Goal: Task Accomplishment & Management: Complete application form

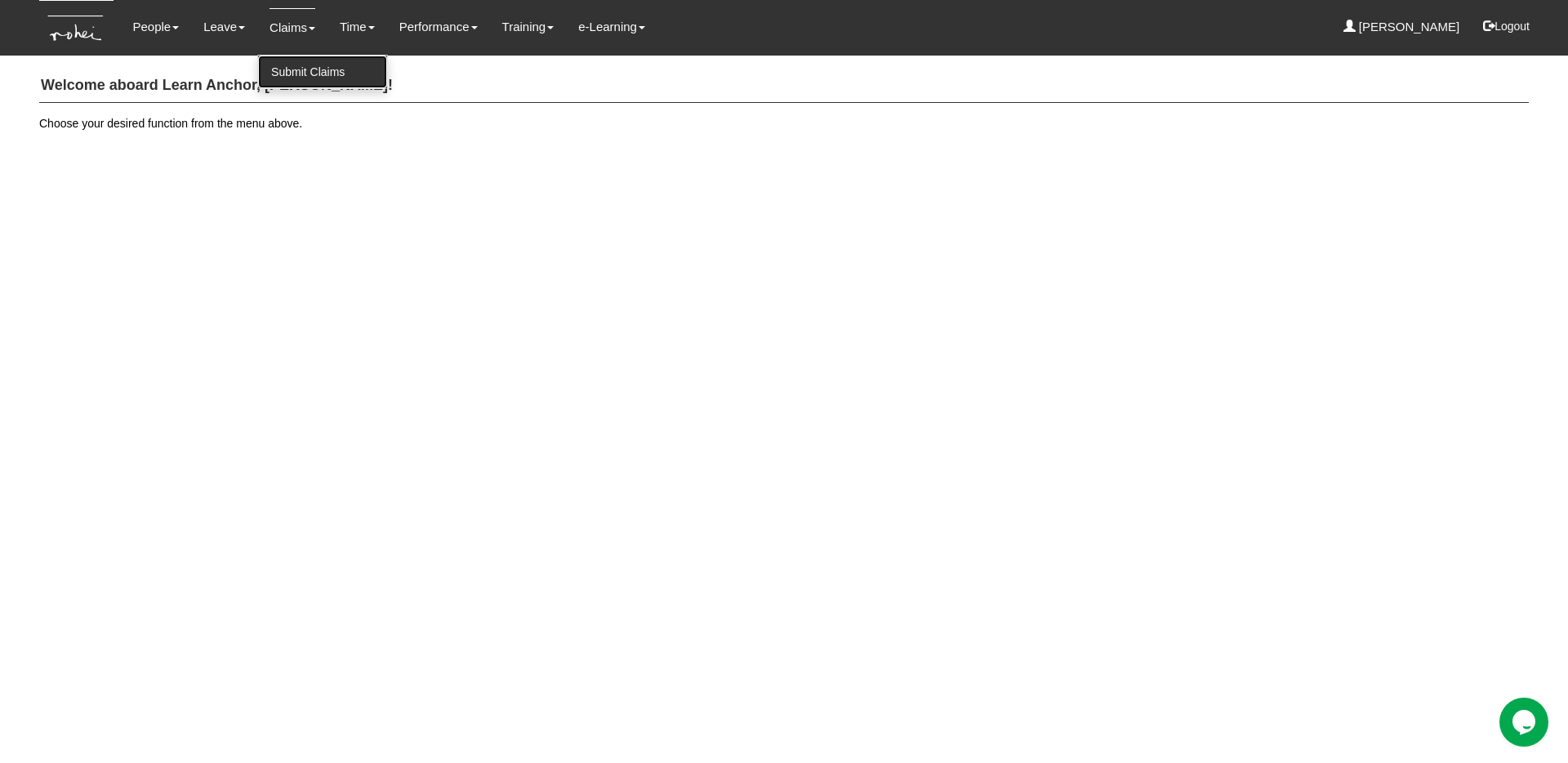
click at [291, 70] on link "Submit Claims" at bounding box center [322, 71] width 129 height 32
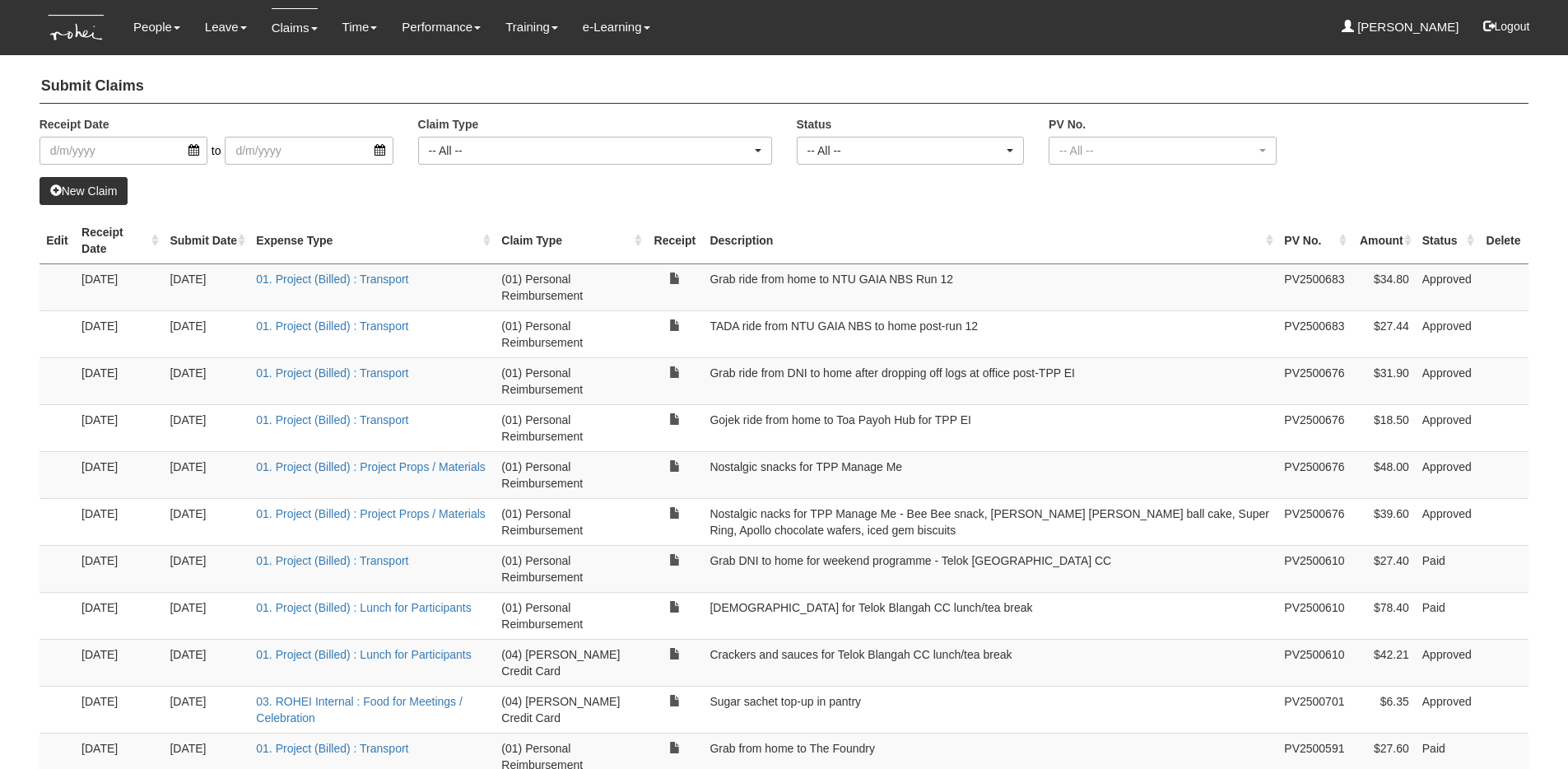
select select "50"
click at [78, 198] on link "New Claim" at bounding box center [84, 191] width 89 height 28
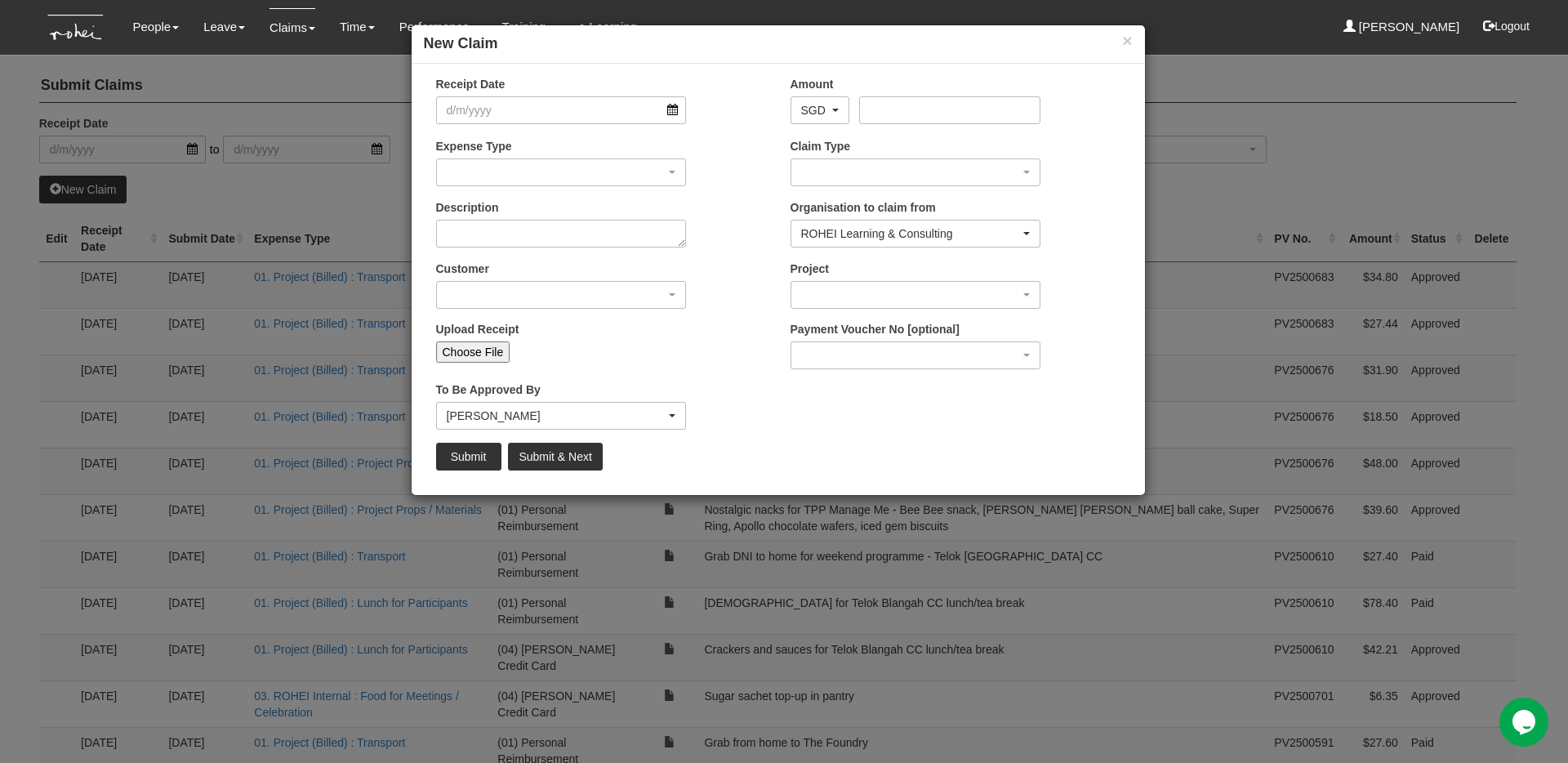
drag, startPoint x: 721, startPoint y: 40, endPoint x: 997, endPoint y: 74, distance: 278.1
click at [1002, 74] on div "× New Claim Receipt Date Amount AED AFN ALL AMD ANG AOA ARS AUD AWG AZN BAM BBD…" at bounding box center [778, 260] width 735 height 471
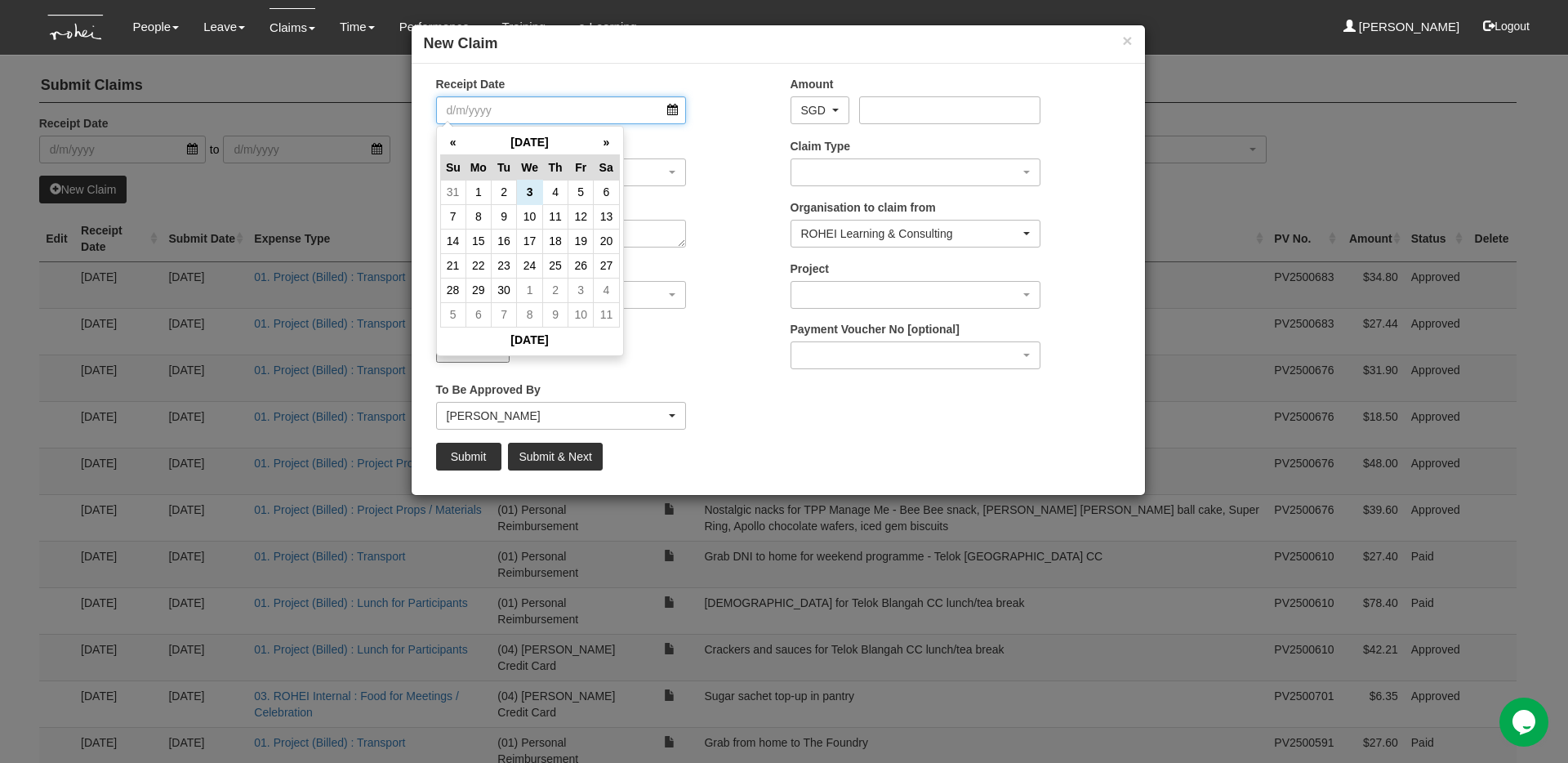
click at [678, 111] on input "Receipt Date" at bounding box center [561, 110] width 251 height 27
drag, startPoint x: 478, startPoint y: 186, endPoint x: 495, endPoint y: 193, distance: 18.4
click at [478, 185] on td "1" at bounding box center [478, 191] width 25 height 24
type input "[DATE]"
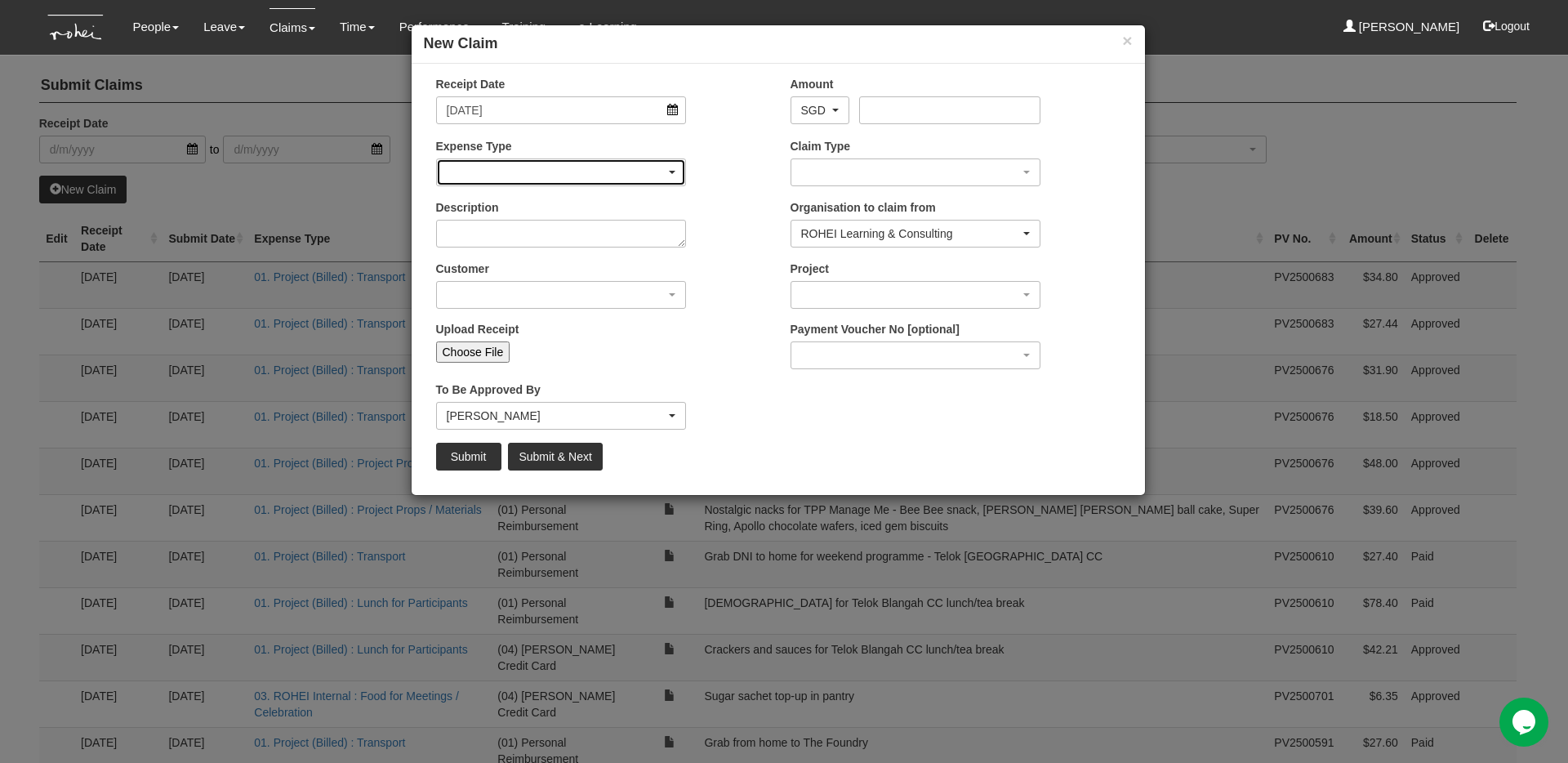
click at [591, 177] on div "button" at bounding box center [561, 172] width 249 height 26
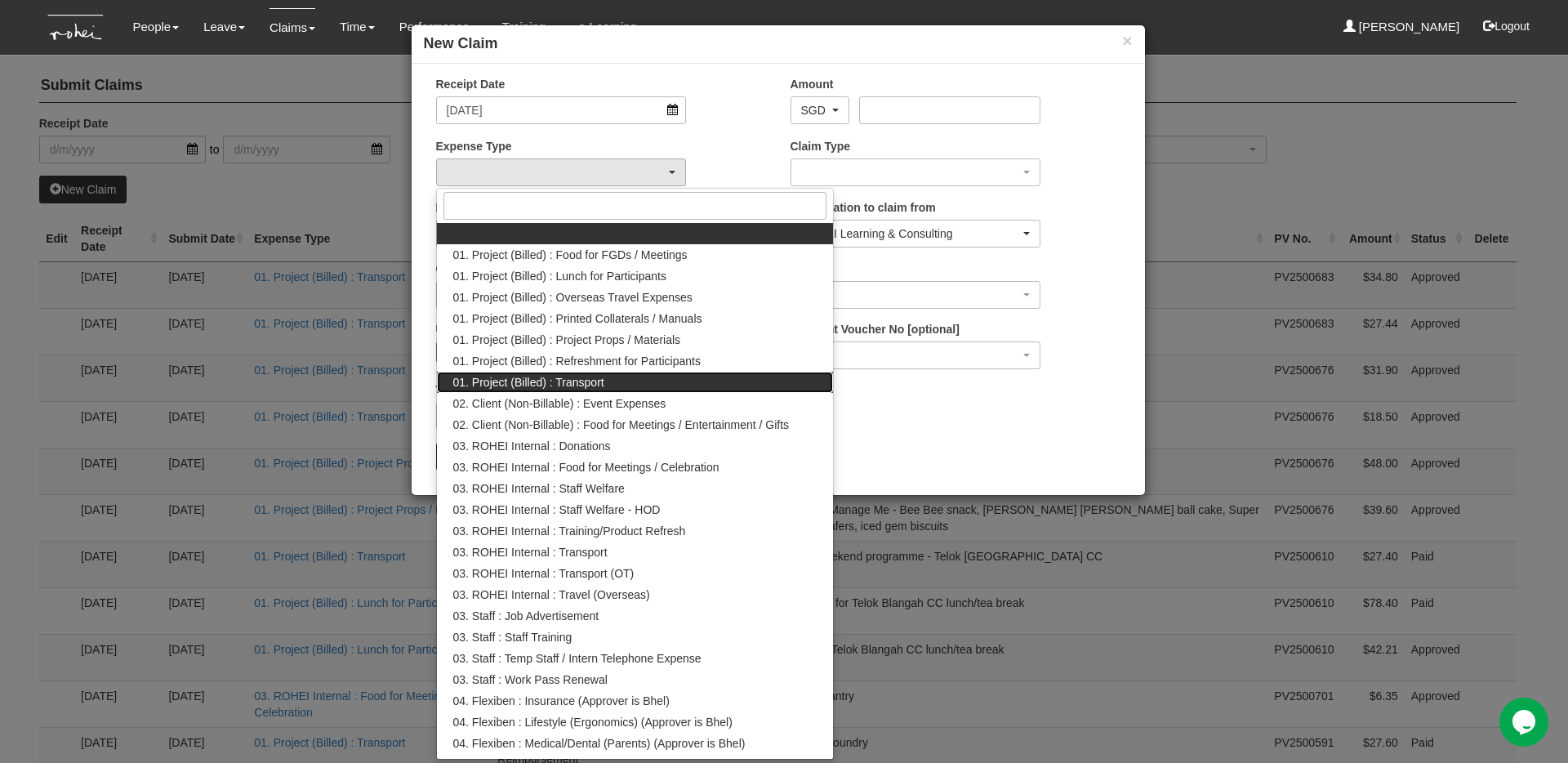
click at [584, 380] on span "01. Project (Billed) : Transport" at bounding box center [529, 382] width 151 height 17
select select "135"
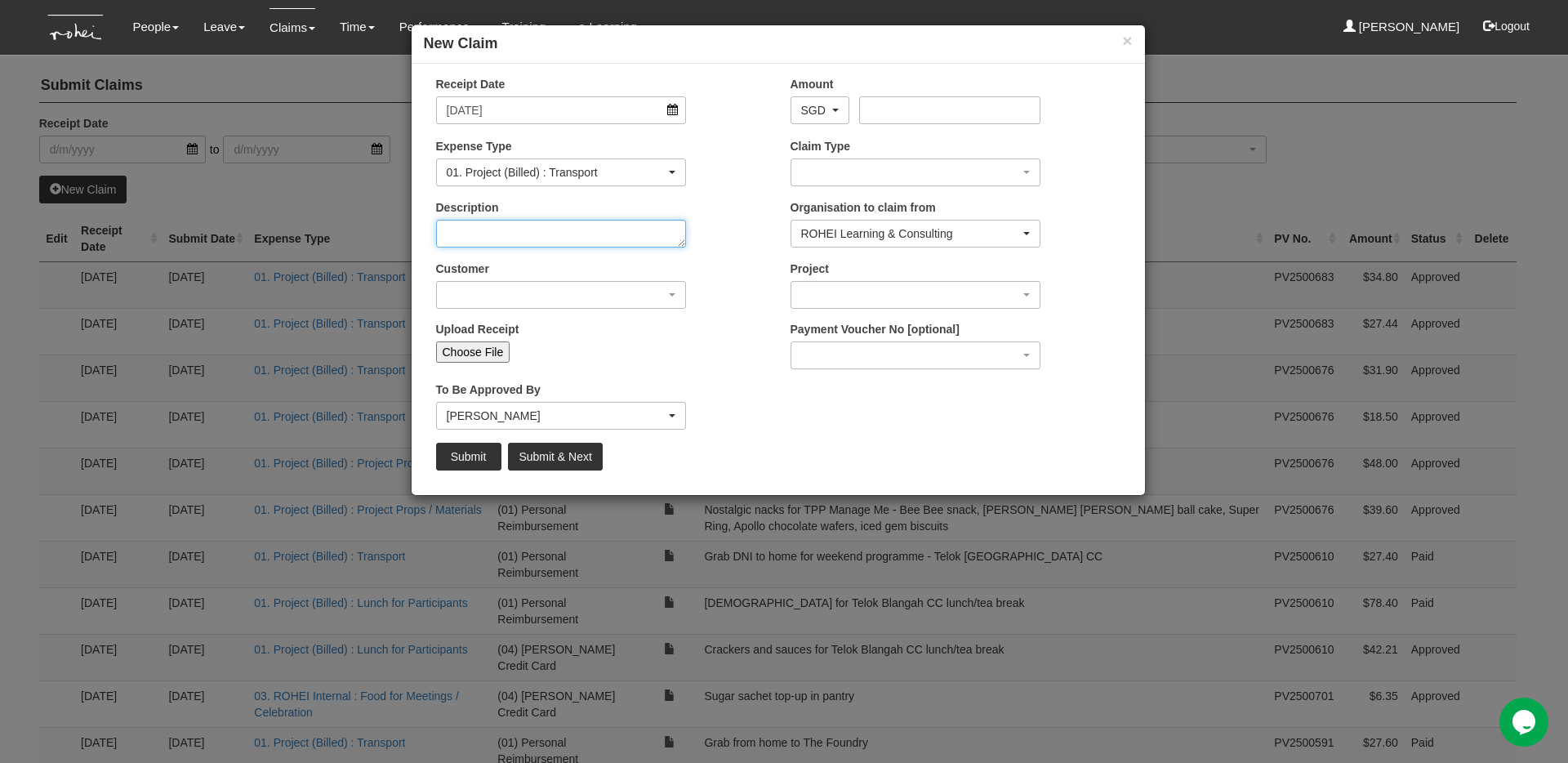
click at [553, 237] on textarea "Description" at bounding box center [561, 233] width 251 height 27
drag, startPoint x: 770, startPoint y: 37, endPoint x: 676, endPoint y: 56, distance: 95.9
click at [675, 55] on div "× New Claim" at bounding box center [778, 44] width 734 height 38
click at [489, 236] on textarea "Grab ride from home to NTU [GEOGRAPHIC_DATA][PERSON_NAME]" at bounding box center [561, 233] width 251 height 27
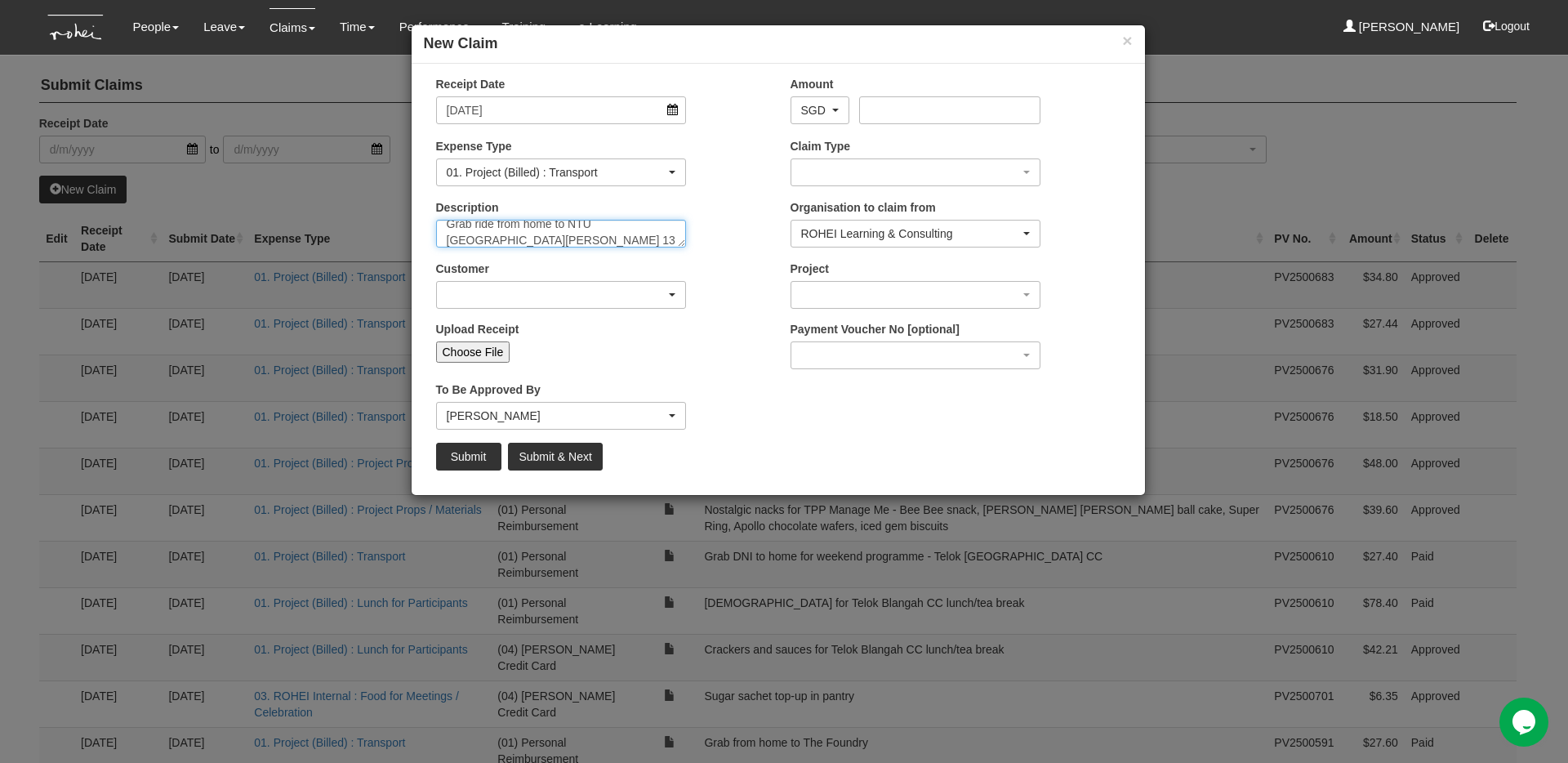
type textarea "Grab ride from home to NTU [GEOGRAPHIC_DATA][PERSON_NAME] 13"
click at [661, 292] on div "button" at bounding box center [561, 294] width 249 height 26
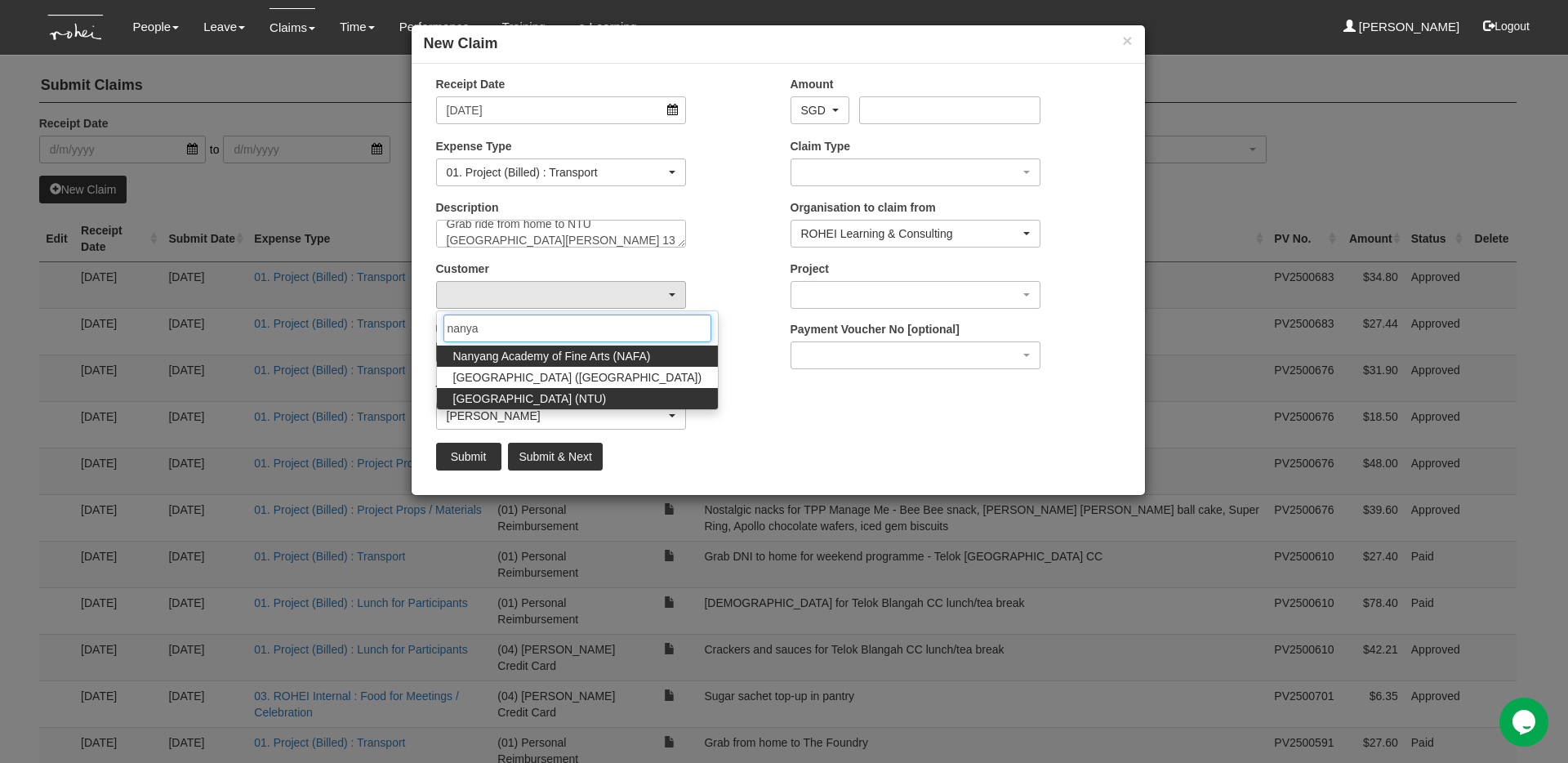
type input "nanya"
click at [525, 395] on span "[GEOGRAPHIC_DATA] (NTU)" at bounding box center [530, 399] width 153 height 17
select select "59"
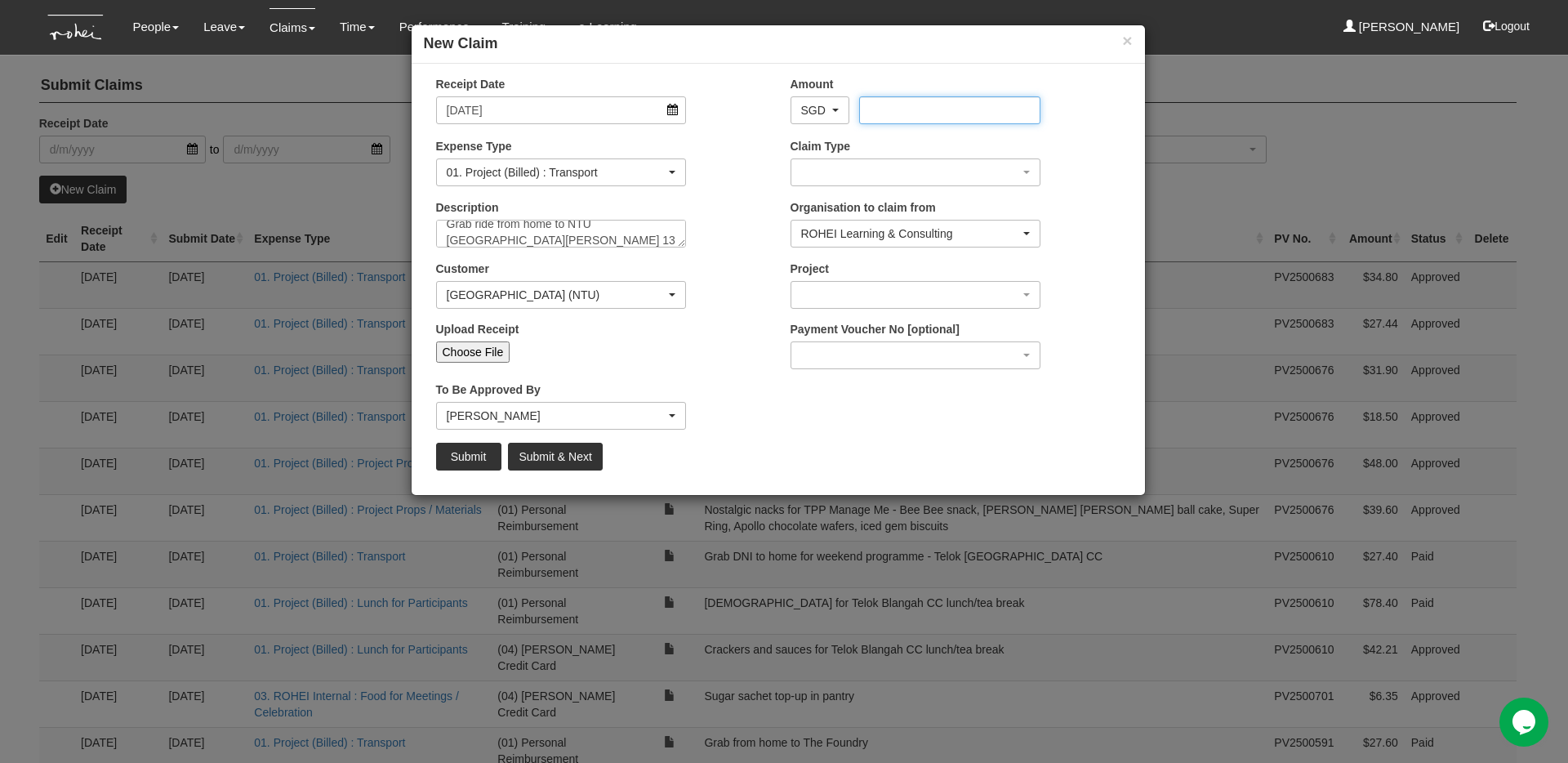
click at [878, 117] on input "Amount" at bounding box center [950, 110] width 182 height 27
type input "32.50"
click at [476, 240] on textarea "Grab ride from home to NTU [GEOGRAPHIC_DATA][PERSON_NAME] 13" at bounding box center [561, 233] width 251 height 27
click at [592, 230] on textarea "Grab ride from home to NTU [GEOGRAPHIC_DATA][PERSON_NAME] (formerly GAIA) Run 13" at bounding box center [561, 233] width 251 height 27
click at [593, 229] on textarea "Grab ride from home to NTU [GEOGRAPHIC_DATA][PERSON_NAME] (formerly GAIA) Run 13" at bounding box center [561, 233] width 251 height 27
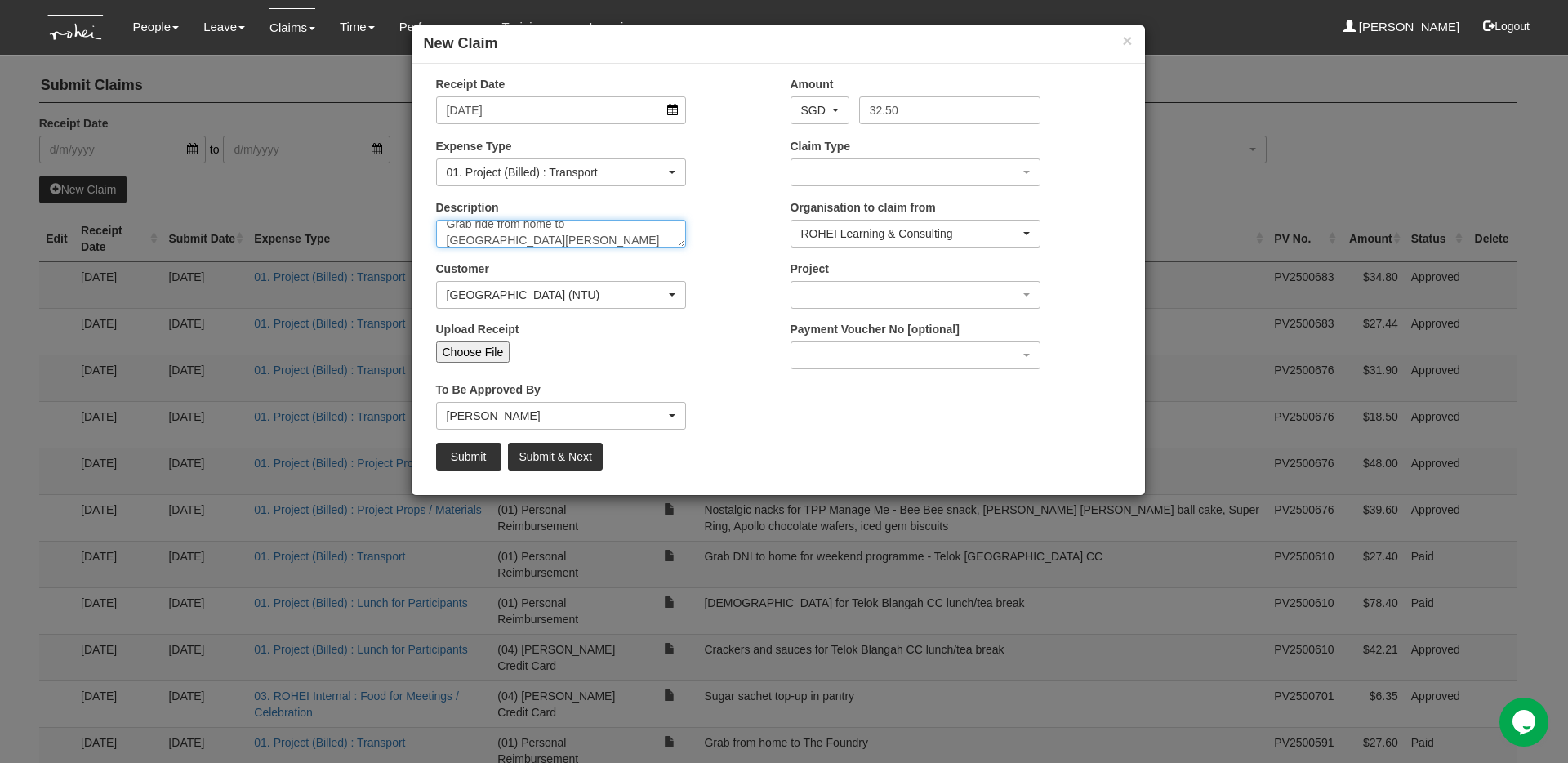
scroll to position [5, 0]
type textarea "Grab ride from home to NTU NBS [GEOGRAPHIC_DATA][PERSON_NAME] (formerly [GEOGRA…"
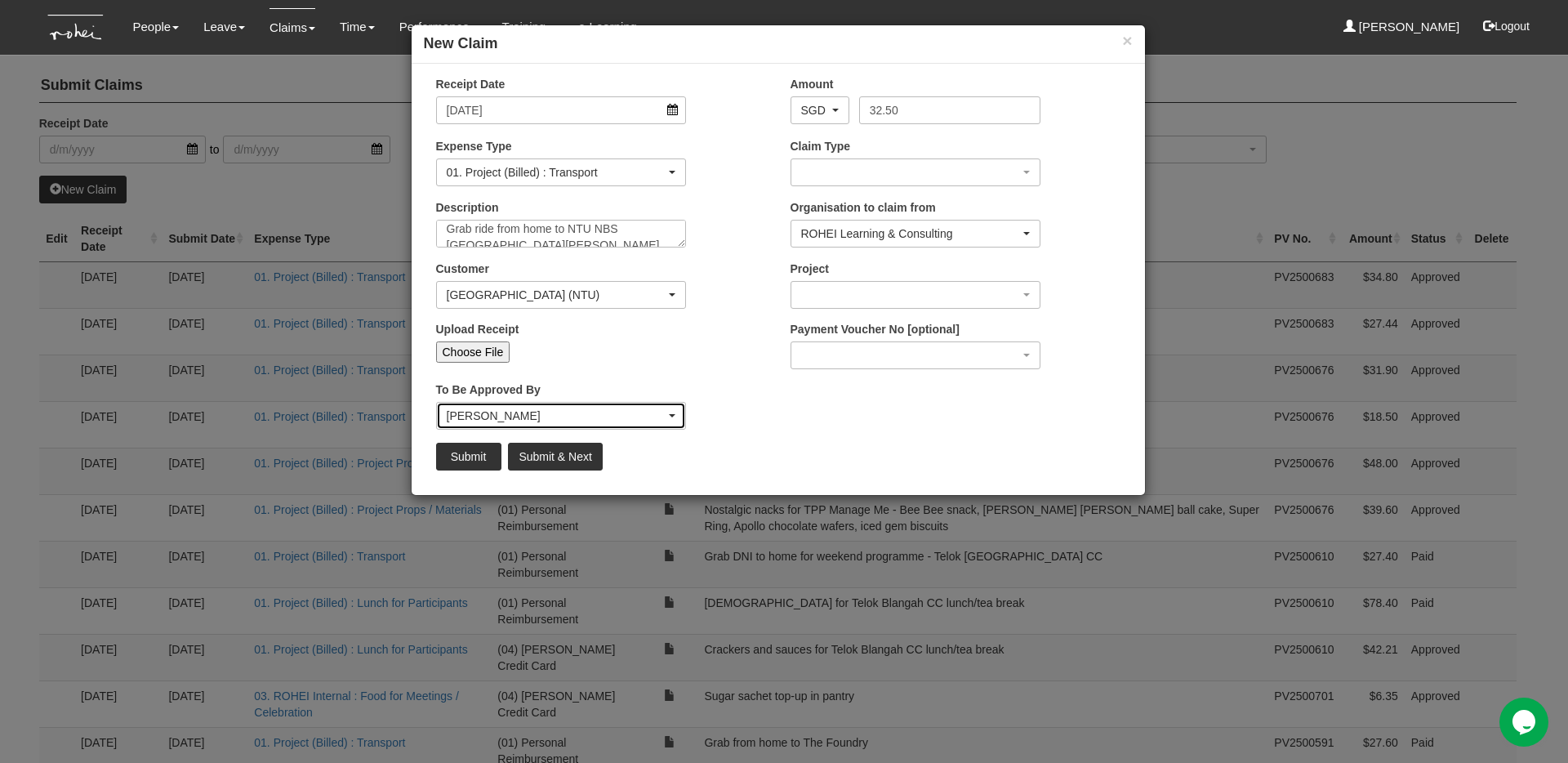
click at [618, 425] on div "[PERSON_NAME]" at bounding box center [561, 415] width 249 height 26
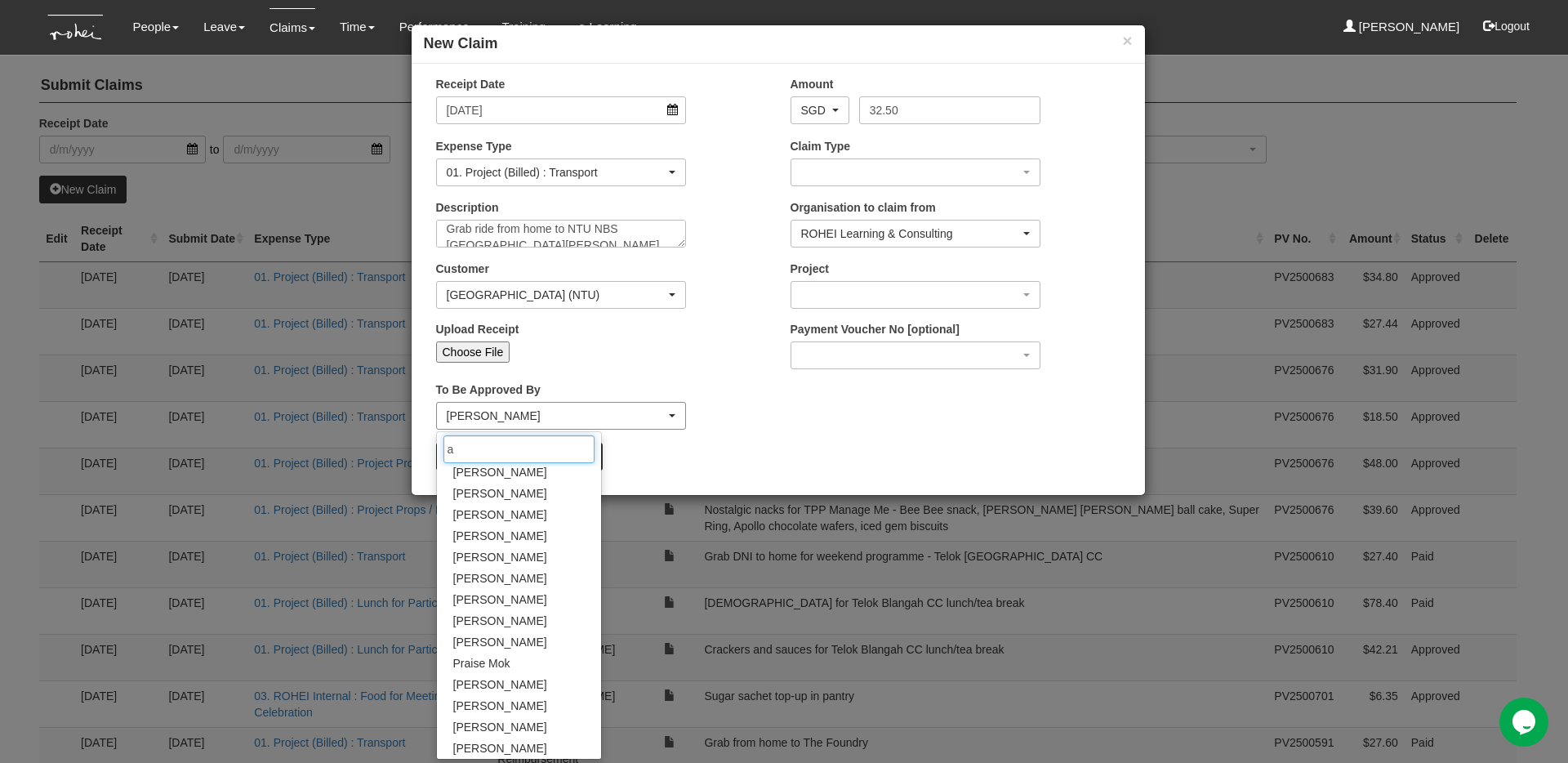
scroll to position [0, 0]
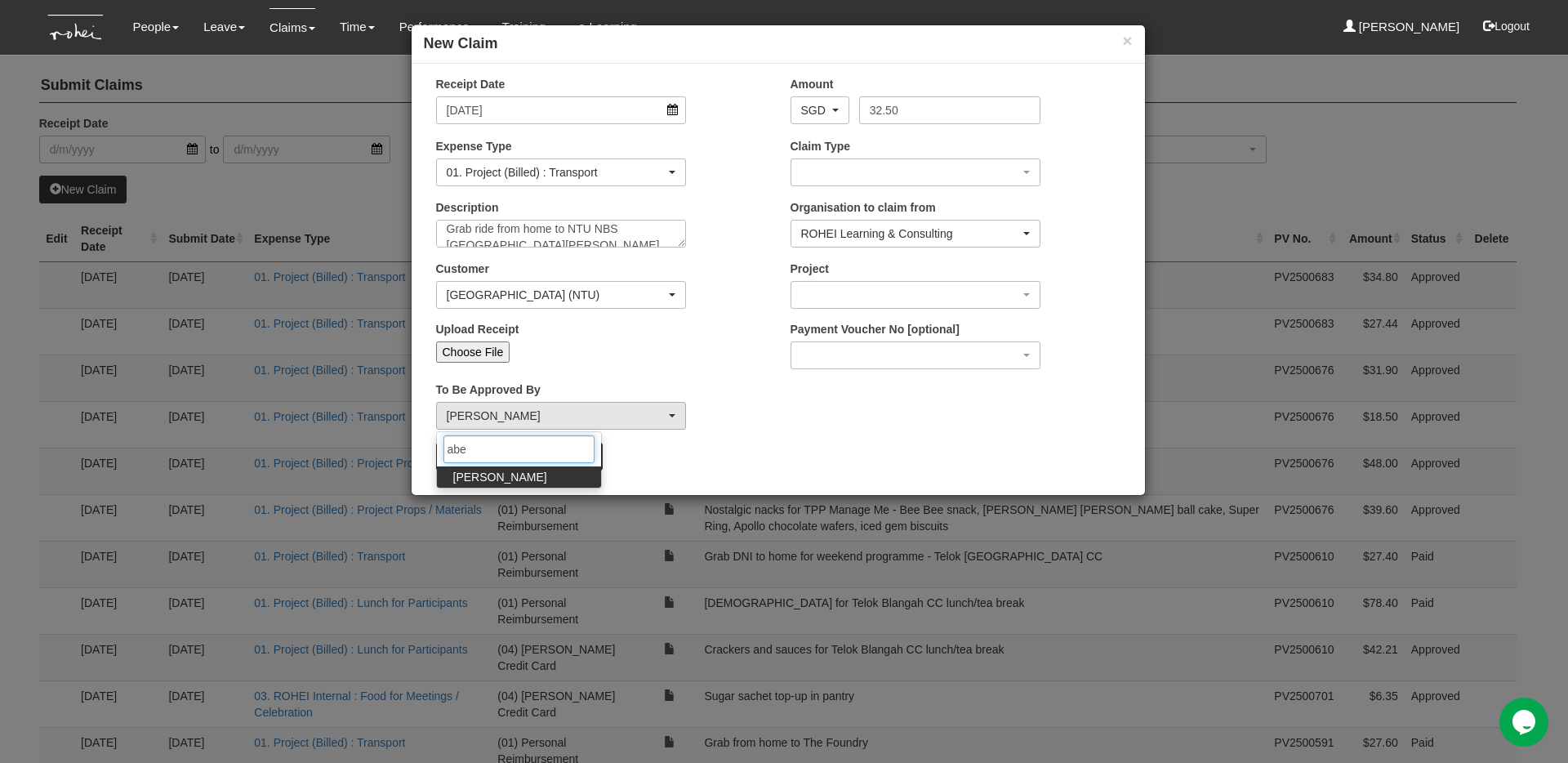
type input "abe"
click at [526, 473] on link "[PERSON_NAME]" at bounding box center [519, 477] width 164 height 21
select select "bab5243c-beed-41fc-b362-49a7e6e66dc1"
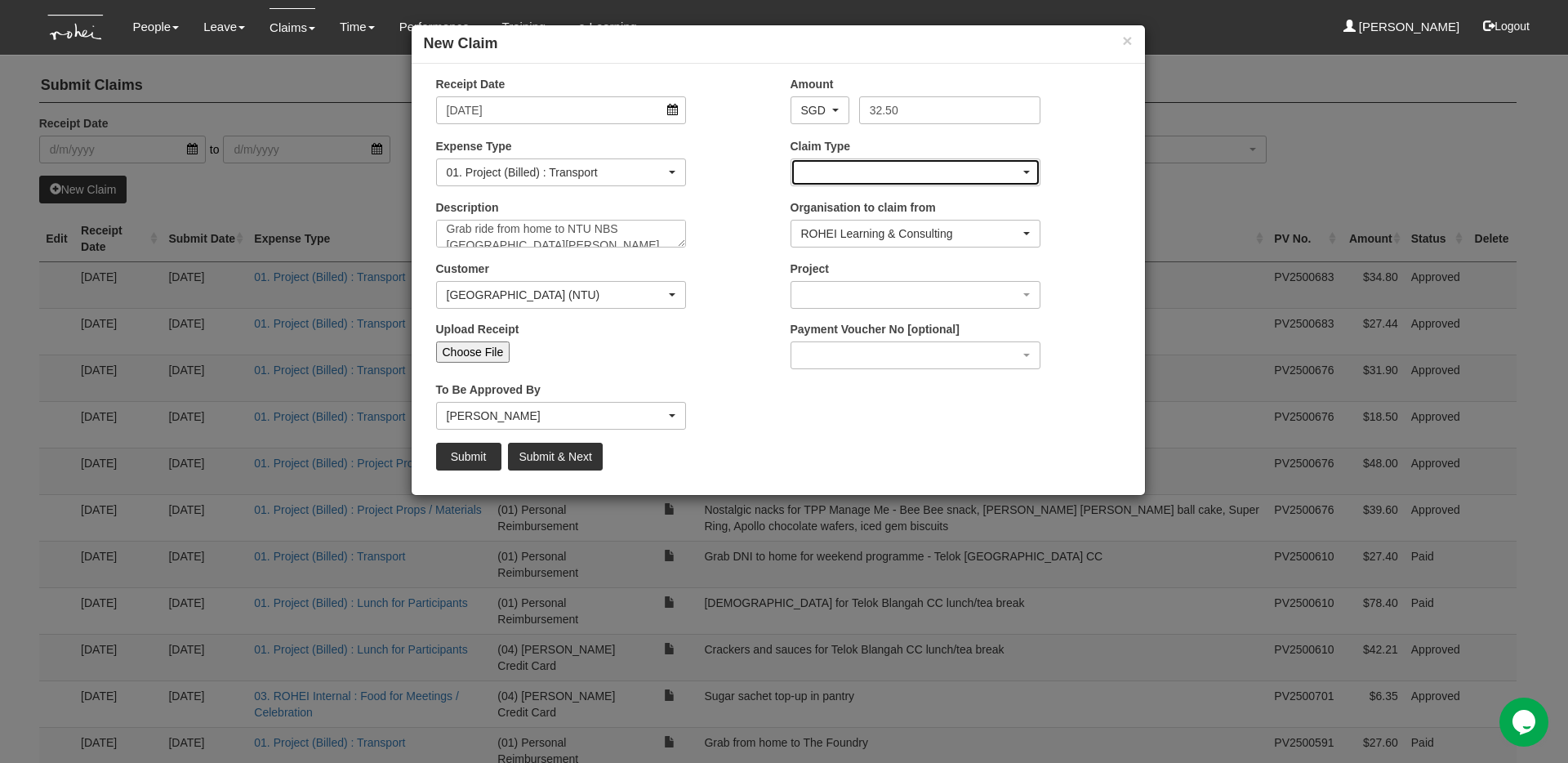
click at [872, 161] on div "button" at bounding box center [915, 172] width 249 height 26
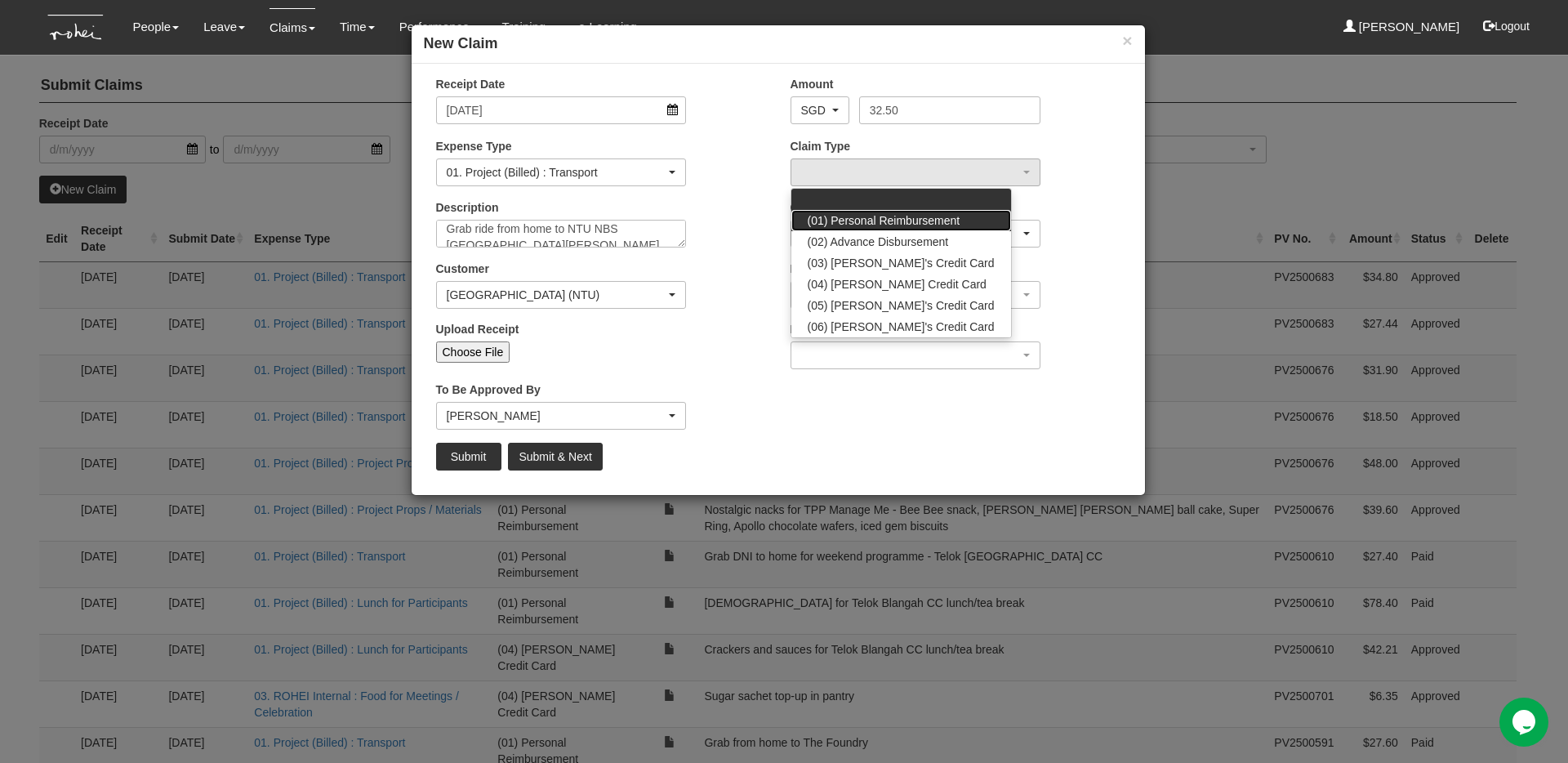
click at [877, 218] on span "(01) Personal Reimbursement" at bounding box center [884, 220] width 152 height 17
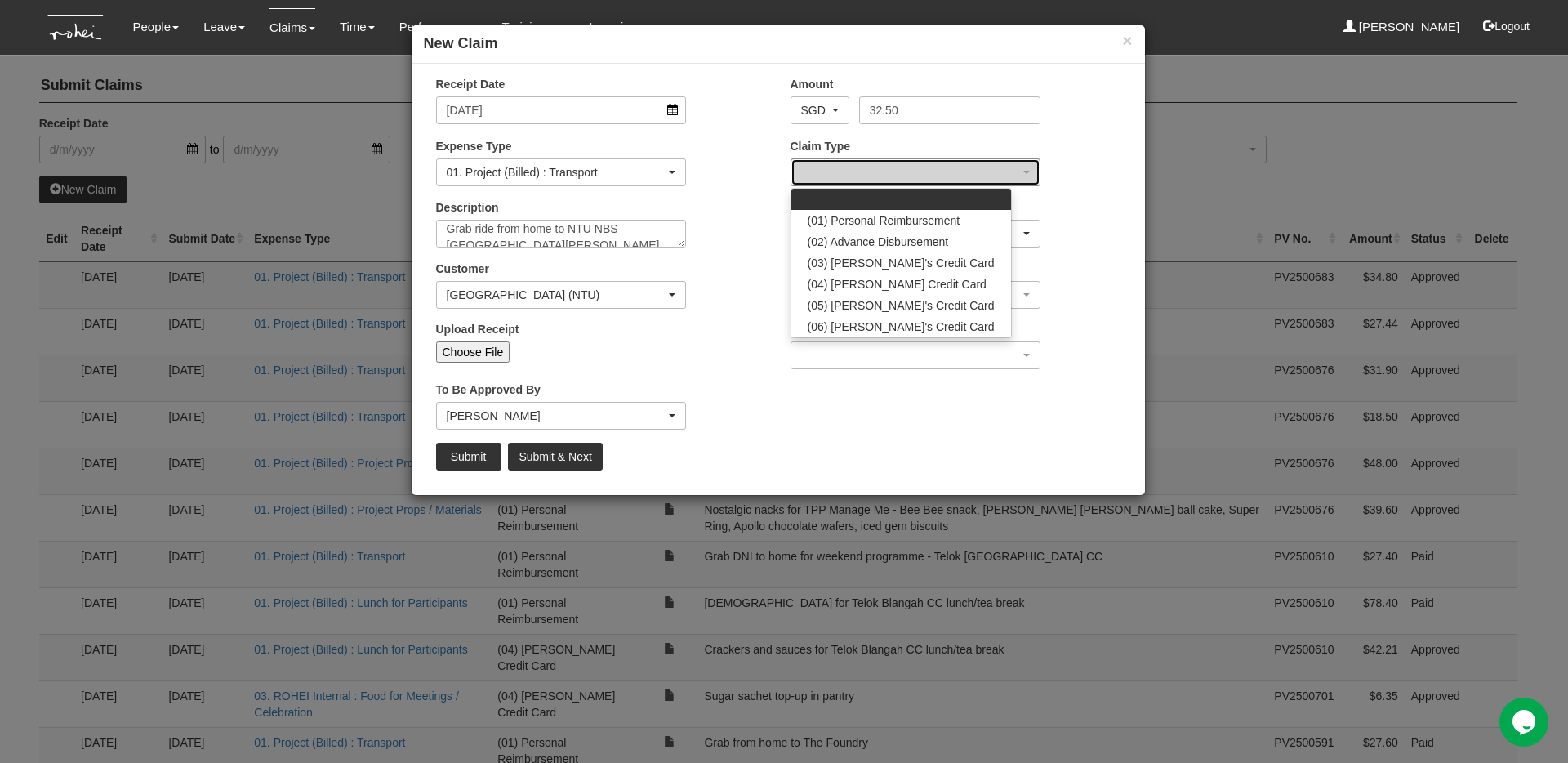
select select "14"
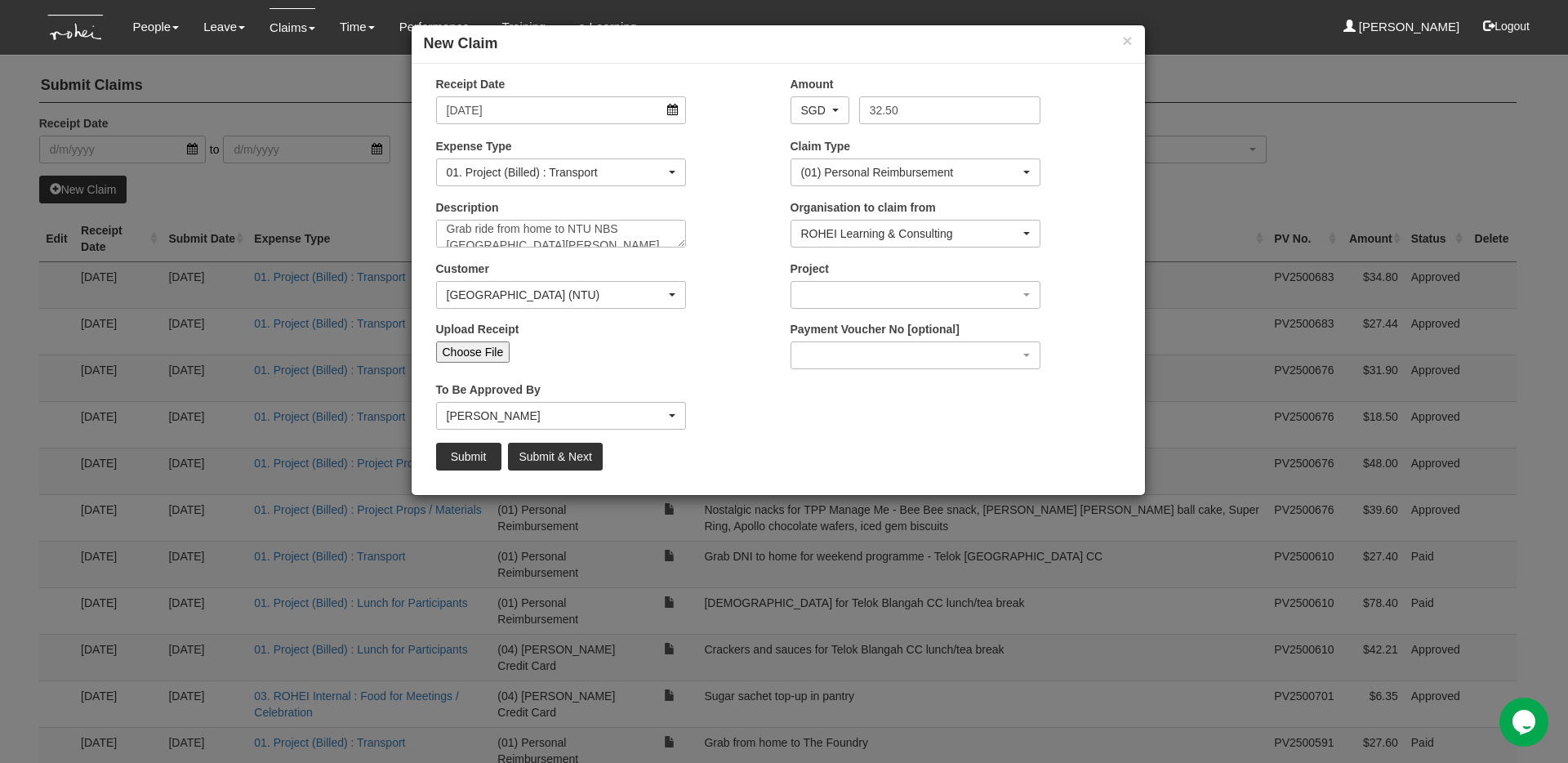
click at [756, 274] on div "Customer (N/A) _ROHEI Internal 3M ASIA PACIFIC PRIVATE LTD [DOMAIN_NAME] AbbVie…" at bounding box center [601, 291] width 355 height 61
click at [838, 298] on div "button" at bounding box center [915, 294] width 249 height 26
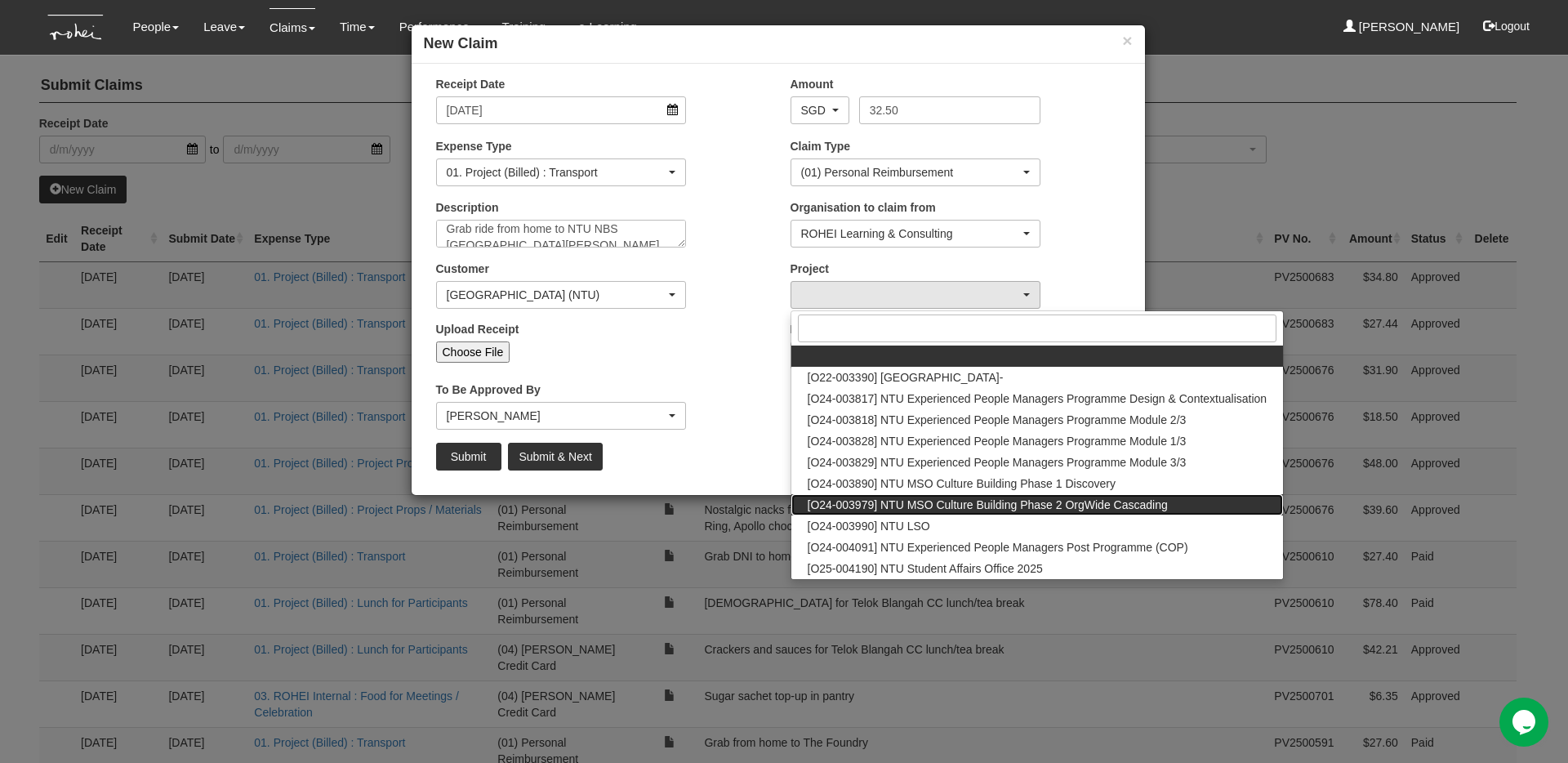
click at [927, 508] on span "[O24-003979] NTU MSO Culture Building Phase 2 OrgWide Cascading" at bounding box center [988, 504] width 360 height 17
select select "2613"
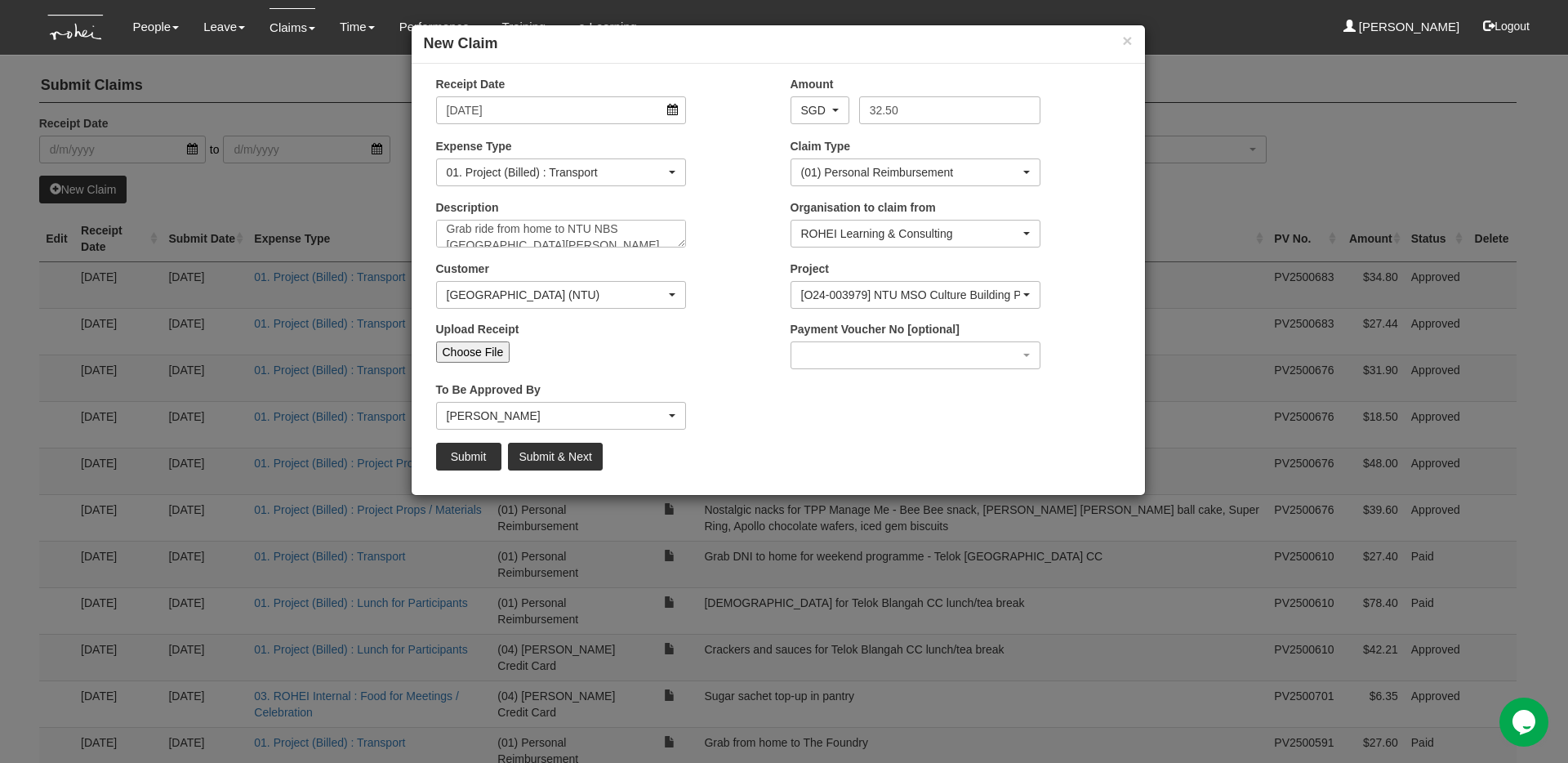
click at [829, 459] on div "Submit Submit & Next" at bounding box center [778, 456] width 708 height 27
click at [483, 358] on input "Choose File" at bounding box center [473, 352] width 74 height 21
type input "C:\fakepath\Grab from home to NTU 01092025.pdf"
type input "Choose Another File"
click at [485, 458] on input "Submit" at bounding box center [468, 456] width 65 height 27
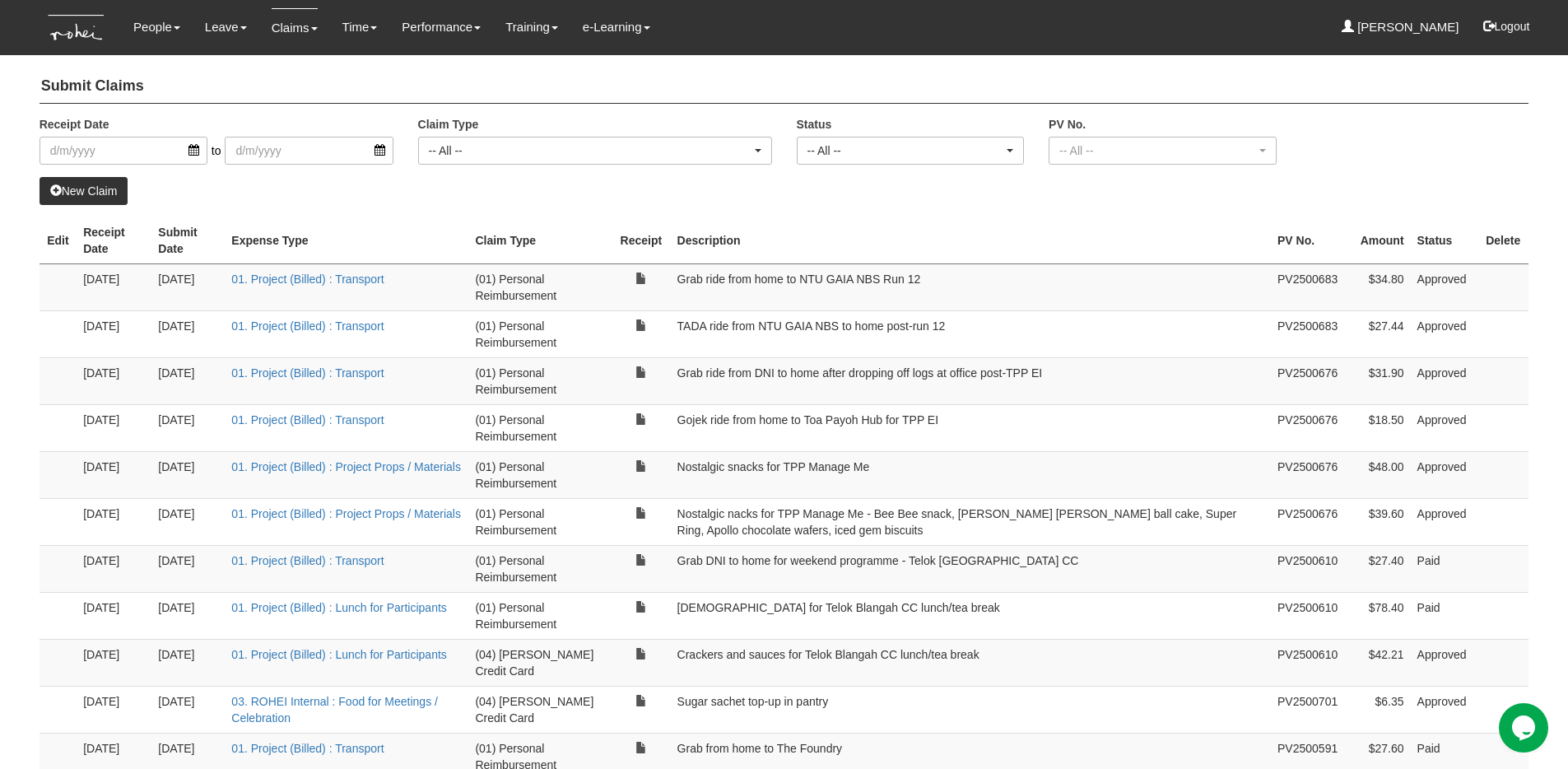
select select "50"
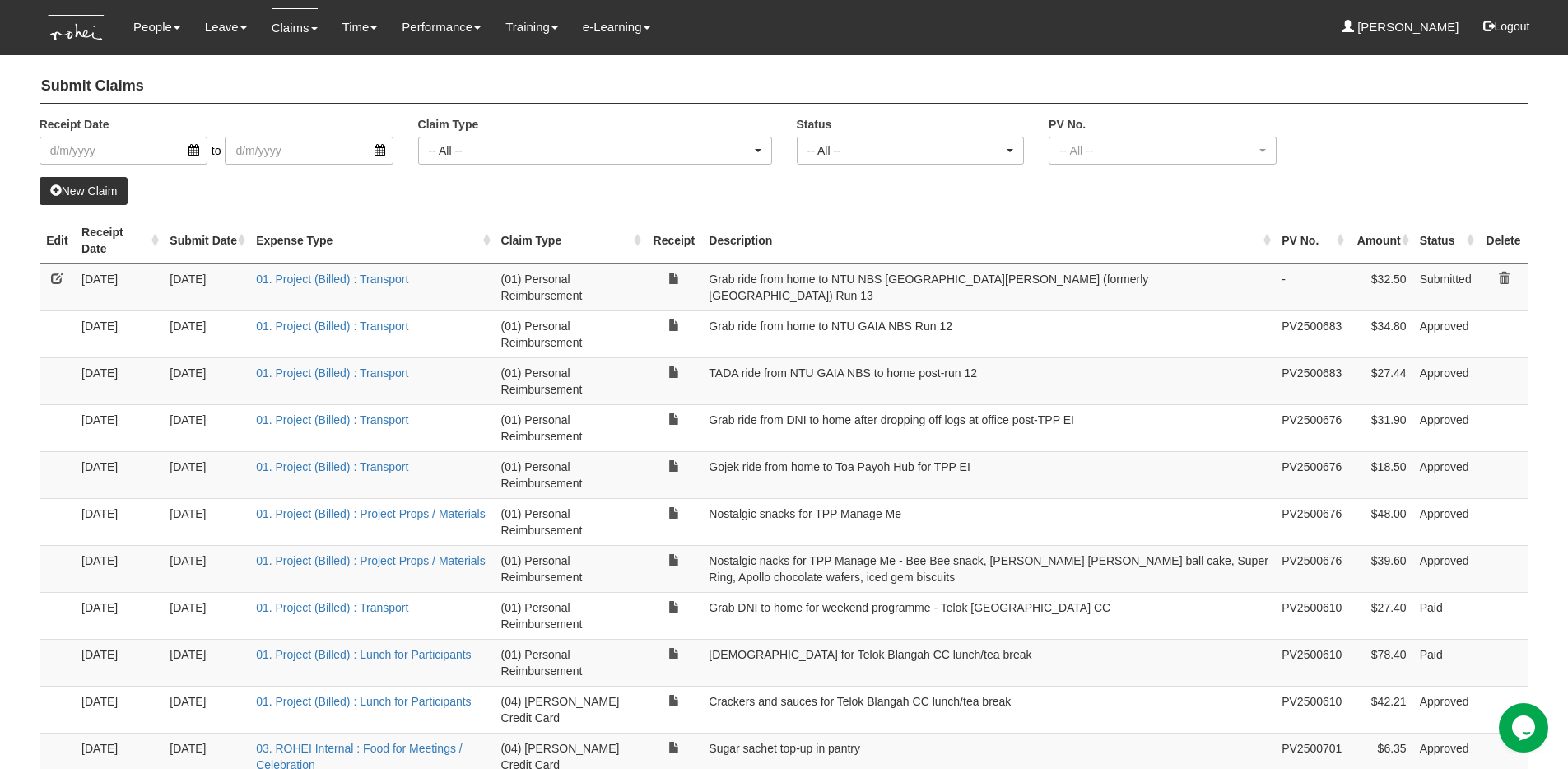
click at [55, 280] on link at bounding box center [57, 279] width 12 height 12
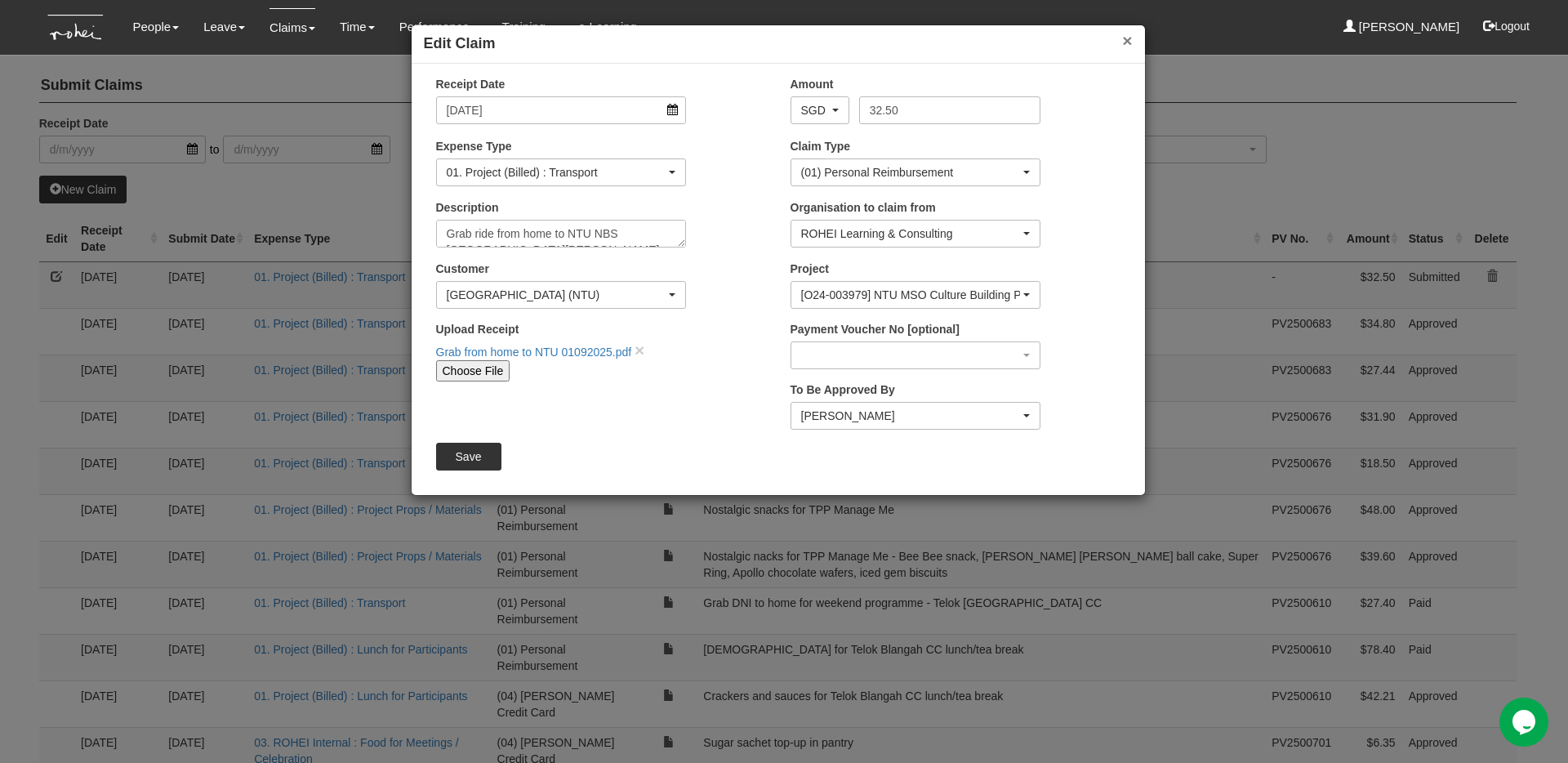
click at [1126, 42] on button "×" at bounding box center [1126, 41] width 10 height 18
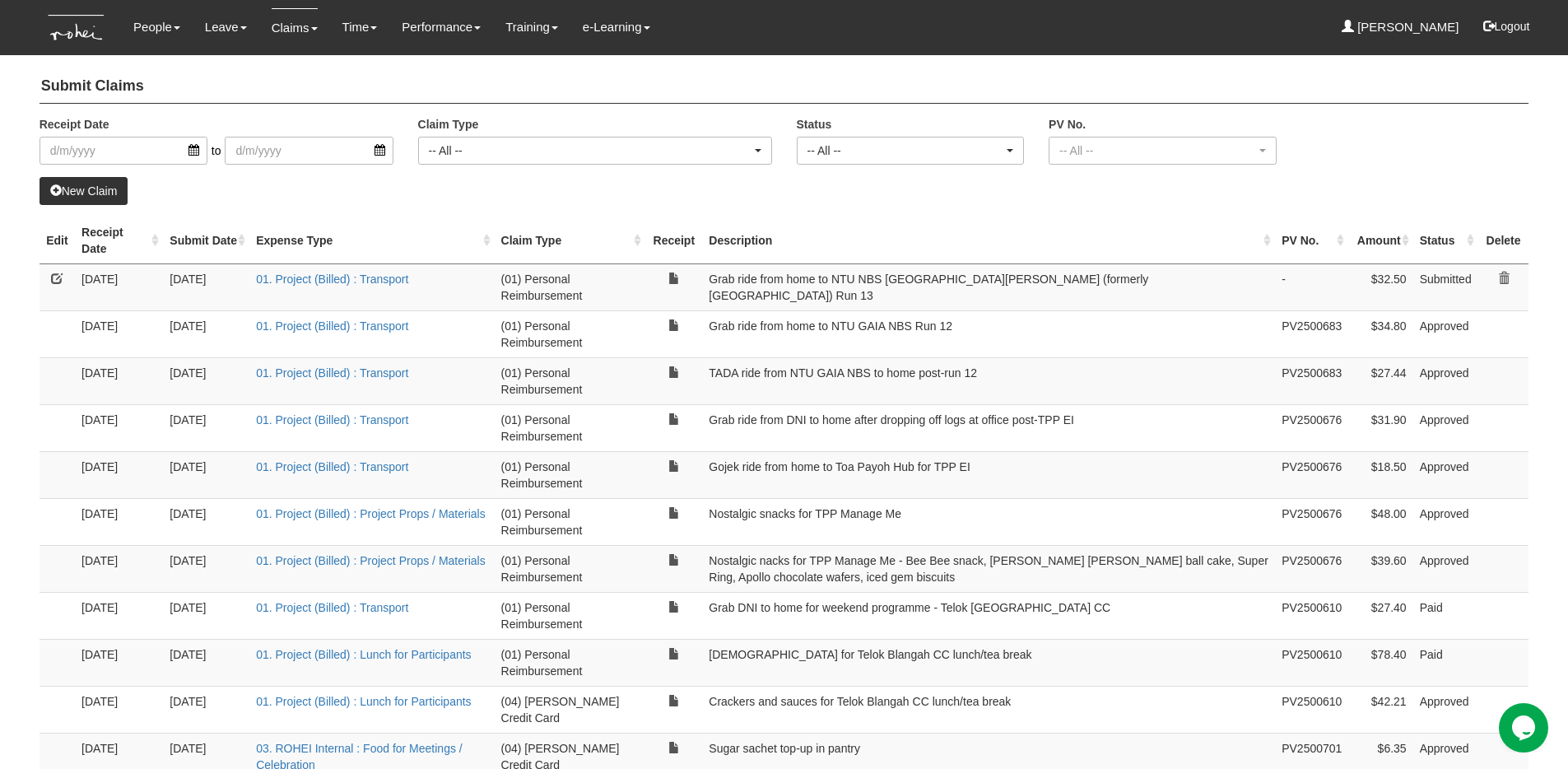
click at [99, 190] on link "New Claim" at bounding box center [84, 191] width 89 height 28
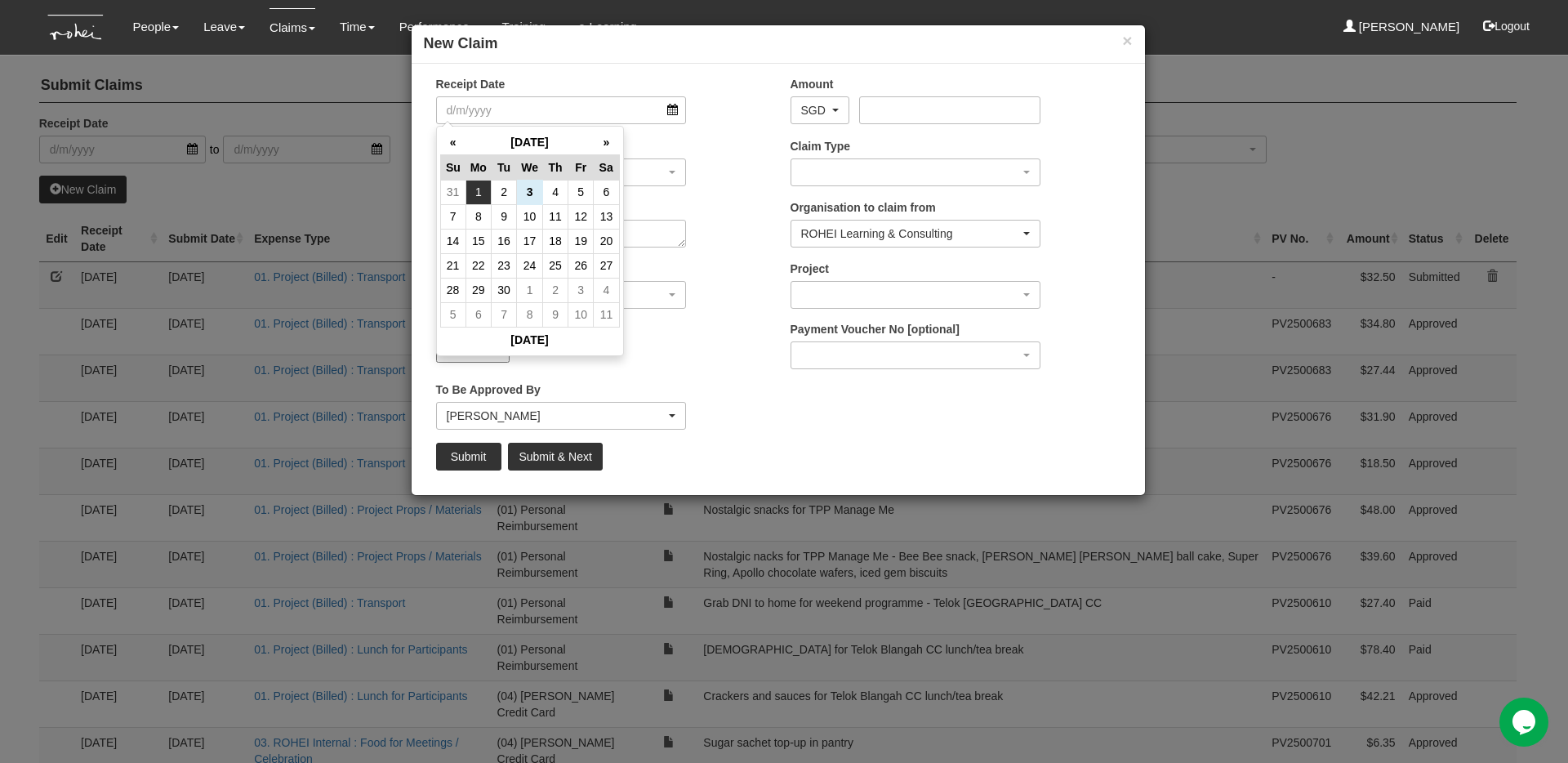
click at [485, 189] on td "1" at bounding box center [478, 191] width 25 height 24
type input "[DATE]"
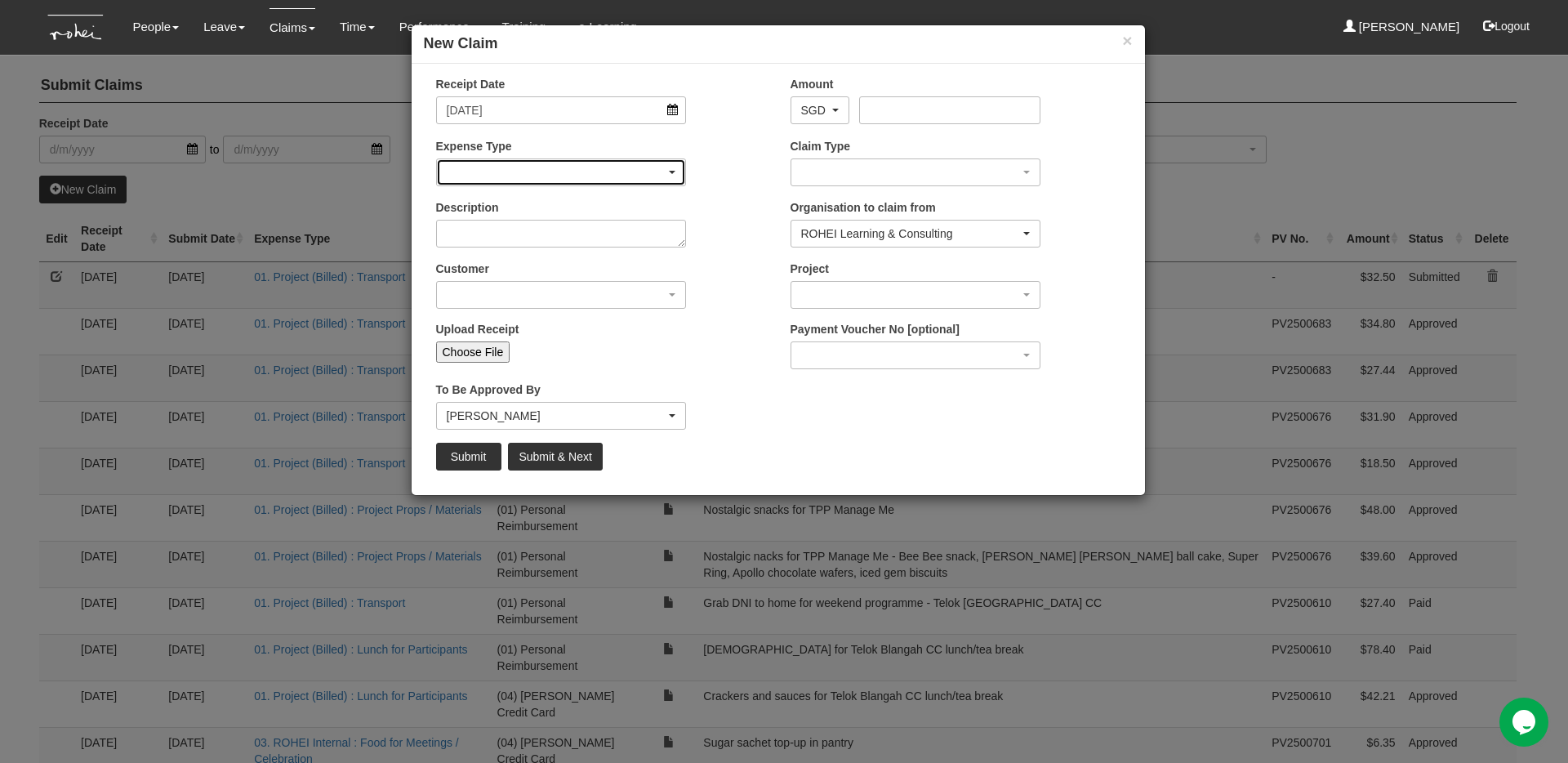
click at [671, 161] on div "button" at bounding box center [561, 172] width 249 height 26
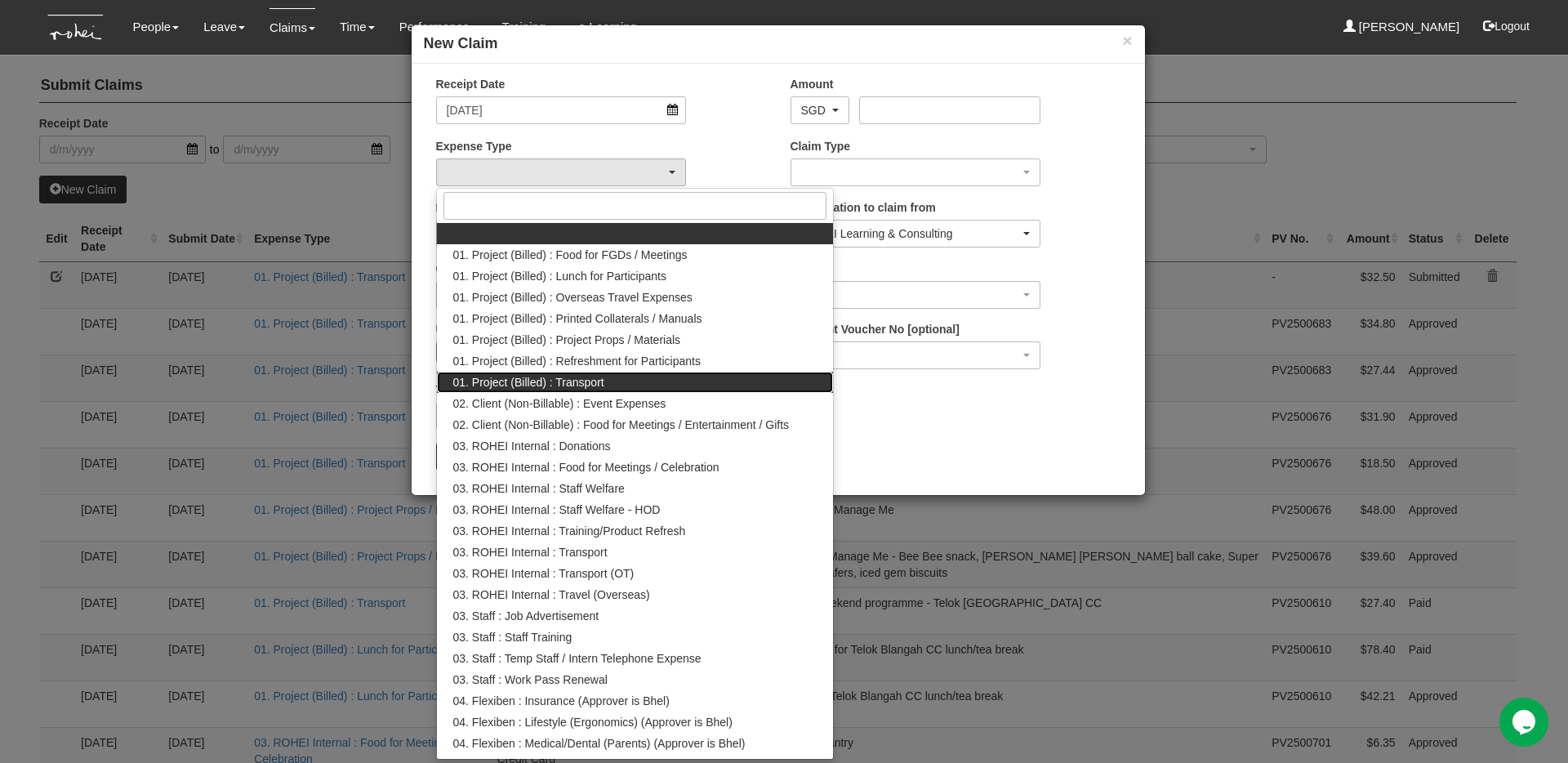
click at [627, 380] on link "01. Project (Billed) : Transport" at bounding box center [635, 382] width 397 height 21
select select "135"
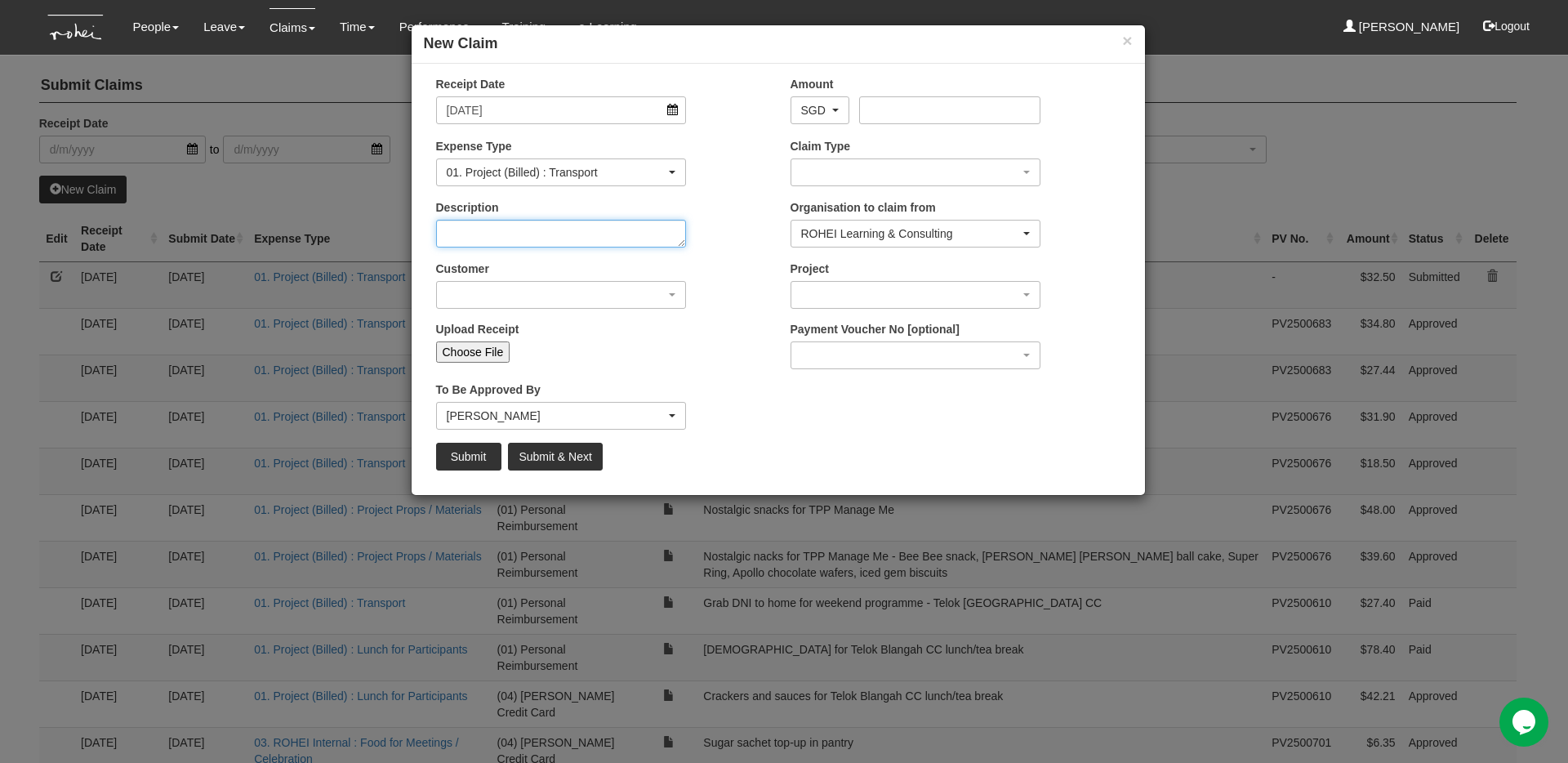
click at [598, 236] on textarea "Description" at bounding box center [561, 233] width 251 height 27
type textarea "Taxi ride from [GEOGRAPHIC_DATA] NBS Wee [PERSON_NAME][GEOGRAPHIC_DATA] to home…"
click at [579, 301] on div "button" at bounding box center [561, 294] width 249 height 26
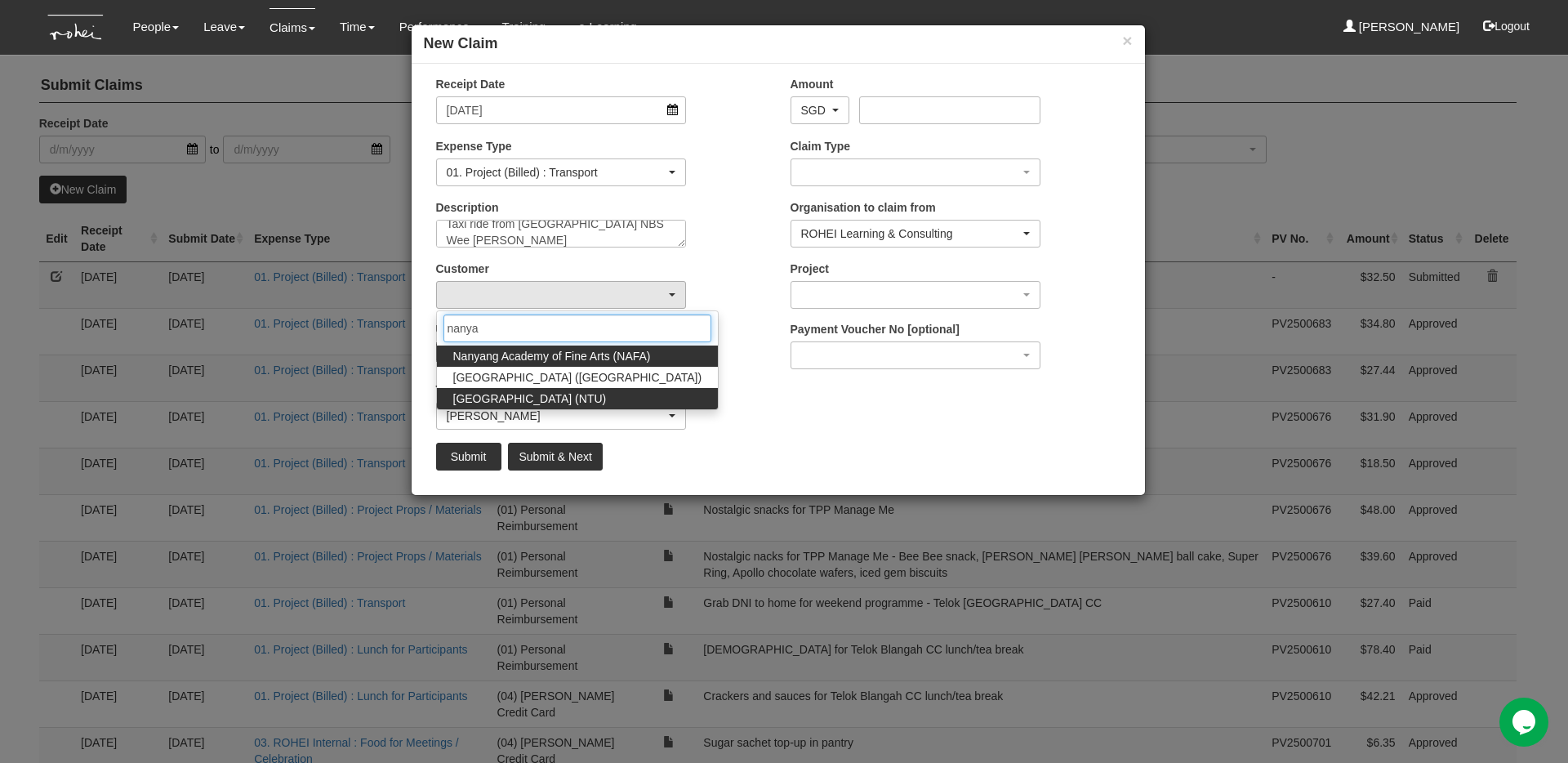
type input "nanya"
click at [574, 397] on span "[GEOGRAPHIC_DATA] (NTU)" at bounding box center [530, 399] width 153 height 17
select select "59"
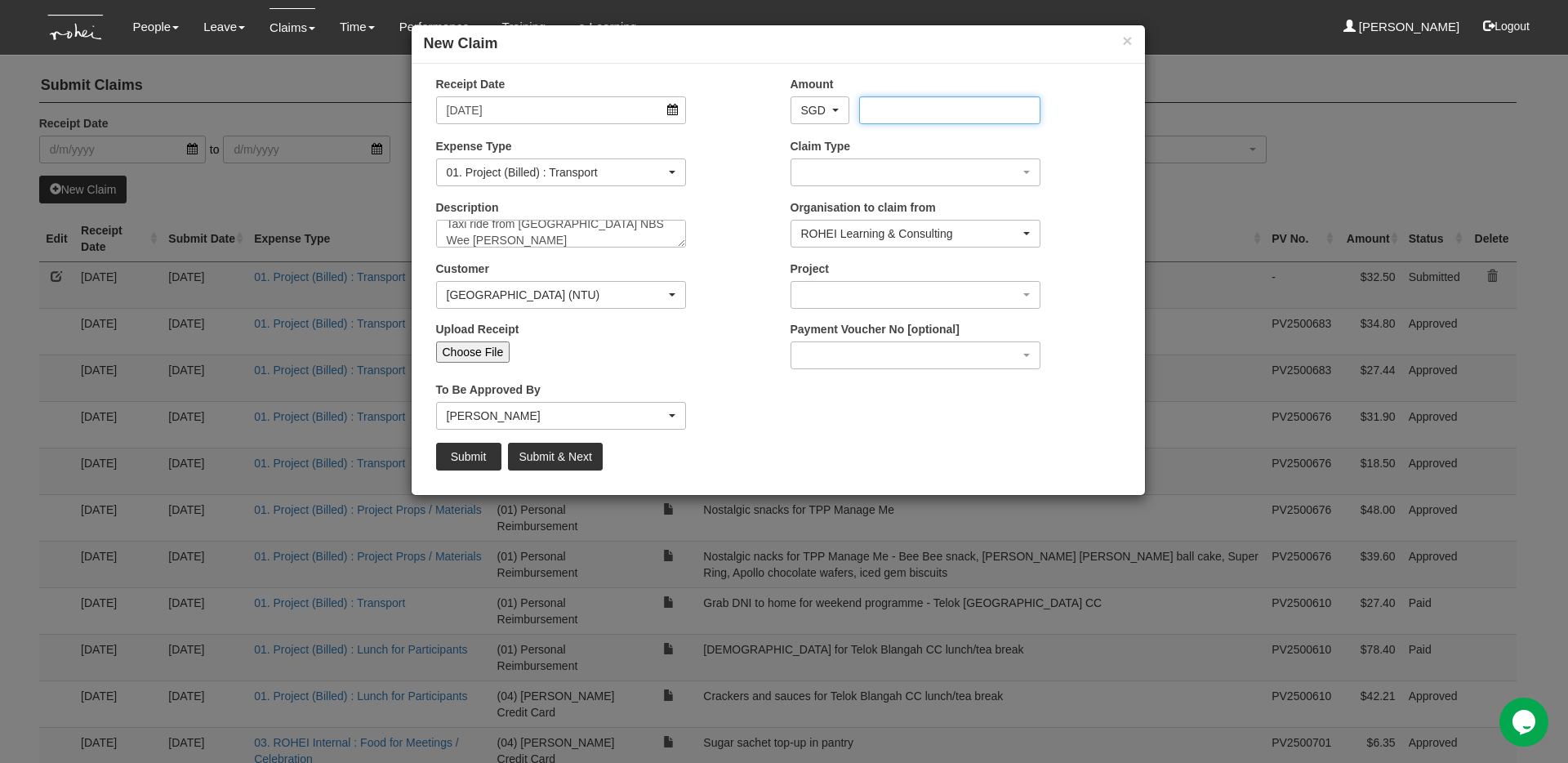
click at [884, 120] on input "Amount" at bounding box center [950, 110] width 182 height 27
type input "37.60"
click at [888, 168] on div "button" at bounding box center [915, 172] width 249 height 26
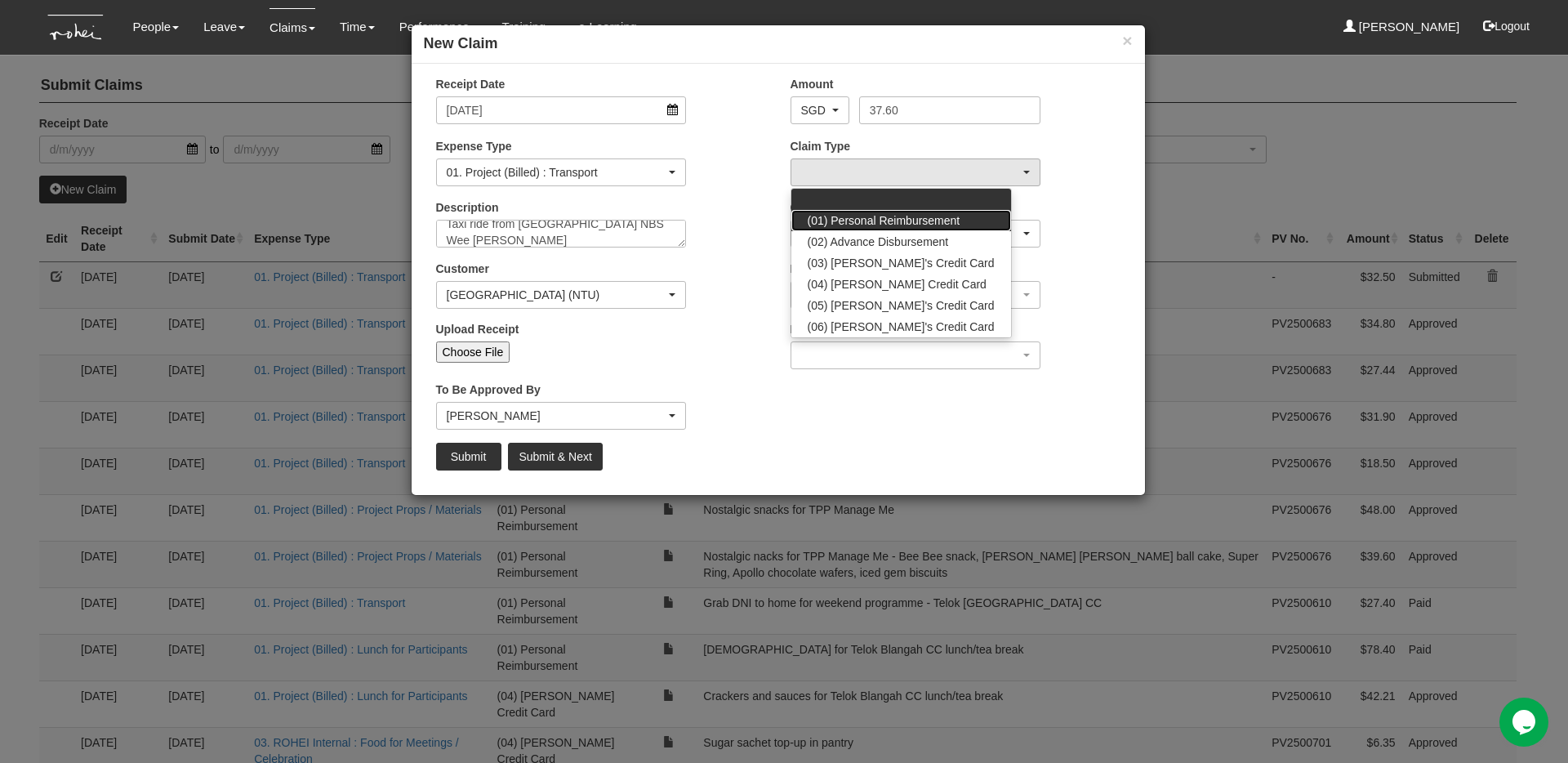
click at [885, 212] on span "(01) Personal Reimbursement" at bounding box center [884, 220] width 152 height 17
select select "14"
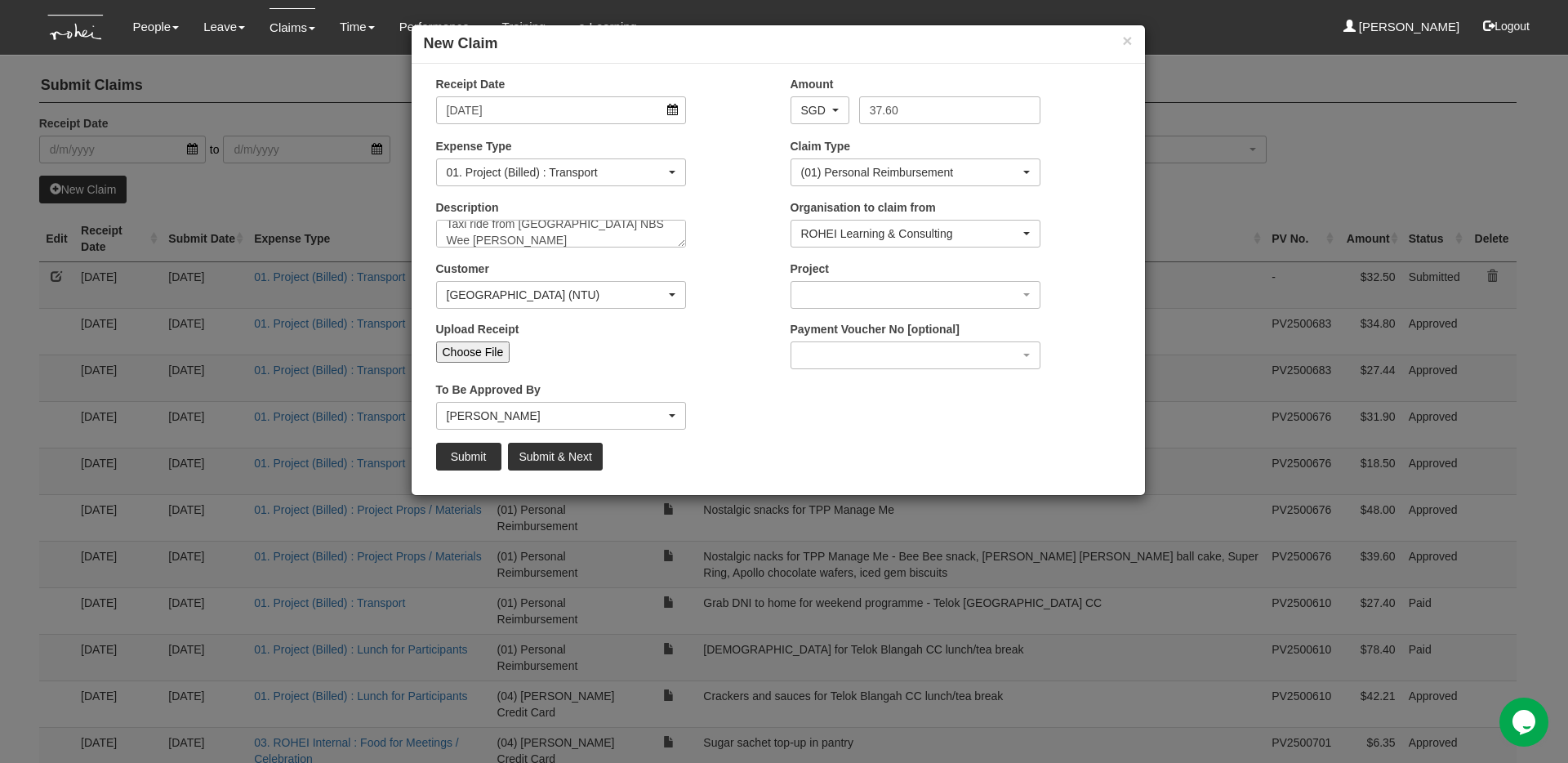
click at [735, 231] on div "Description Taxi ride from [GEOGRAPHIC_DATA] NBS Wee [PERSON_NAME][GEOGRAPHIC_D…" at bounding box center [601, 230] width 355 height 61
click at [831, 296] on div "button" at bounding box center [915, 294] width 249 height 26
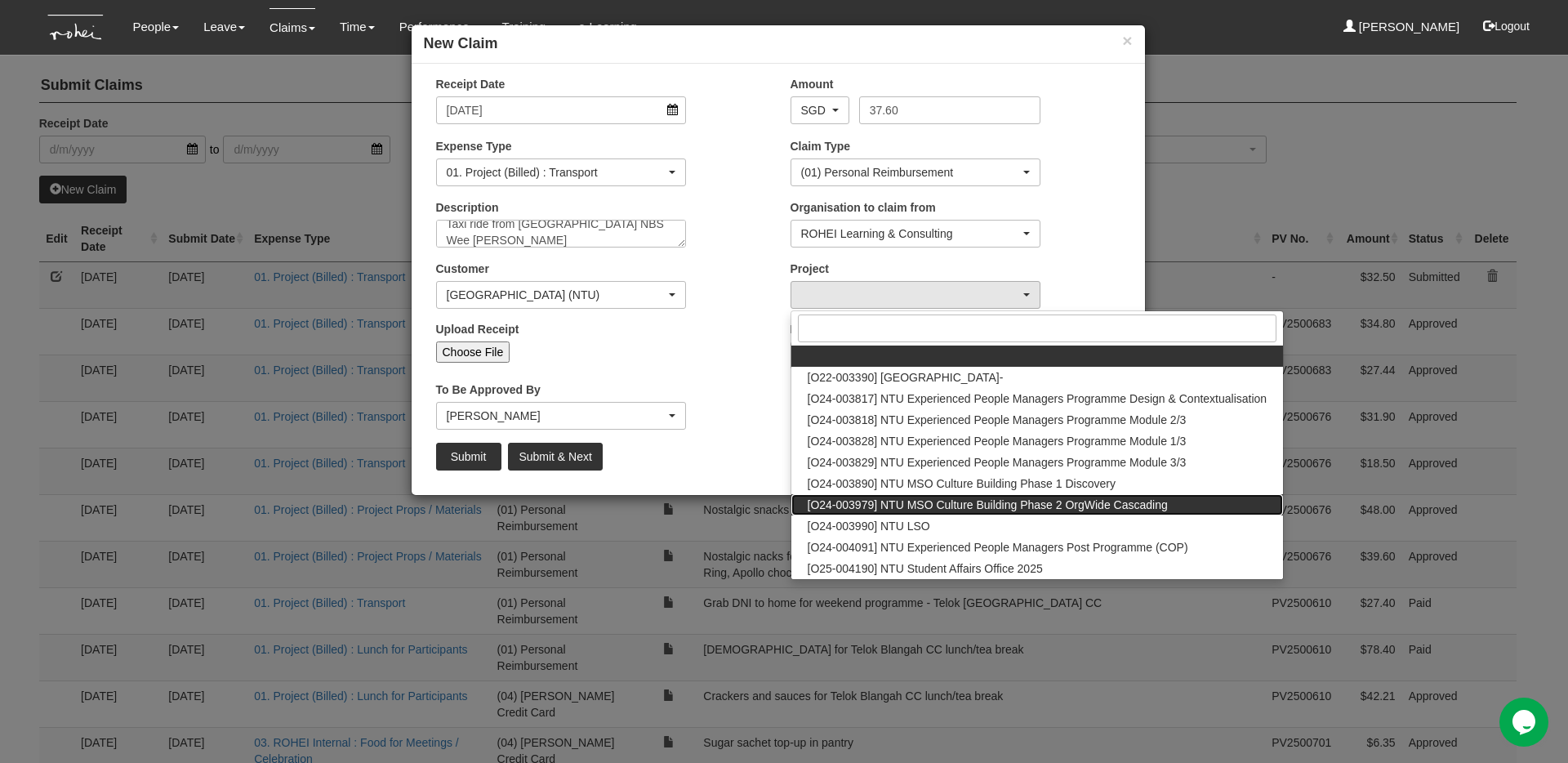
click at [869, 508] on span "[O24-003979] NTU MSO Culture Building Phase 2 OrgWide Cascading" at bounding box center [988, 504] width 360 height 17
select select "2613"
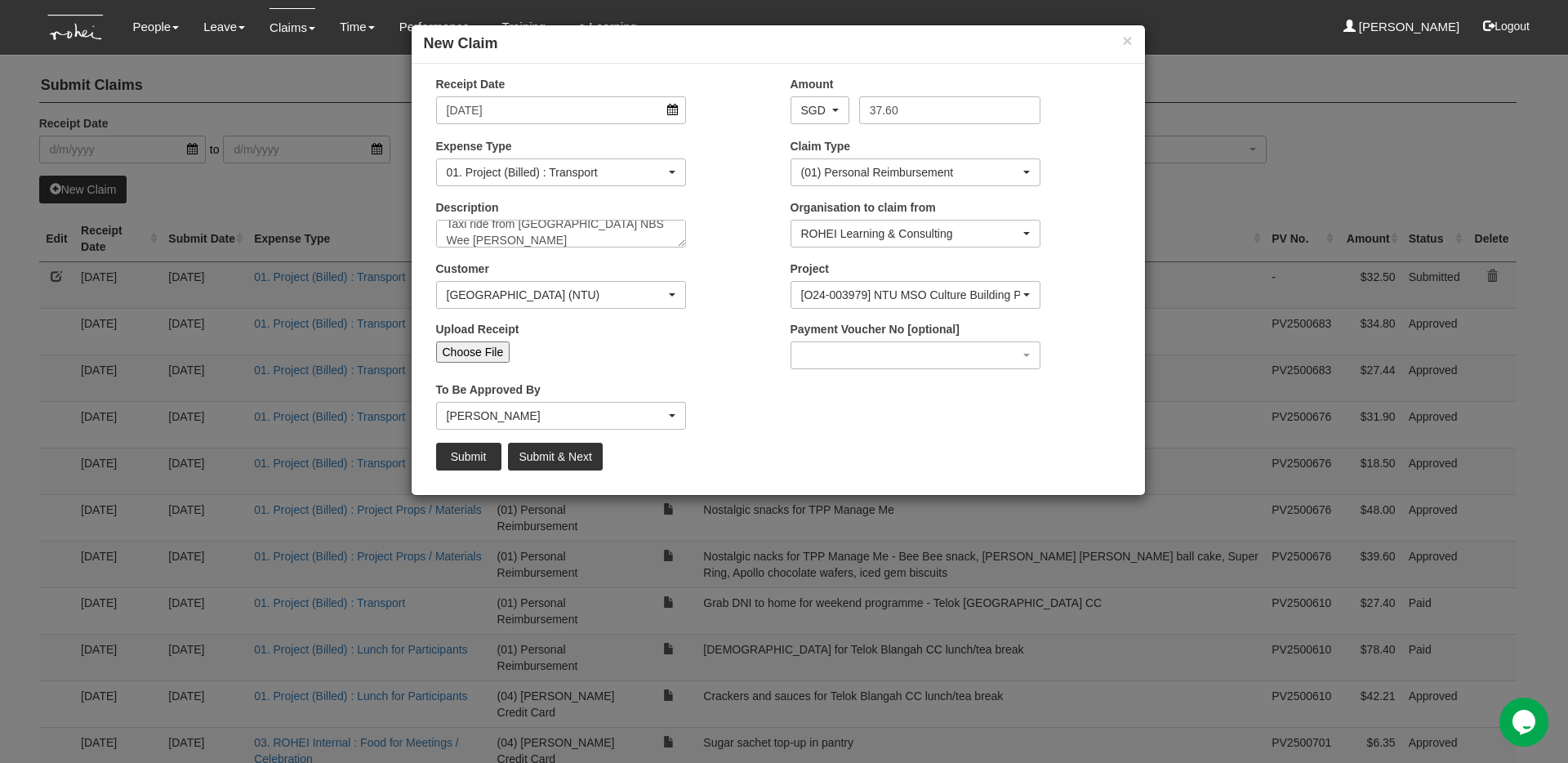
click at [763, 384] on div "To Be Approved By _Staff [PERSON_NAME] Tan [PERSON_NAME] [PERSON_NAME] [PERSON_…" at bounding box center [601, 411] width 355 height 61
click at [471, 360] on input "Choose File" at bounding box center [473, 352] width 74 height 21
type input "C:\fakepath\Taxi from [GEOGRAPHIC_DATA] to home 01092025.pdf"
type input "Choose Another File"
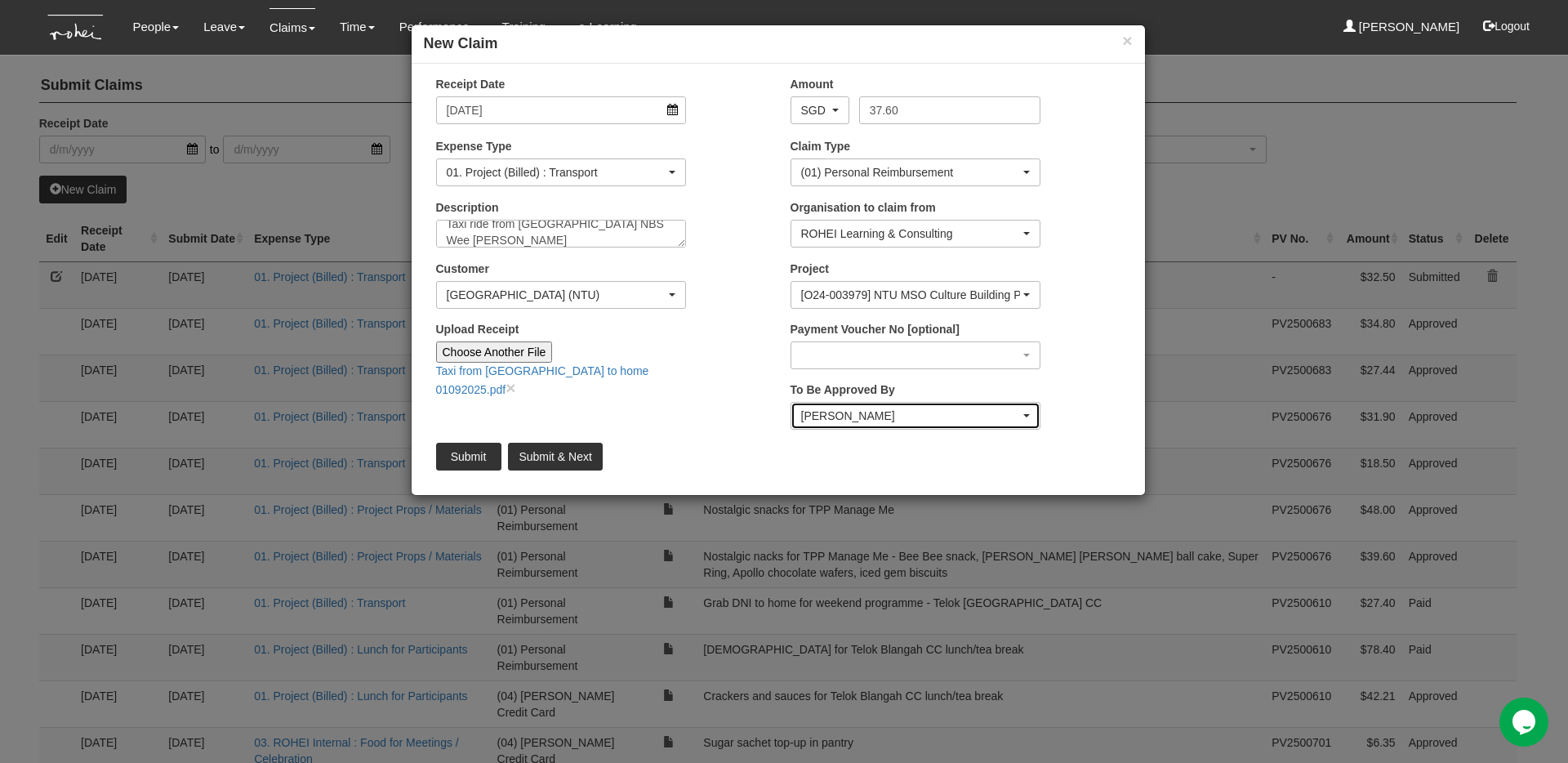
click at [875, 418] on div "[PERSON_NAME]" at bounding box center [911, 415] width 220 height 17
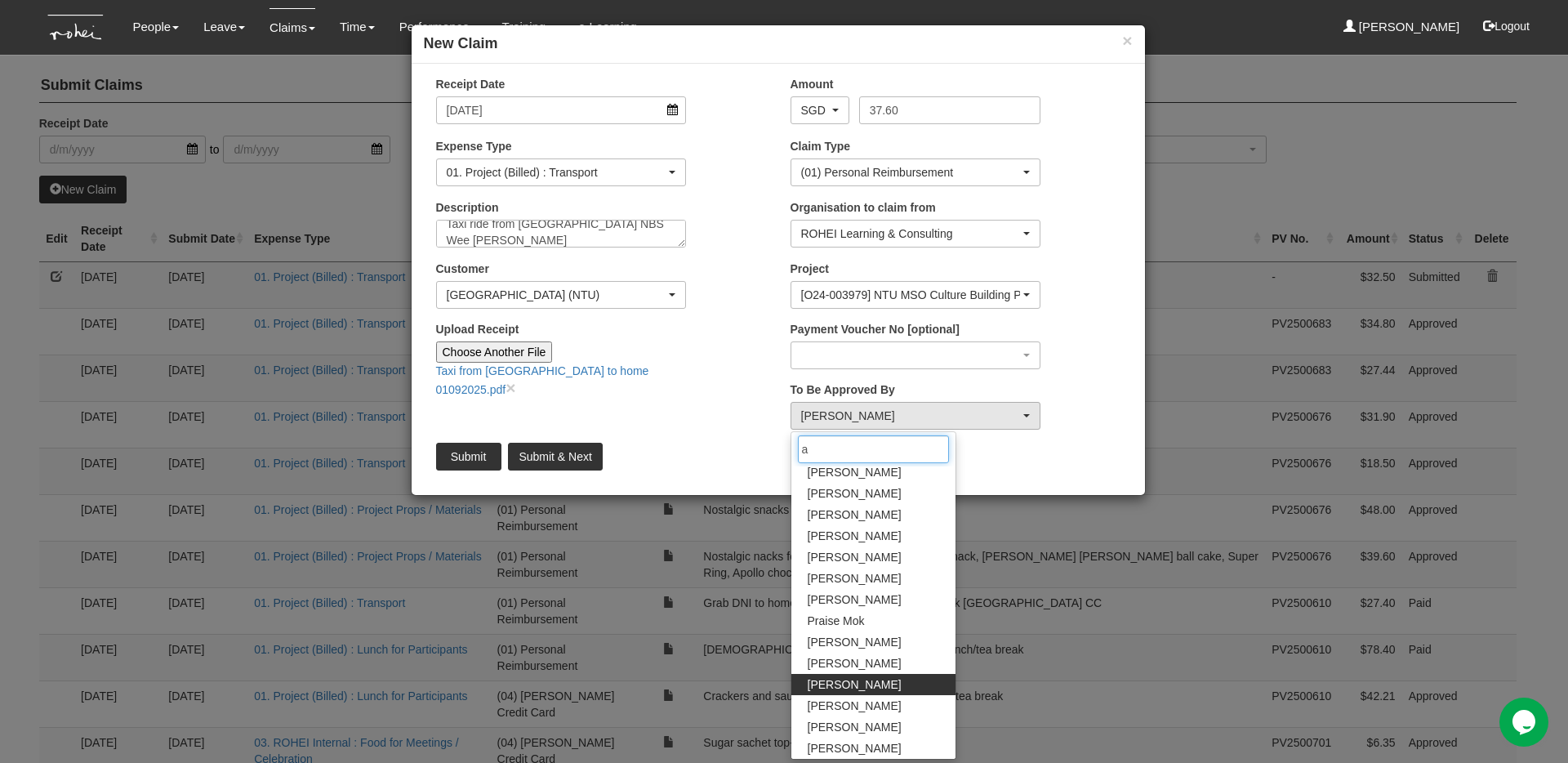
scroll to position [0, 0]
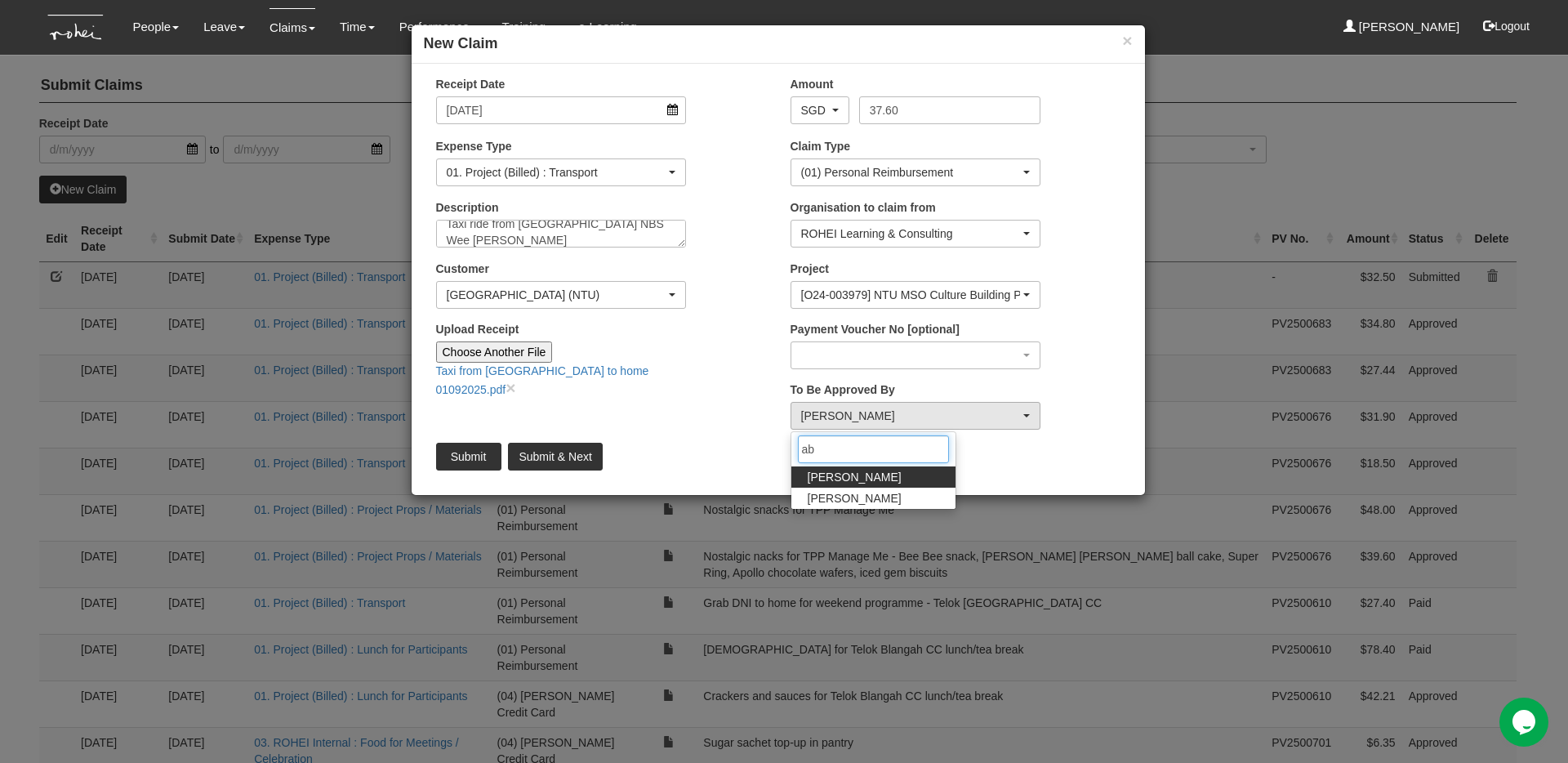
type input "ab"
click at [857, 471] on link "[PERSON_NAME]" at bounding box center [873, 477] width 164 height 21
select select "bab5243c-beed-41fc-b362-49a7e6e66dc1"
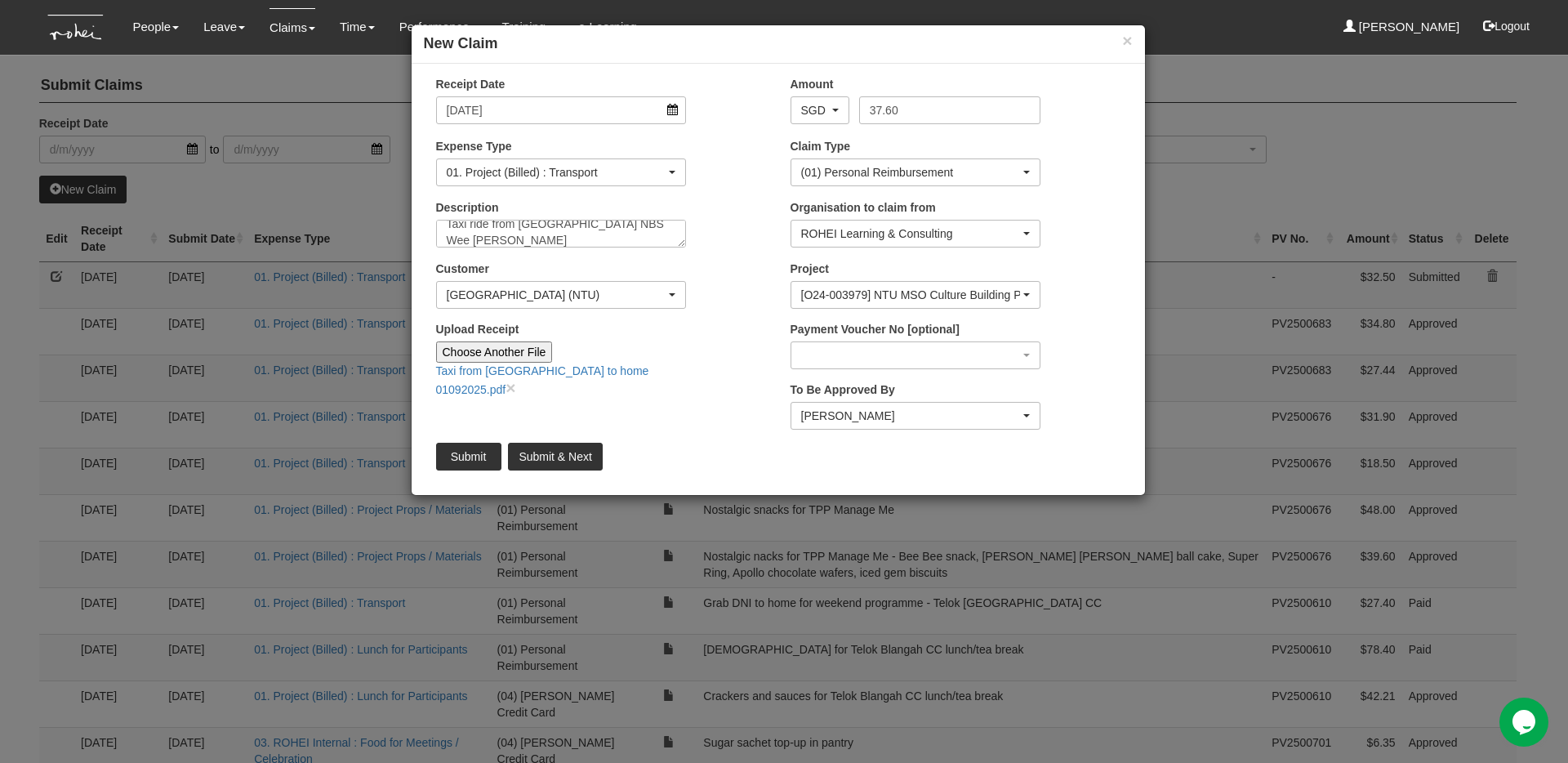
click at [714, 423] on div "Receipt Date [DATE] Amount AED AFN ALL AMD ANG AOA ARS AUD AWG AZN BAM BBD BDT …" at bounding box center [778, 279] width 734 height 406
click at [578, 451] on input "Submit & Next" at bounding box center [555, 456] width 94 height 27
type input "Choose File"
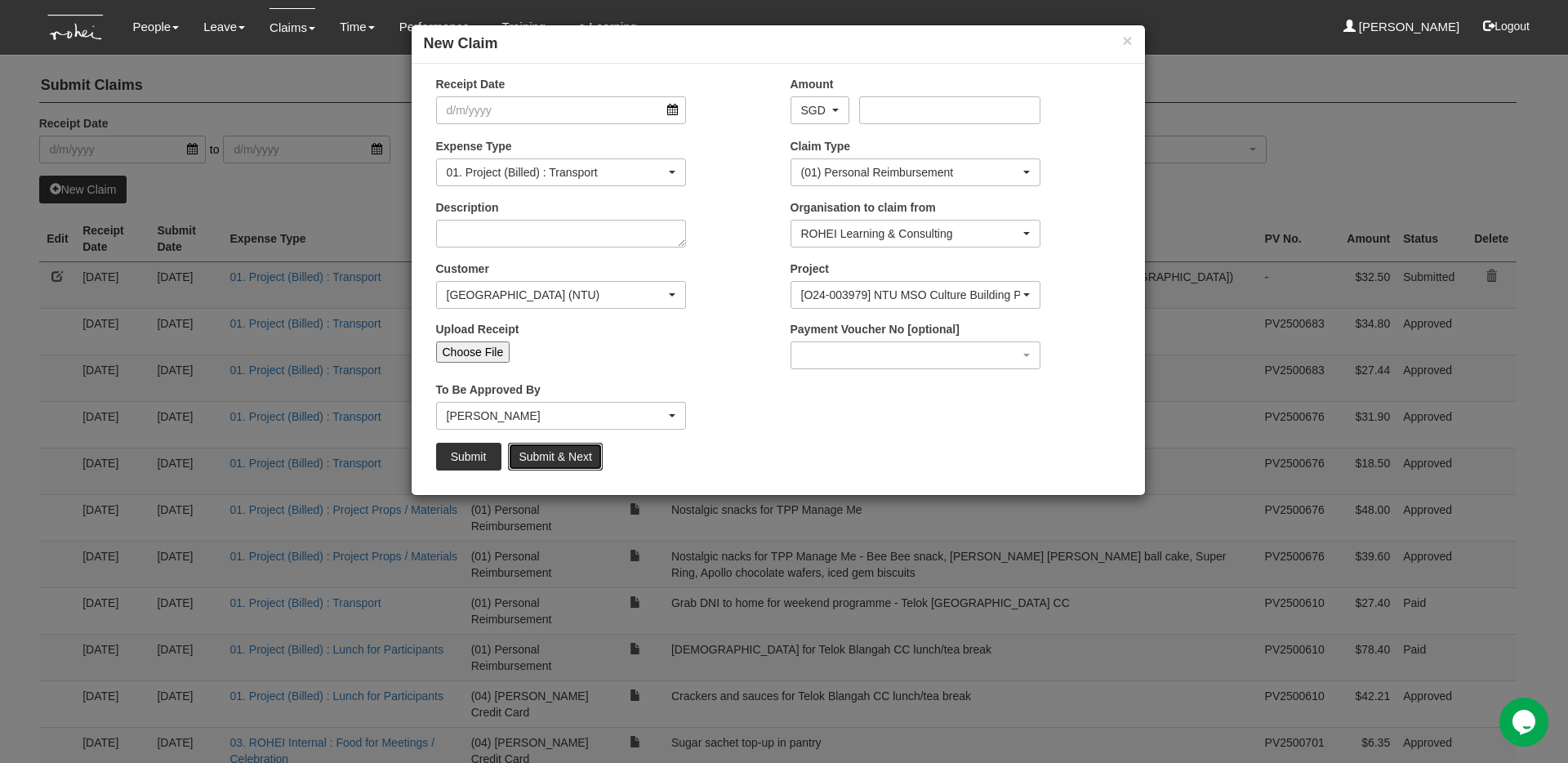
select select "50"
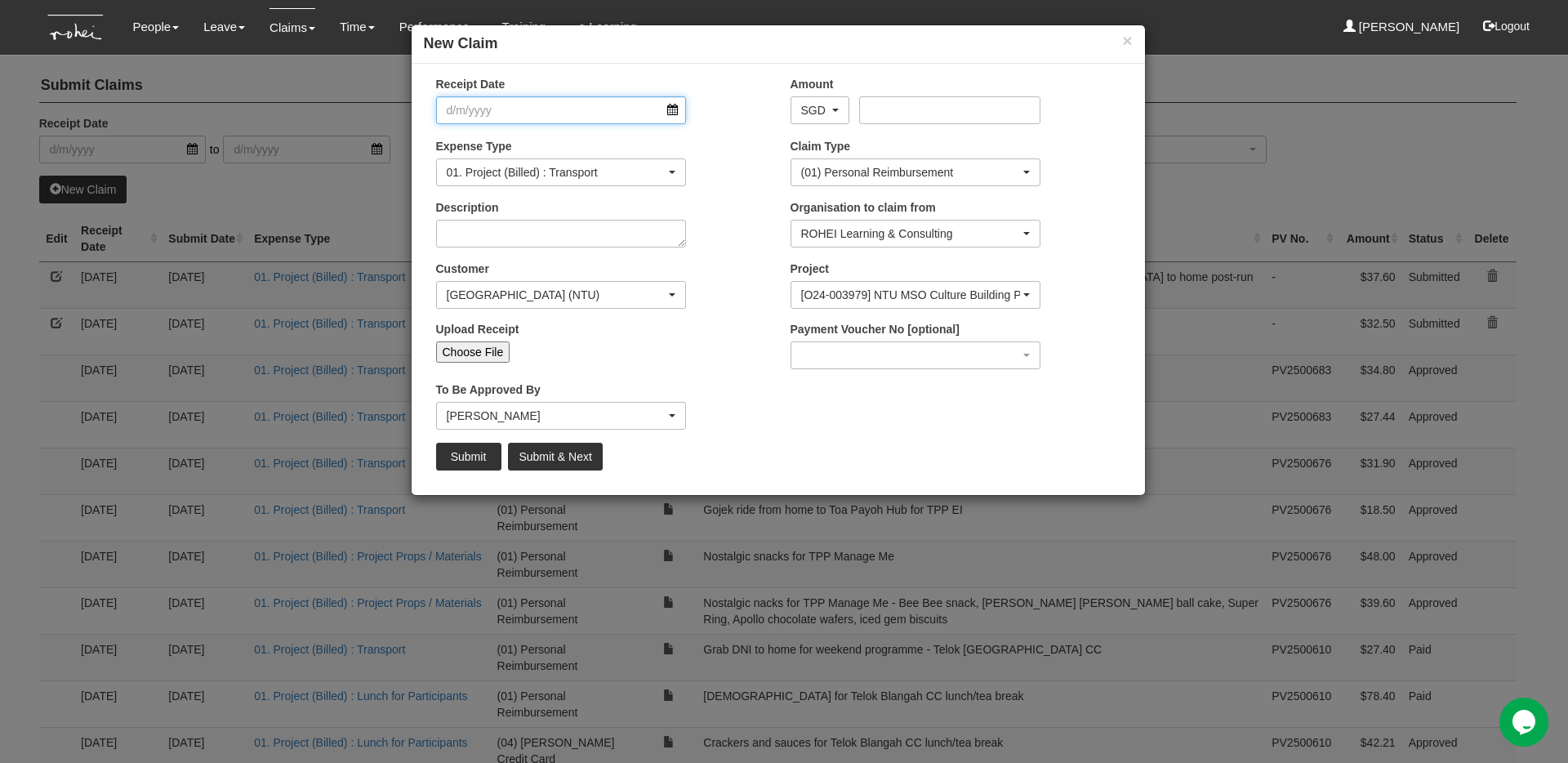
click at [673, 114] on input "Receipt Date" at bounding box center [561, 110] width 251 height 27
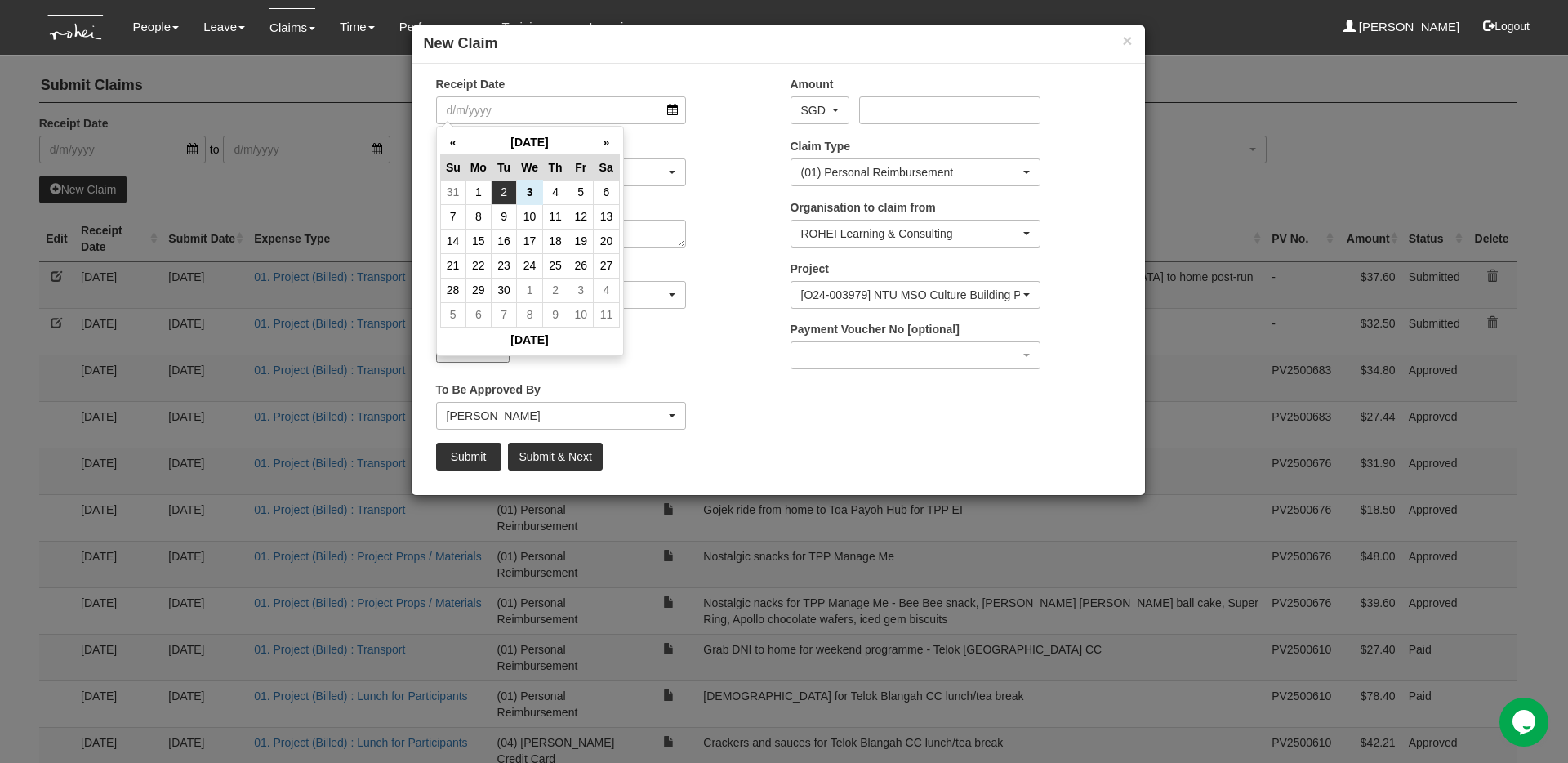
click at [506, 196] on td "2" at bounding box center [504, 191] width 25 height 24
type input "[DATE]"
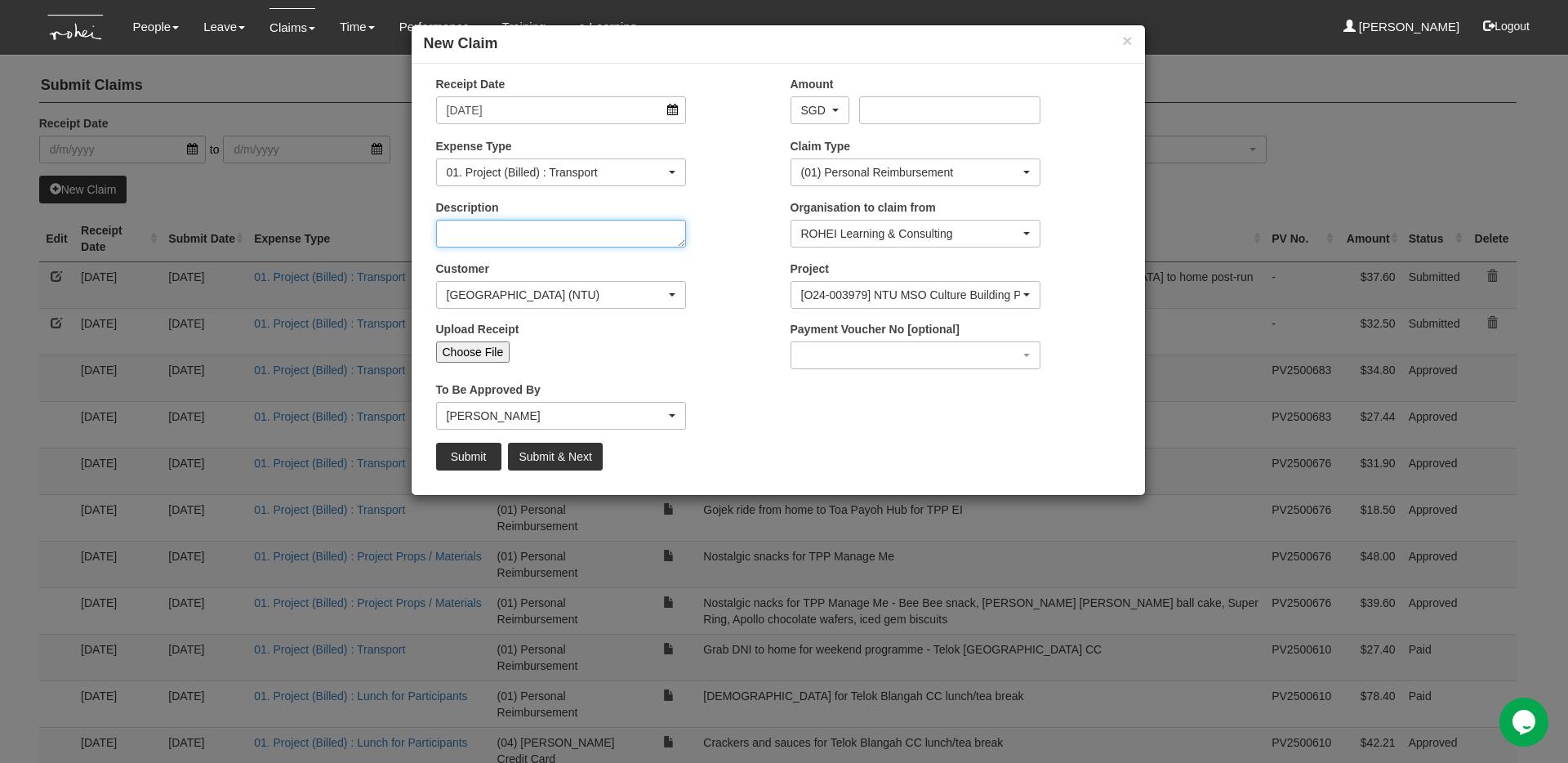
click at [574, 235] on textarea "Description" at bounding box center [561, 233] width 251 height 27
type textarea "Gojek ride from home to NTU NBS Wee [PERSON_NAME][GEOGRAPHIC_DATA] 14"
click at [913, 112] on input "Amount" at bounding box center [950, 110] width 182 height 27
type input "32.90"
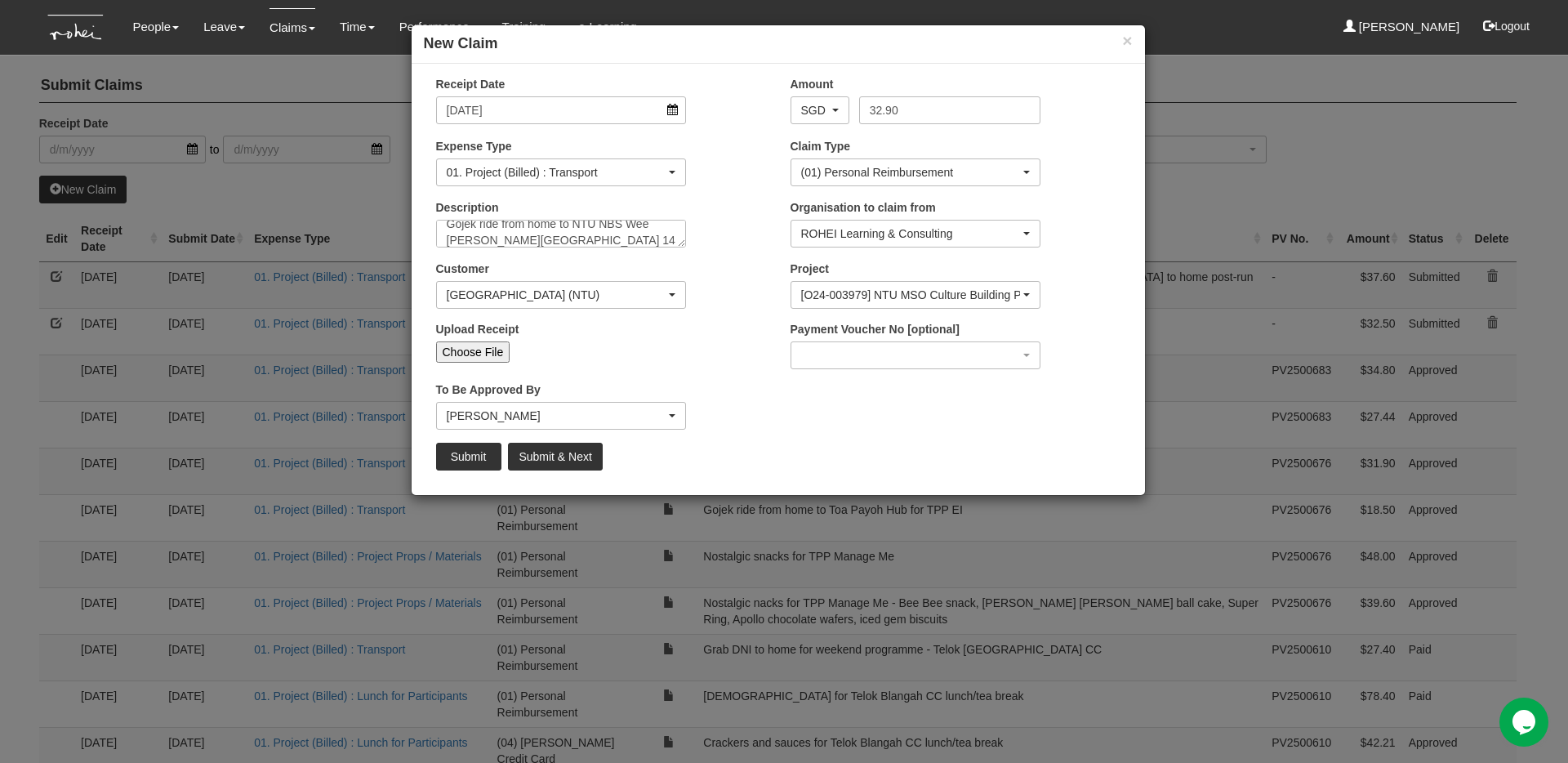
click at [743, 304] on div "Customer (N/A) _ROHEI Internal 3M ASIA PACIFIC PRIVATE LTD [DOMAIN_NAME] AbbVie…" at bounding box center [601, 291] width 355 height 61
click at [485, 351] on input "Choose File" at bounding box center [473, 352] width 74 height 21
type input "C:\fakepath\Gojek from home to NTU 02092025.pdf"
type input "Choose Another File"
click at [580, 464] on input "Submit & Next" at bounding box center [555, 456] width 94 height 27
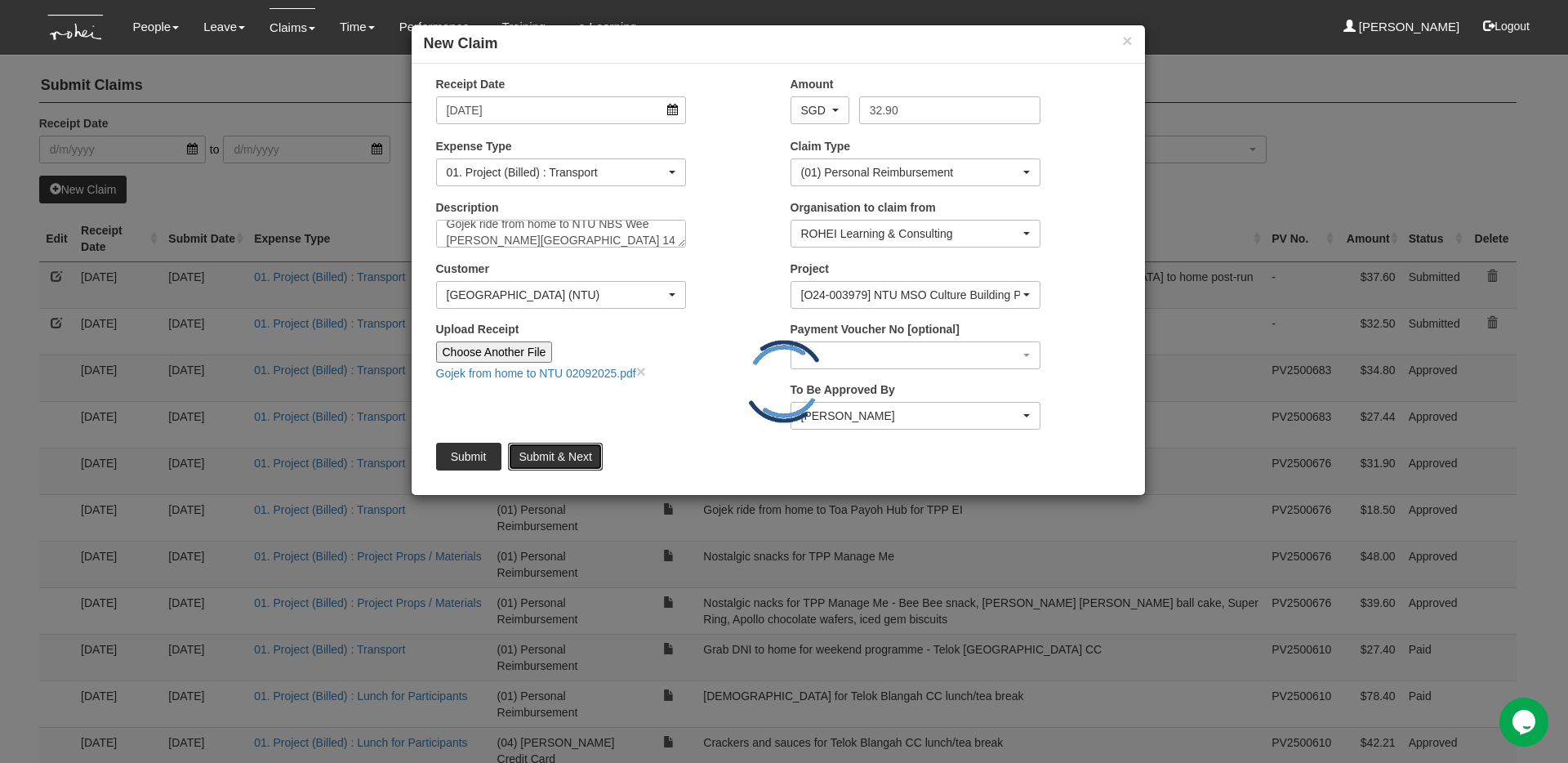
type input "Choose File"
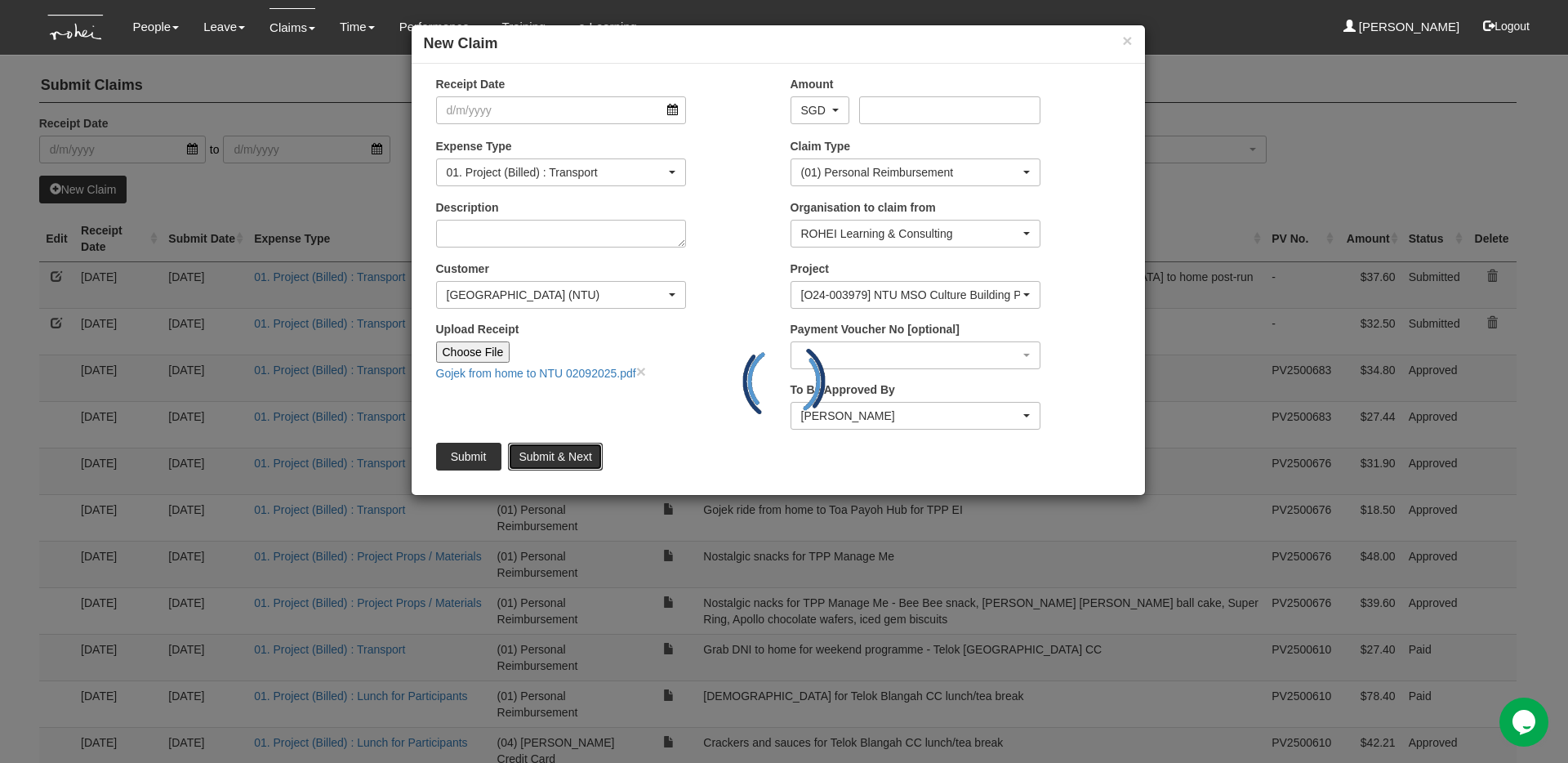
scroll to position [0, 0]
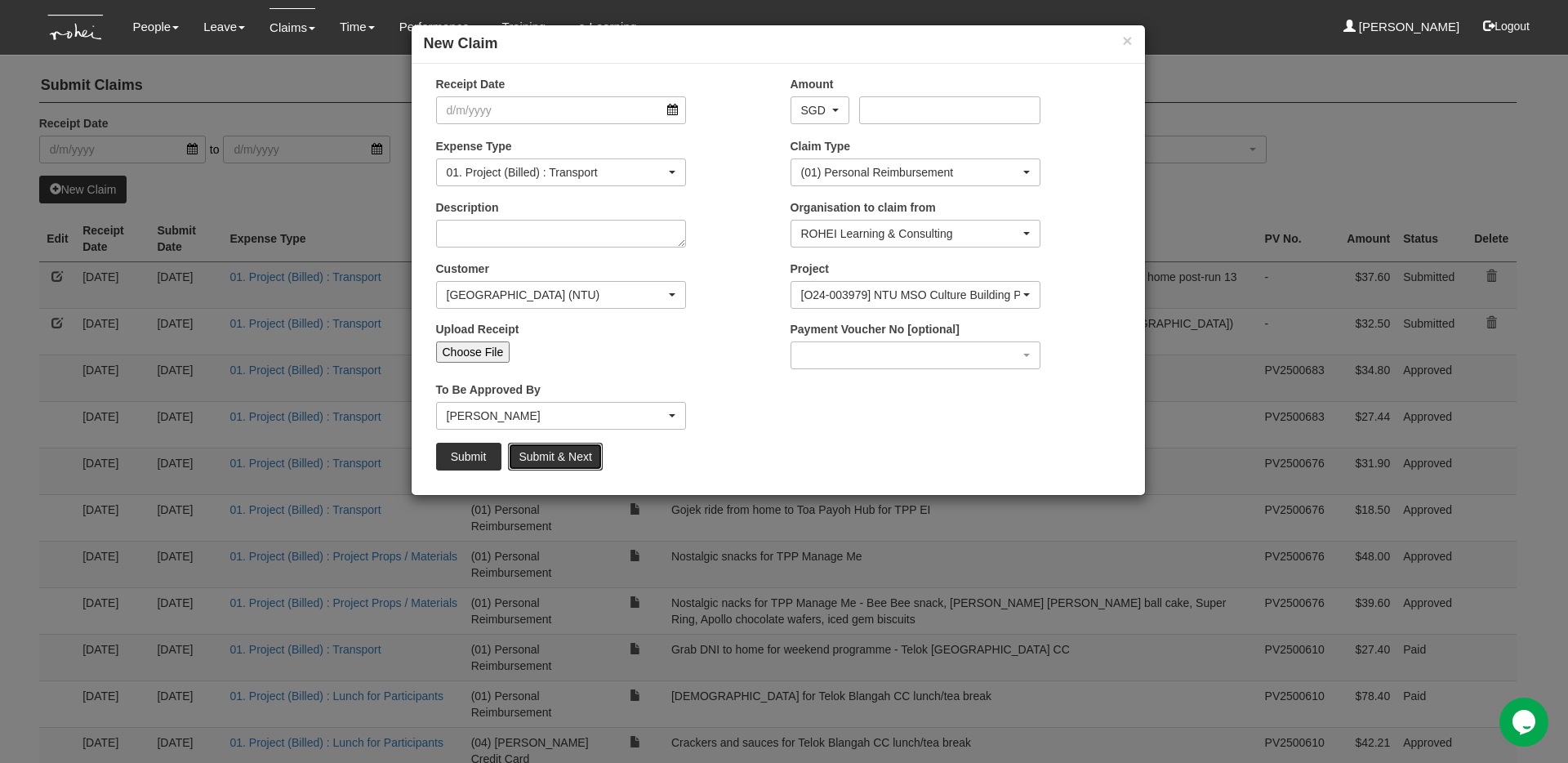
select select "50"
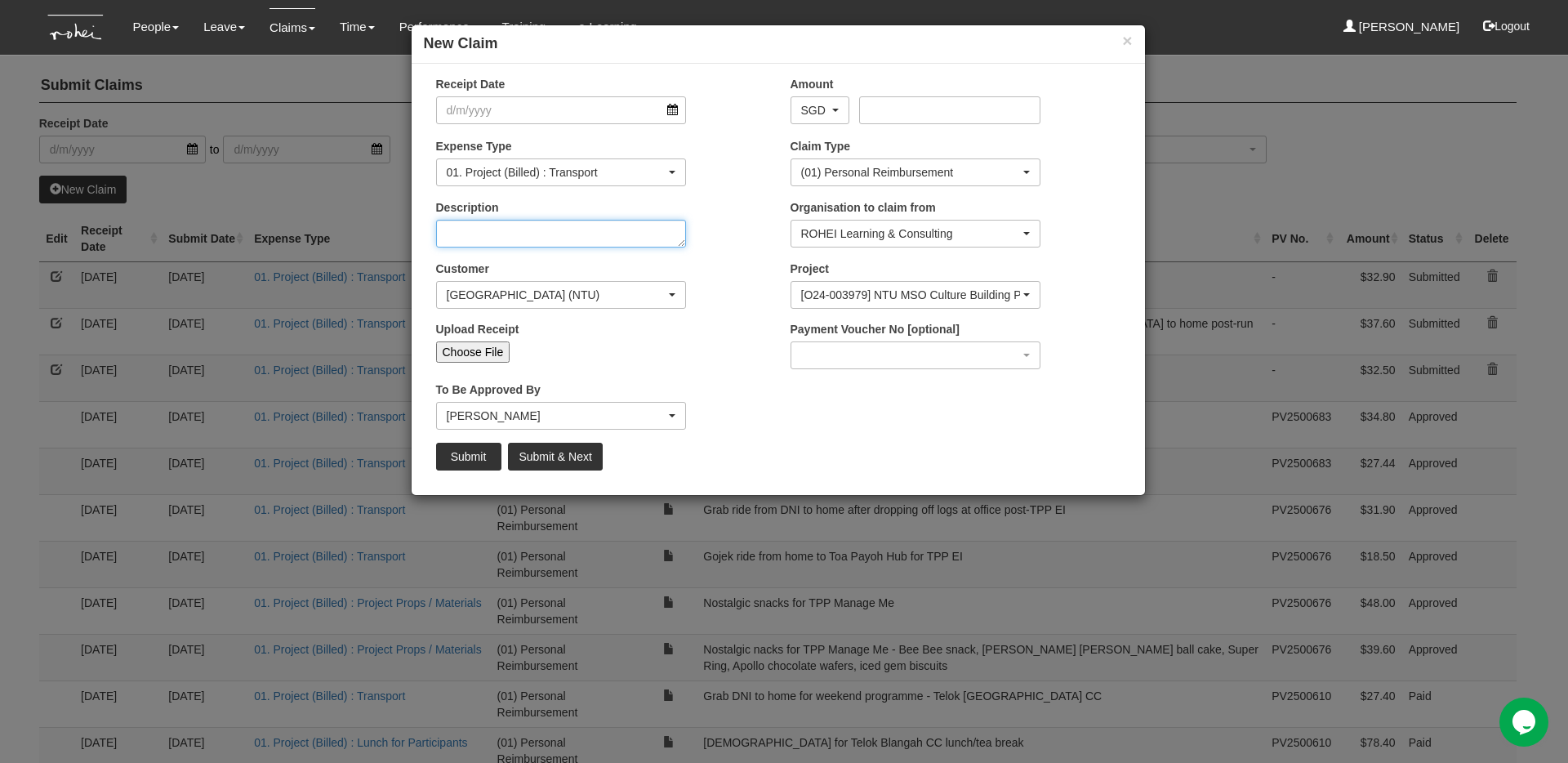
click at [563, 232] on textarea "Description" at bounding box center [561, 233] width 251 height 27
click at [675, 106] on input "Receipt Date" at bounding box center [561, 110] width 251 height 27
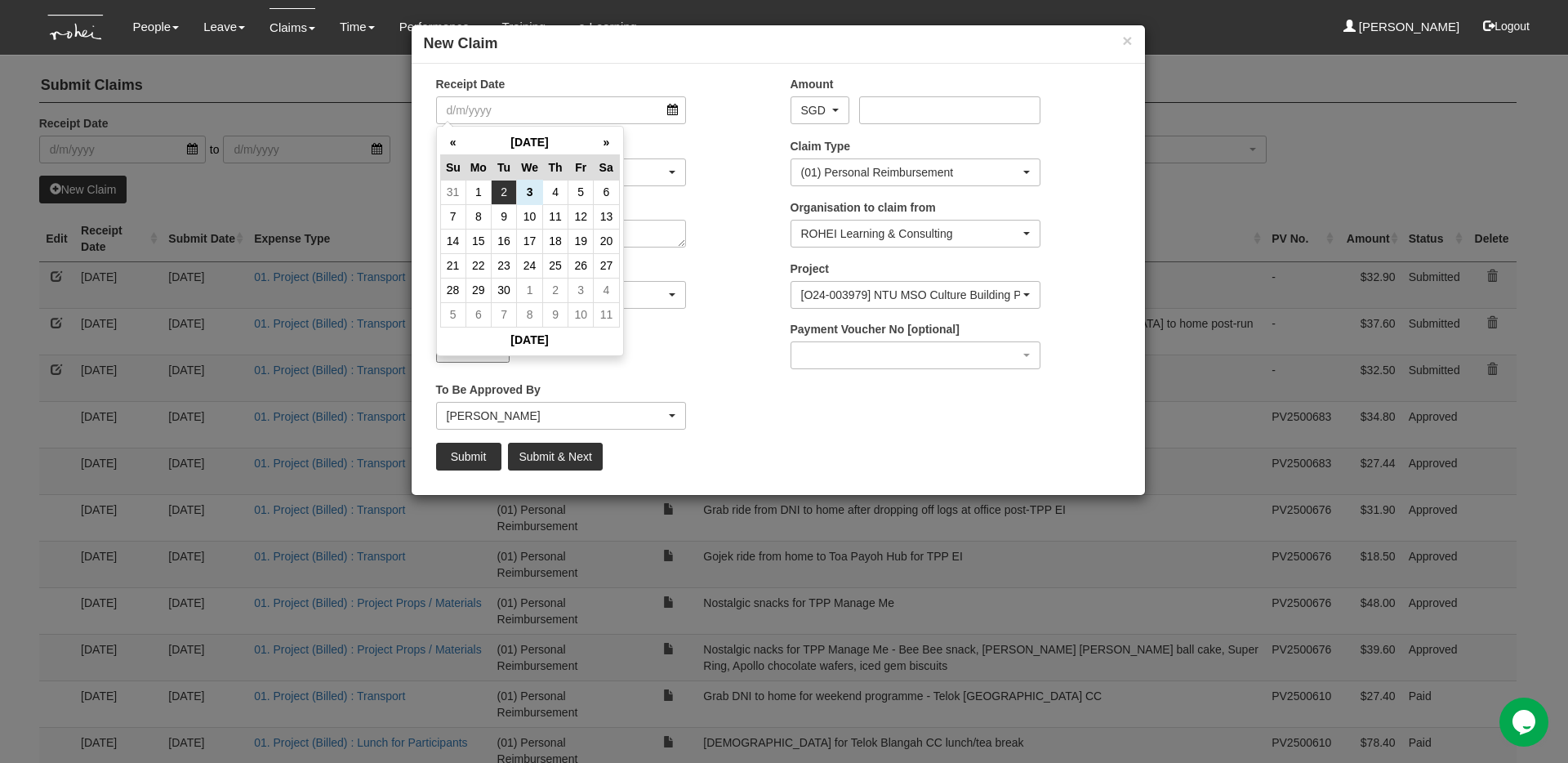
click at [498, 194] on td "2" at bounding box center [504, 191] width 25 height 24
type input "[DATE]"
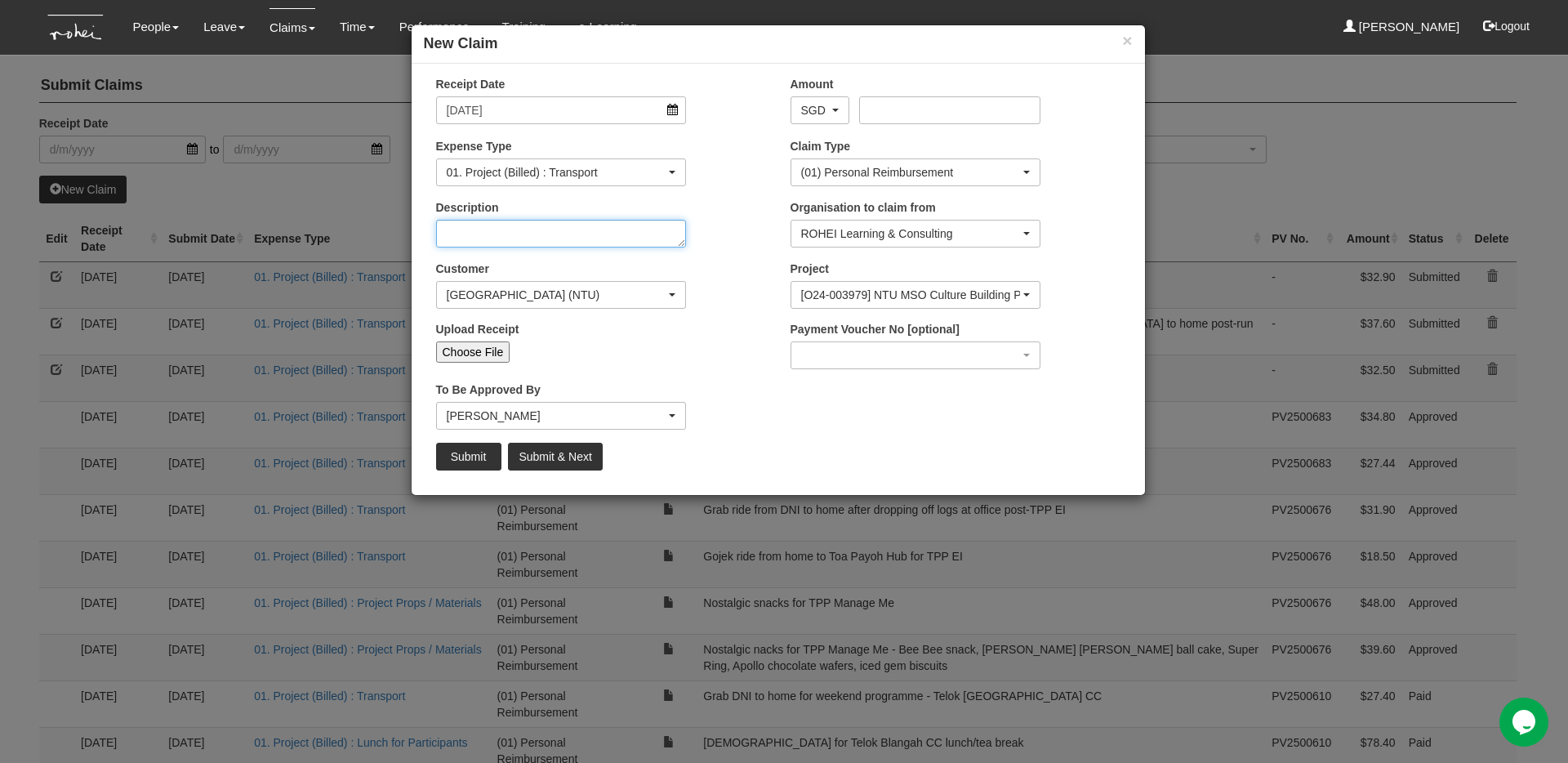
click at [500, 235] on textarea "Description" at bounding box center [561, 233] width 251 height 27
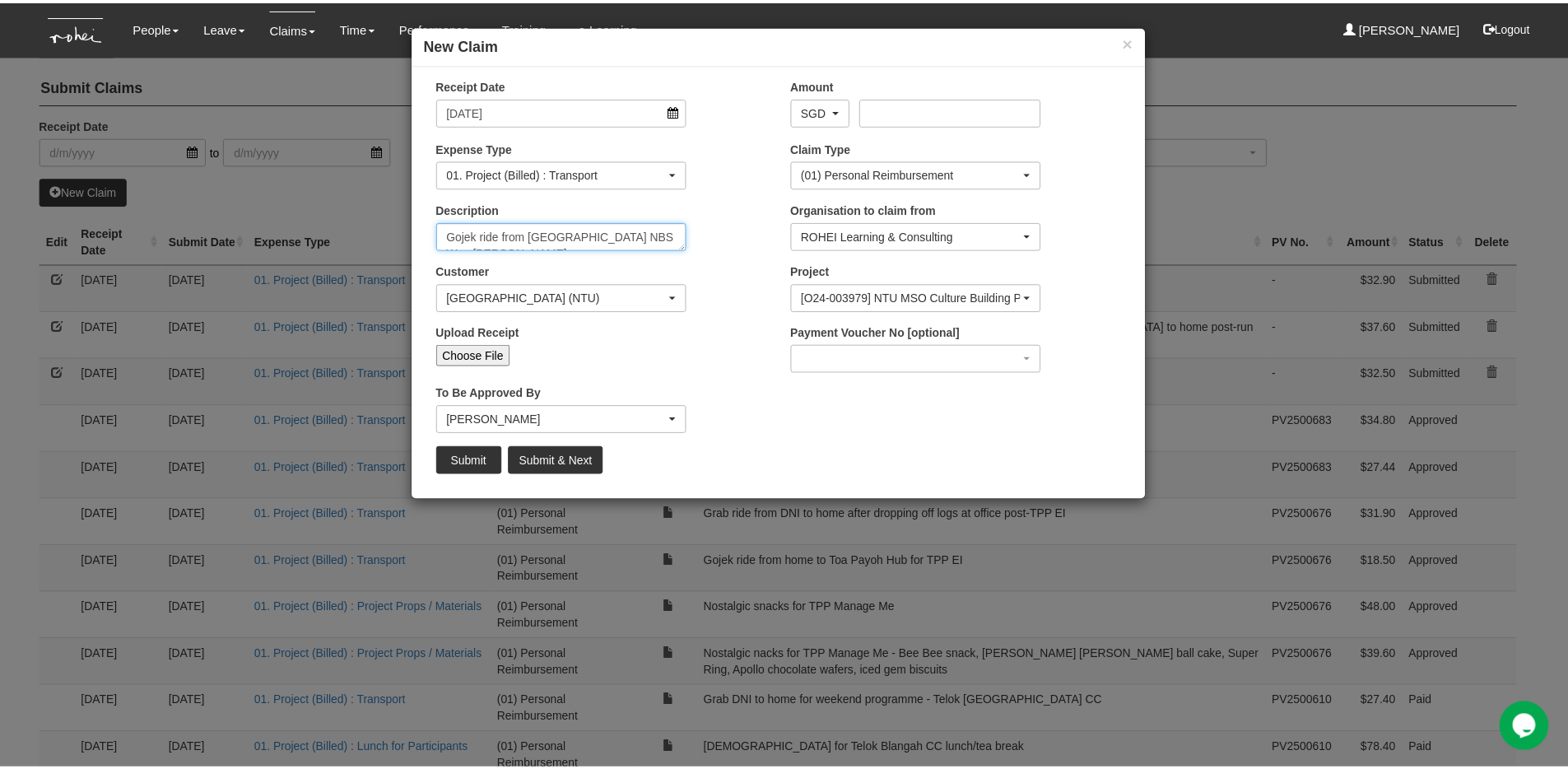
scroll to position [10, 0]
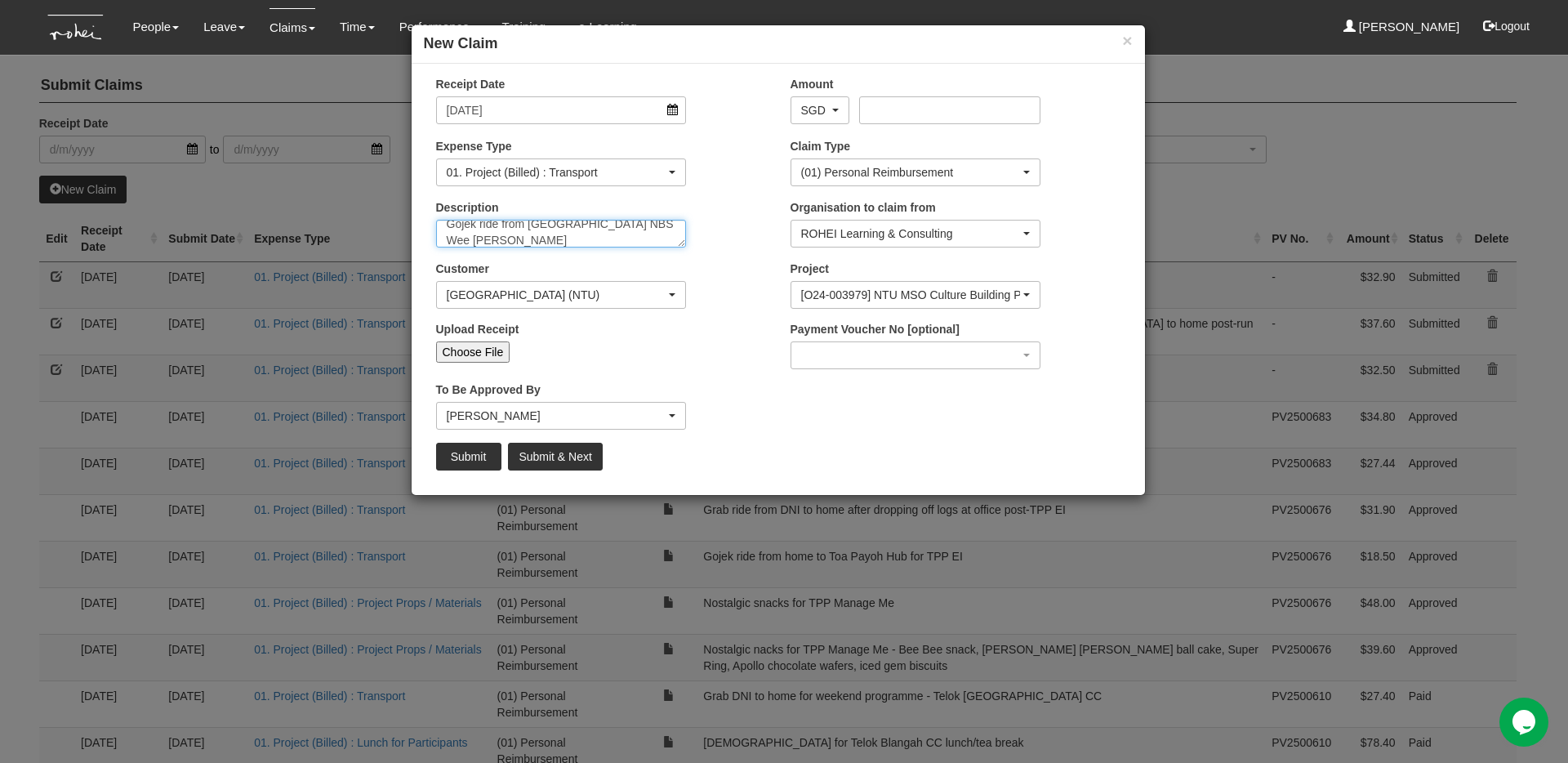
type textarea "Gojek ride from [GEOGRAPHIC_DATA] NBS Wee [PERSON_NAME][GEOGRAPHIC_DATA] to hom…"
click at [900, 108] on input "Amount" at bounding box center [950, 110] width 182 height 27
type input "37.40"
click at [483, 355] on input "Choose File" at bounding box center [473, 352] width 74 height 21
type input "C:\fakepath\Gojek from [GEOGRAPHIC_DATA] to home 02092025.pdf"
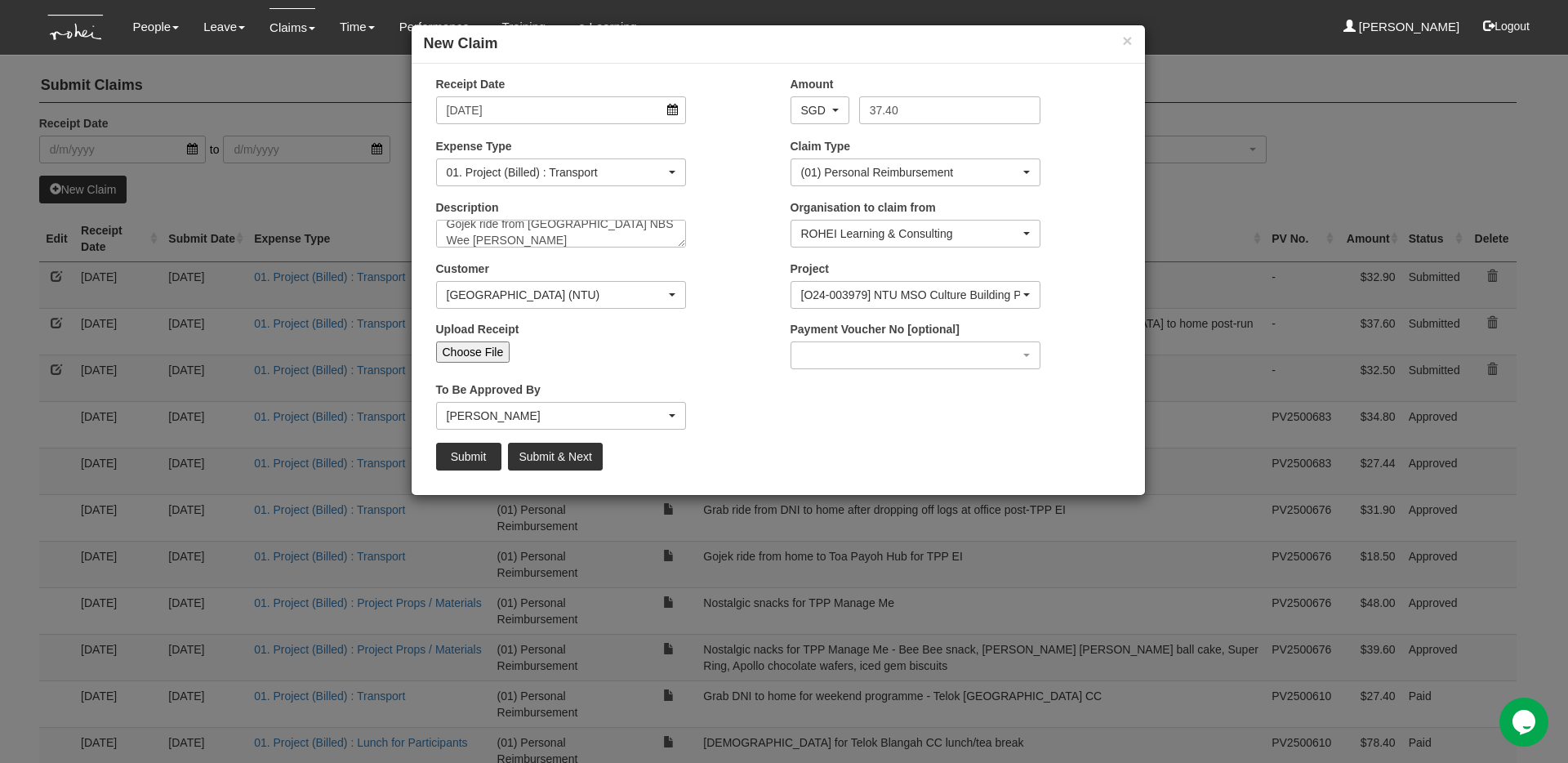
type input "Choose Another File"
click at [479, 461] on input "Submit" at bounding box center [468, 456] width 65 height 27
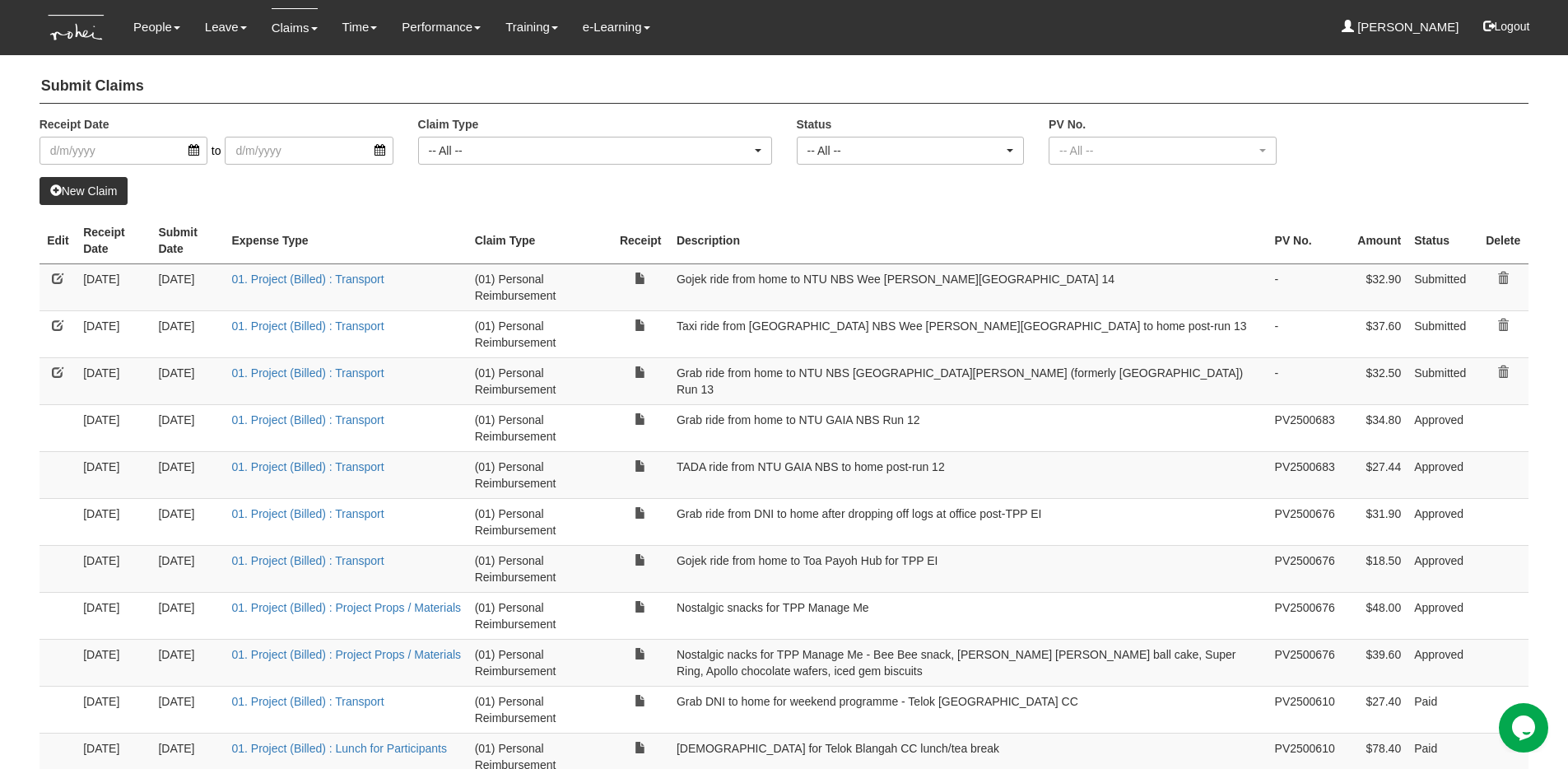
select select "50"
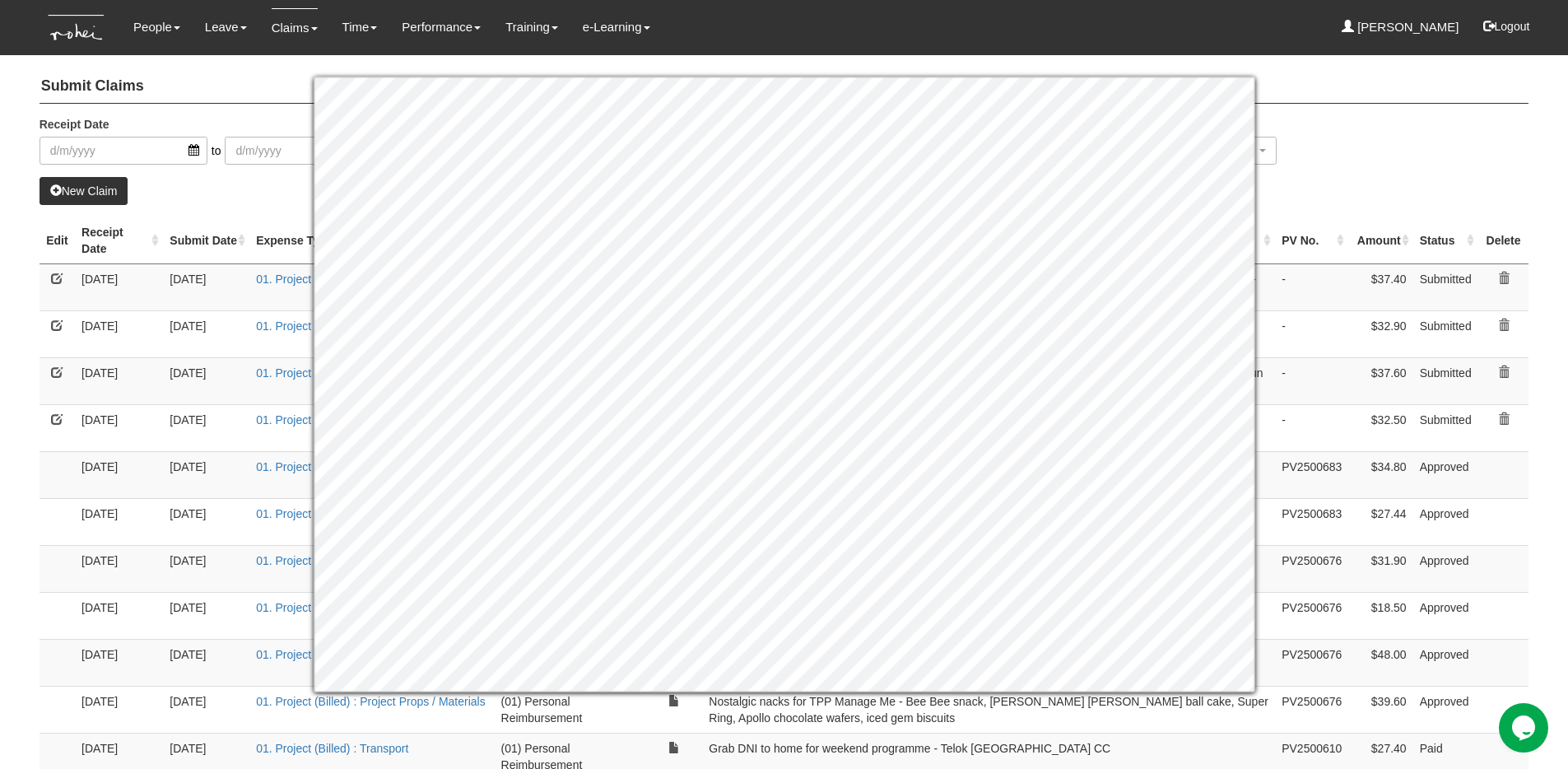
click at [1350, 165] on div "Receipt Date to Claim Type -- All -- (01) Personal Reimbursement (02) Advance D…" at bounding box center [785, 147] width 1515 height 61
click at [1442, 147] on div "Receipt Date to Claim Type -- All -- (01) Personal Reimbursement (02) Advance D…" at bounding box center [785, 147] width 1515 height 61
click at [1471, 174] on div "Receipt Date to Claim Type -- All -- (01) Personal Reimbursement (02) Advance D…" at bounding box center [785, 147] width 1515 height 61
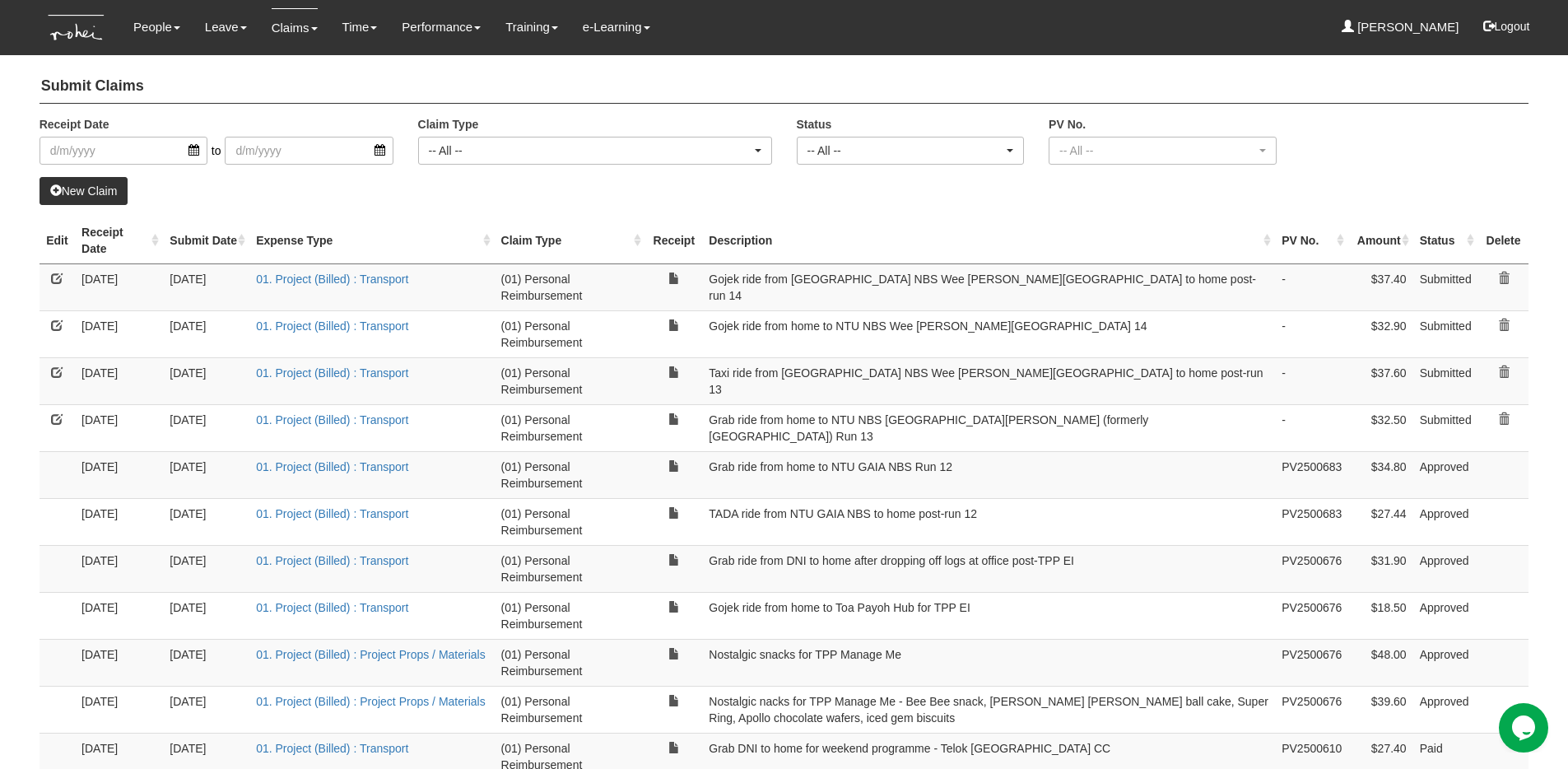
click at [59, 373] on link at bounding box center [57, 372] width 12 height 12
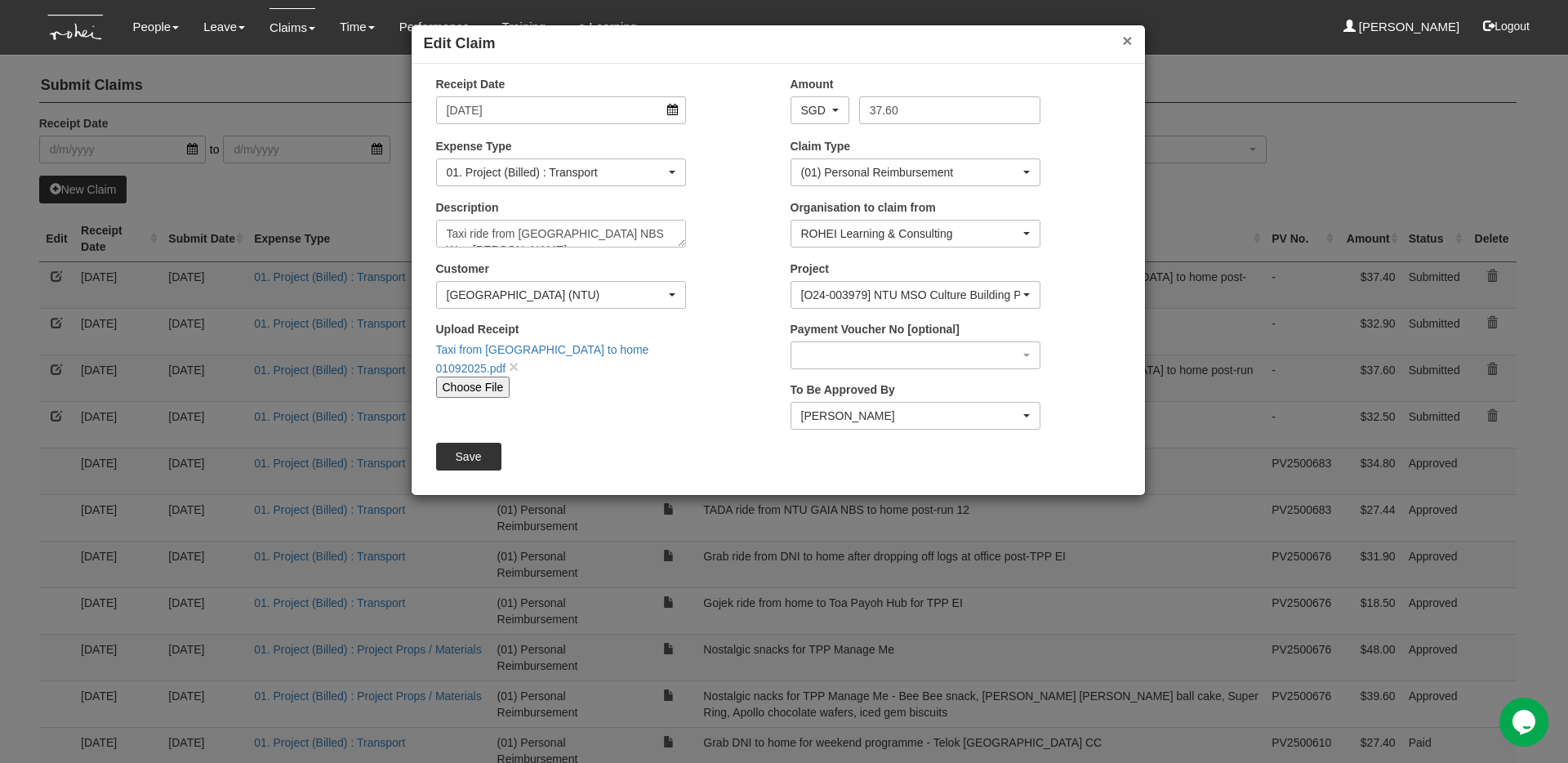
click at [1130, 37] on button "×" at bounding box center [1126, 41] width 10 height 18
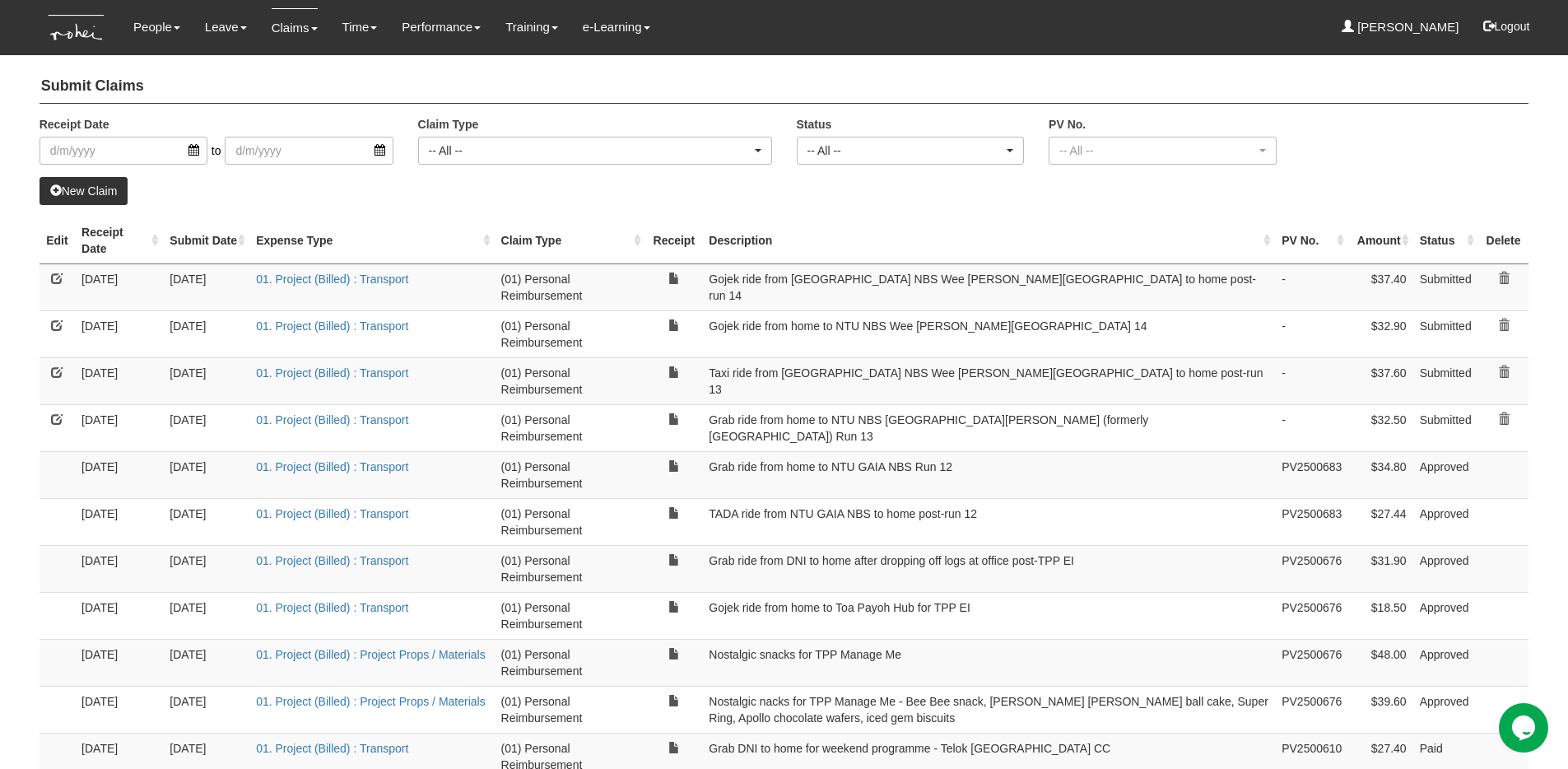
click at [59, 418] on link at bounding box center [57, 419] width 12 height 12
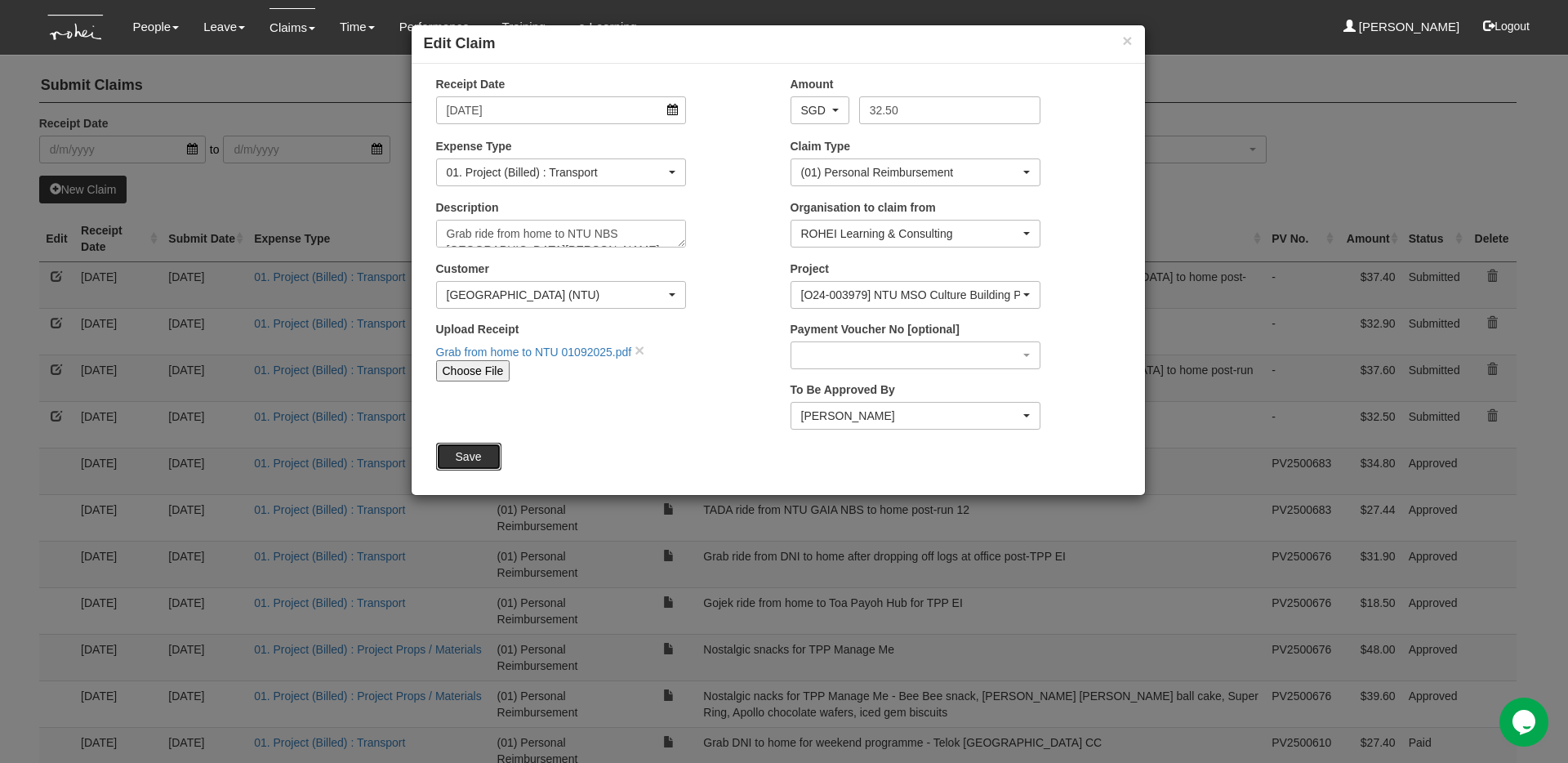
click at [477, 460] on input "Save" at bounding box center [468, 456] width 65 height 27
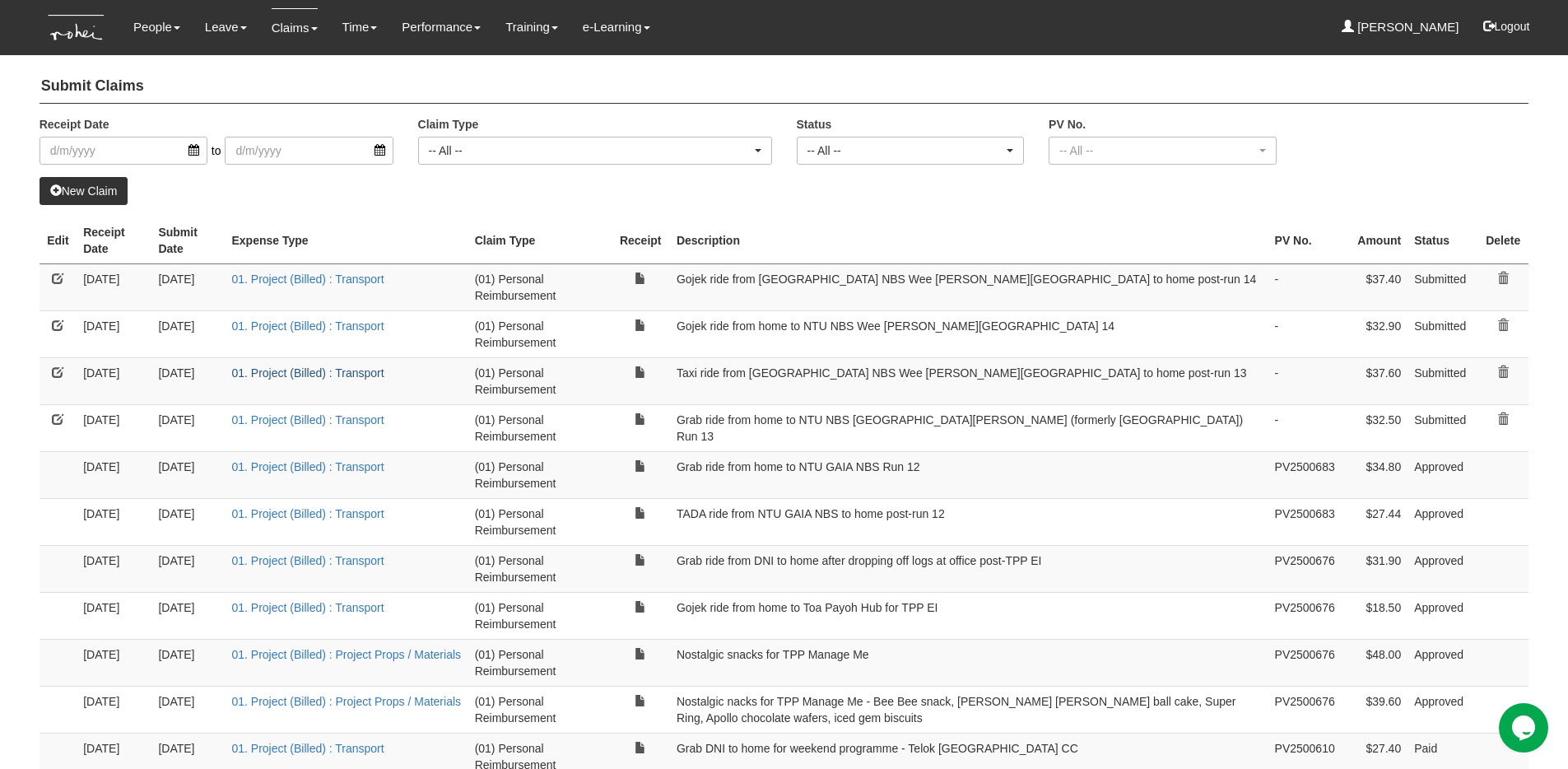
select select "50"
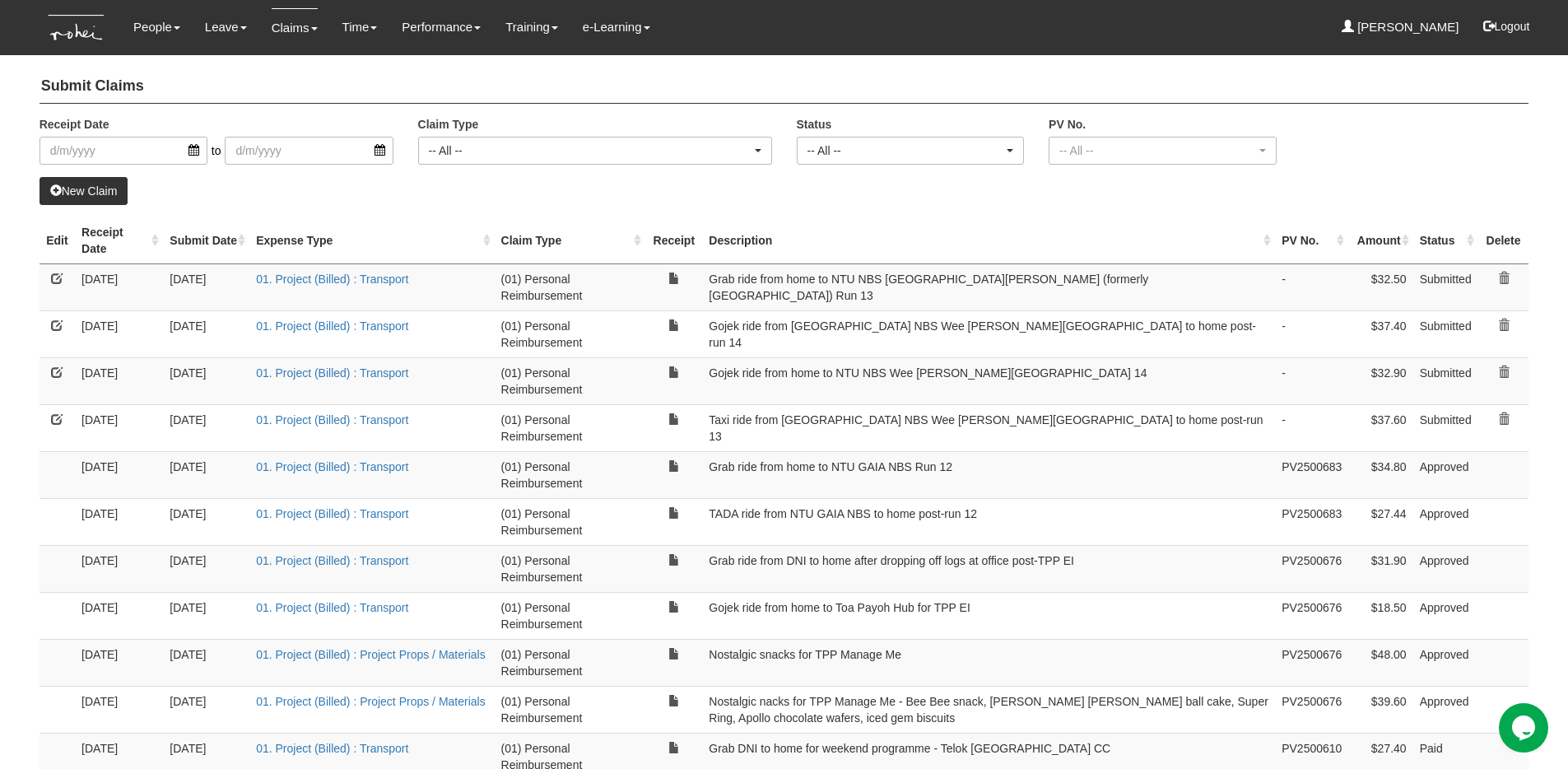
click at [53, 418] on link at bounding box center [57, 419] width 12 height 12
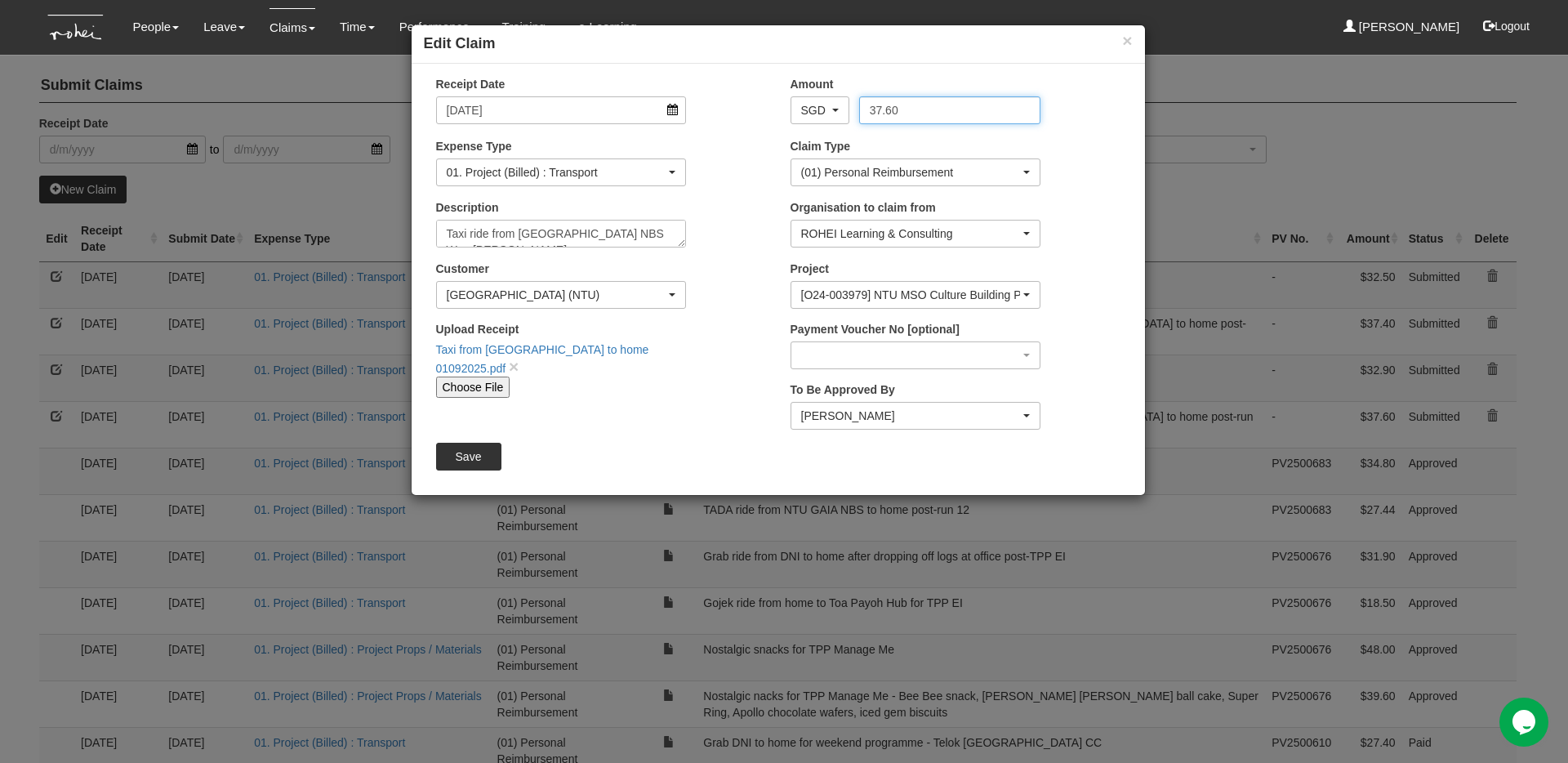
drag, startPoint x: 876, startPoint y: 112, endPoint x: 863, endPoint y: 112, distance: 13.0
click at [863, 112] on input "37.60" at bounding box center [950, 110] width 182 height 27
type input "27.60"
click at [468, 455] on input "Save" at bounding box center [468, 456] width 65 height 27
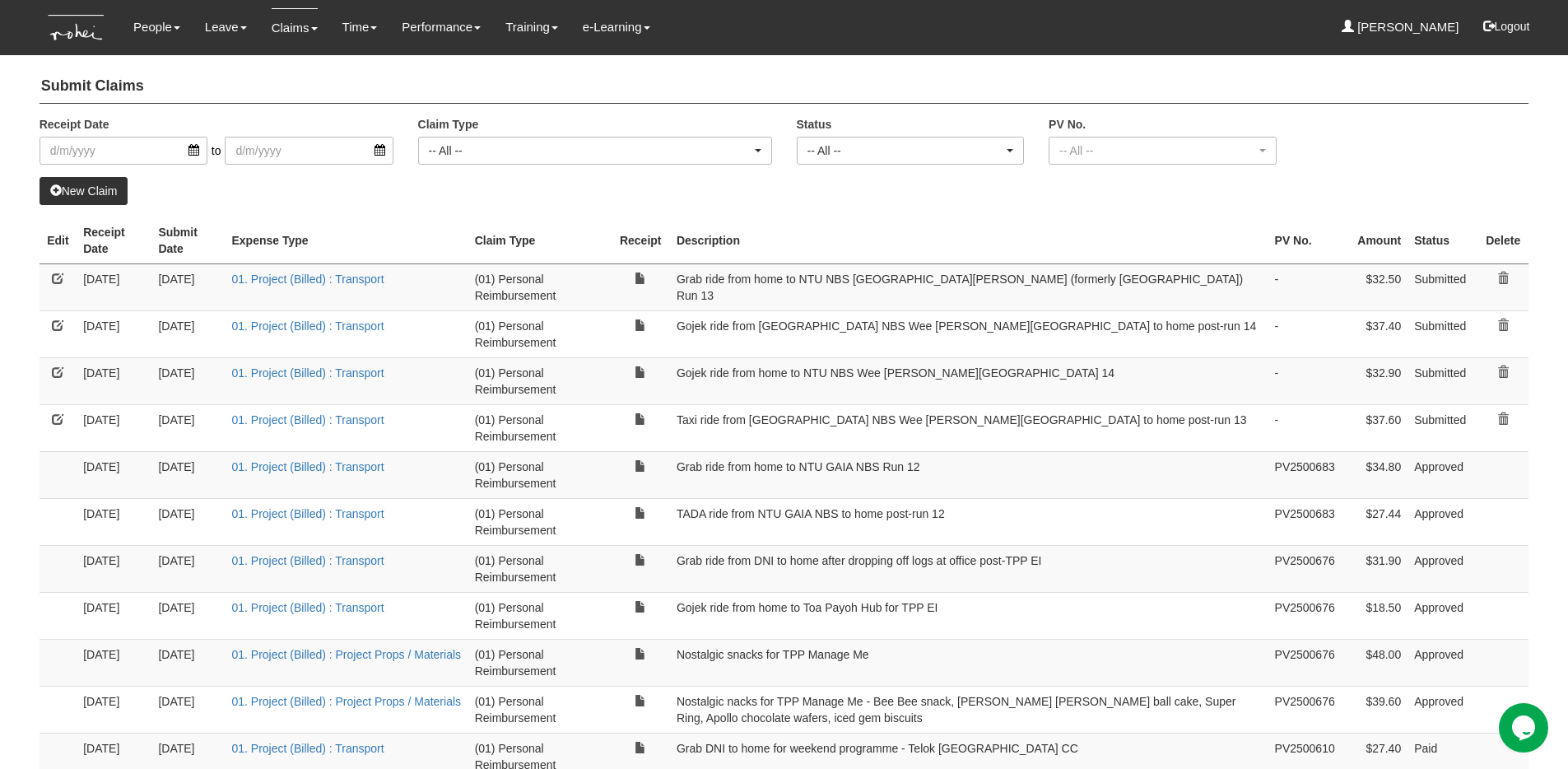
select select "50"
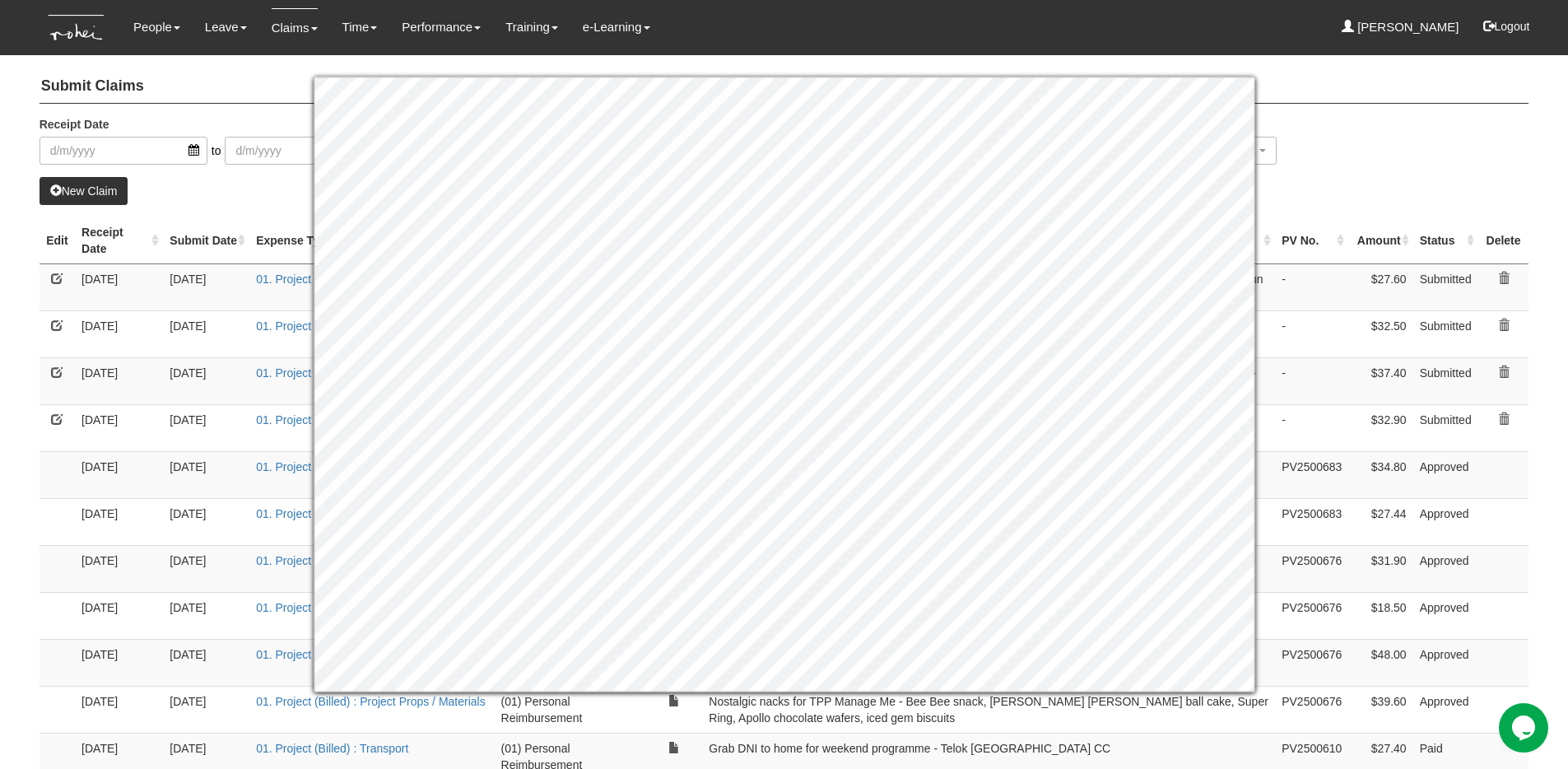
click at [1423, 168] on div "Receipt Date to Claim Type -- All -- (01) Personal Reimbursement (02) Advance D…" at bounding box center [785, 147] width 1515 height 61
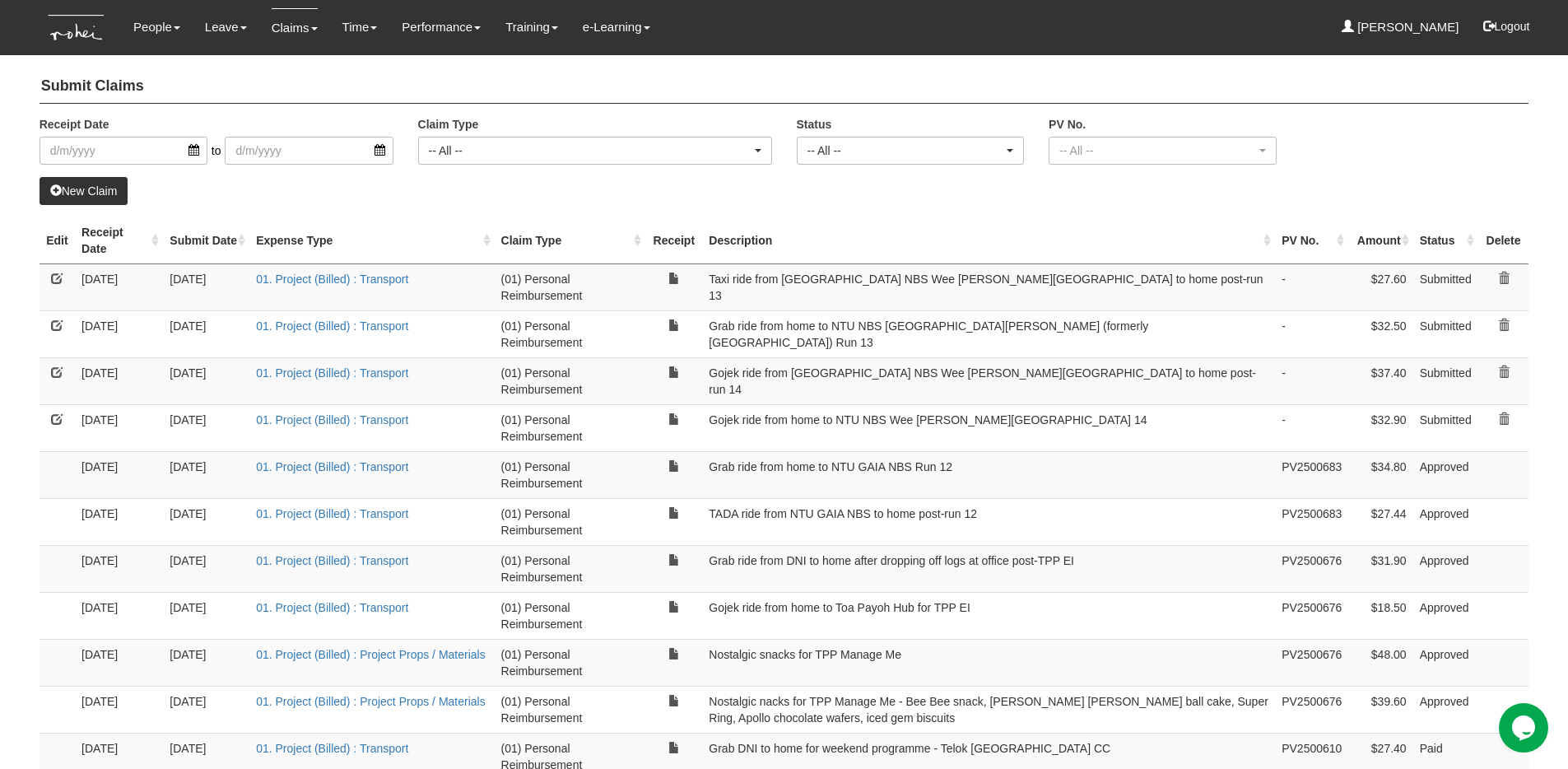
click at [52, 422] on link at bounding box center [57, 419] width 12 height 12
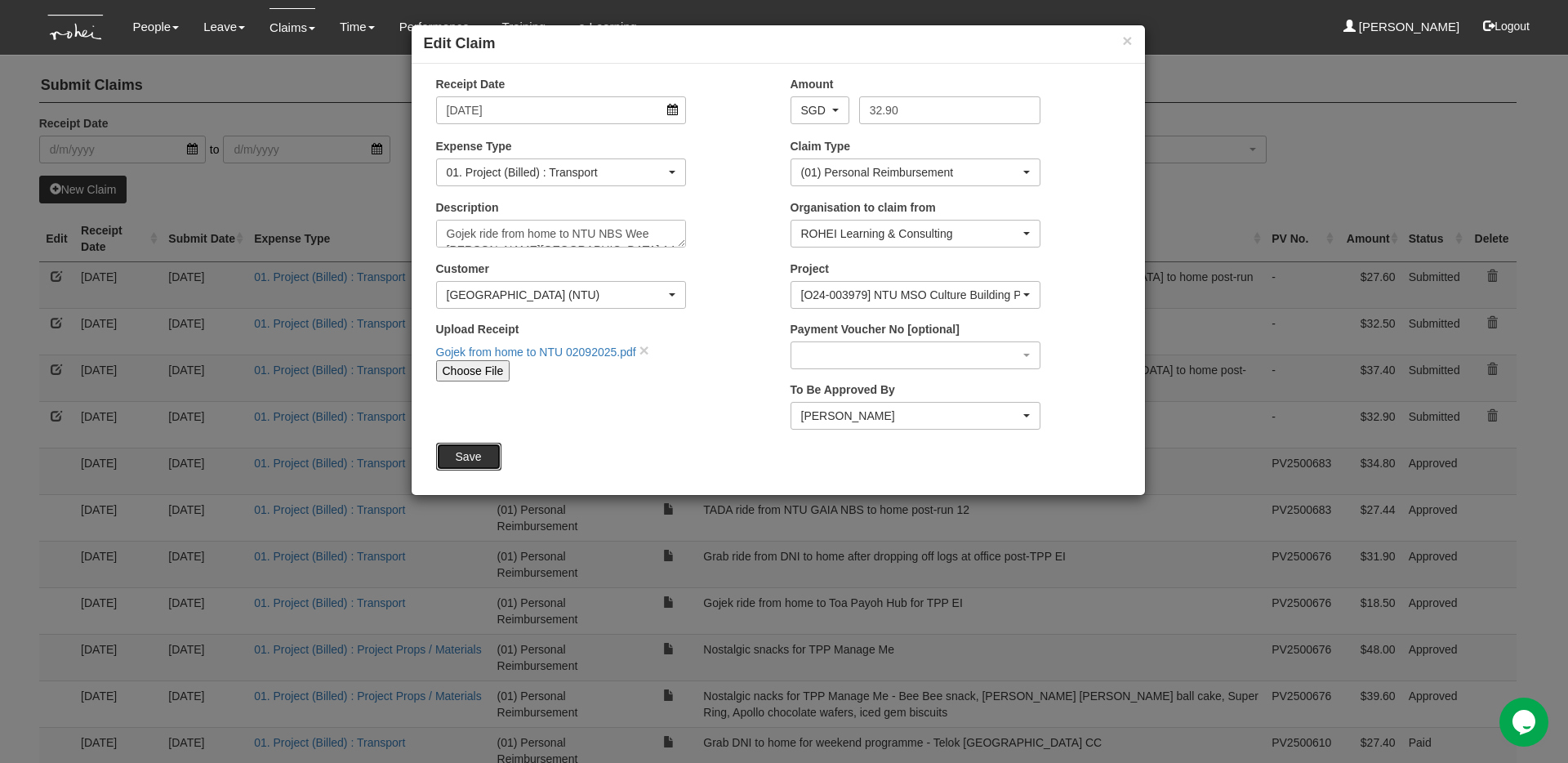
click at [475, 457] on input "Save" at bounding box center [468, 456] width 65 height 27
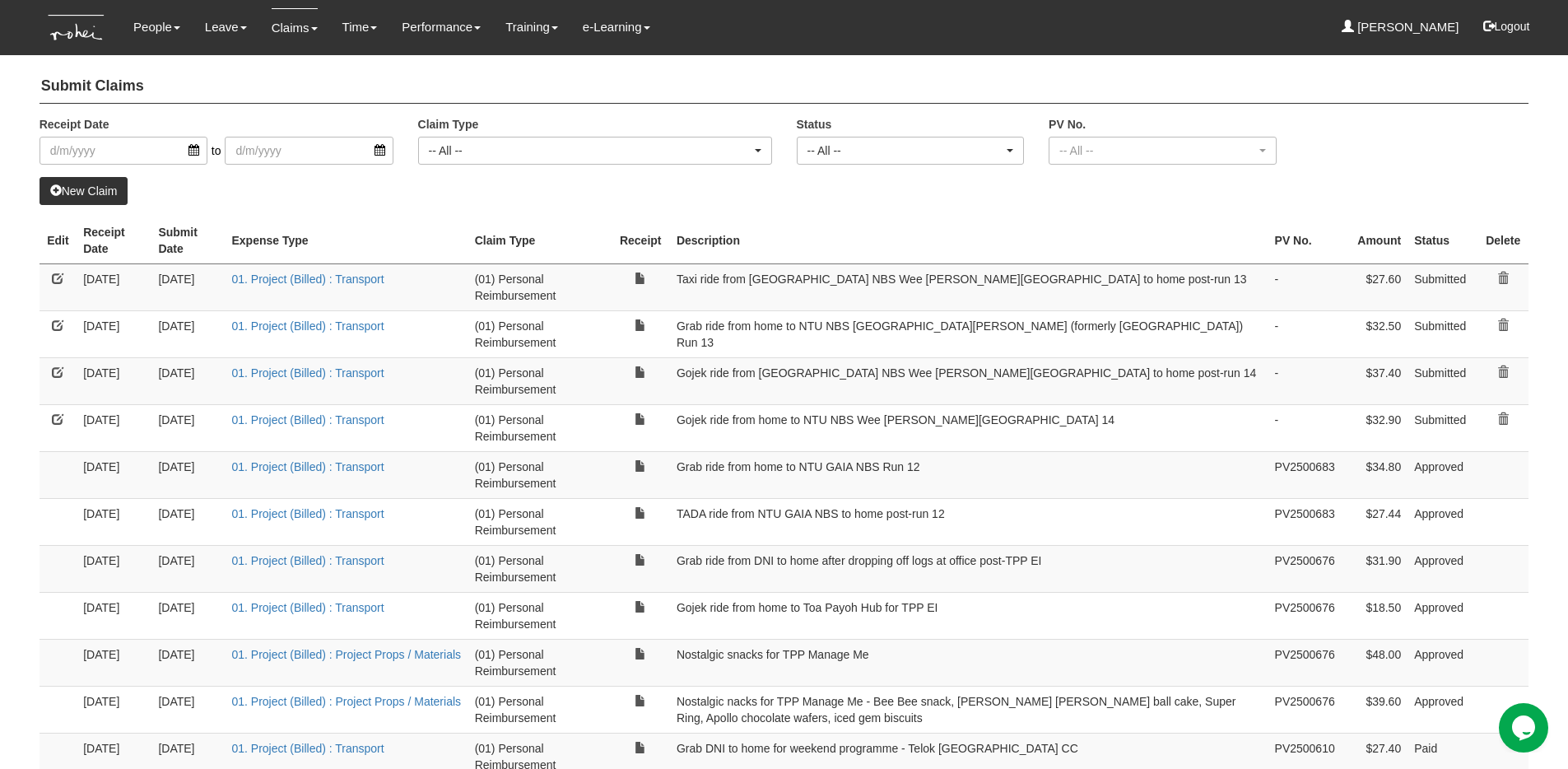
select select "50"
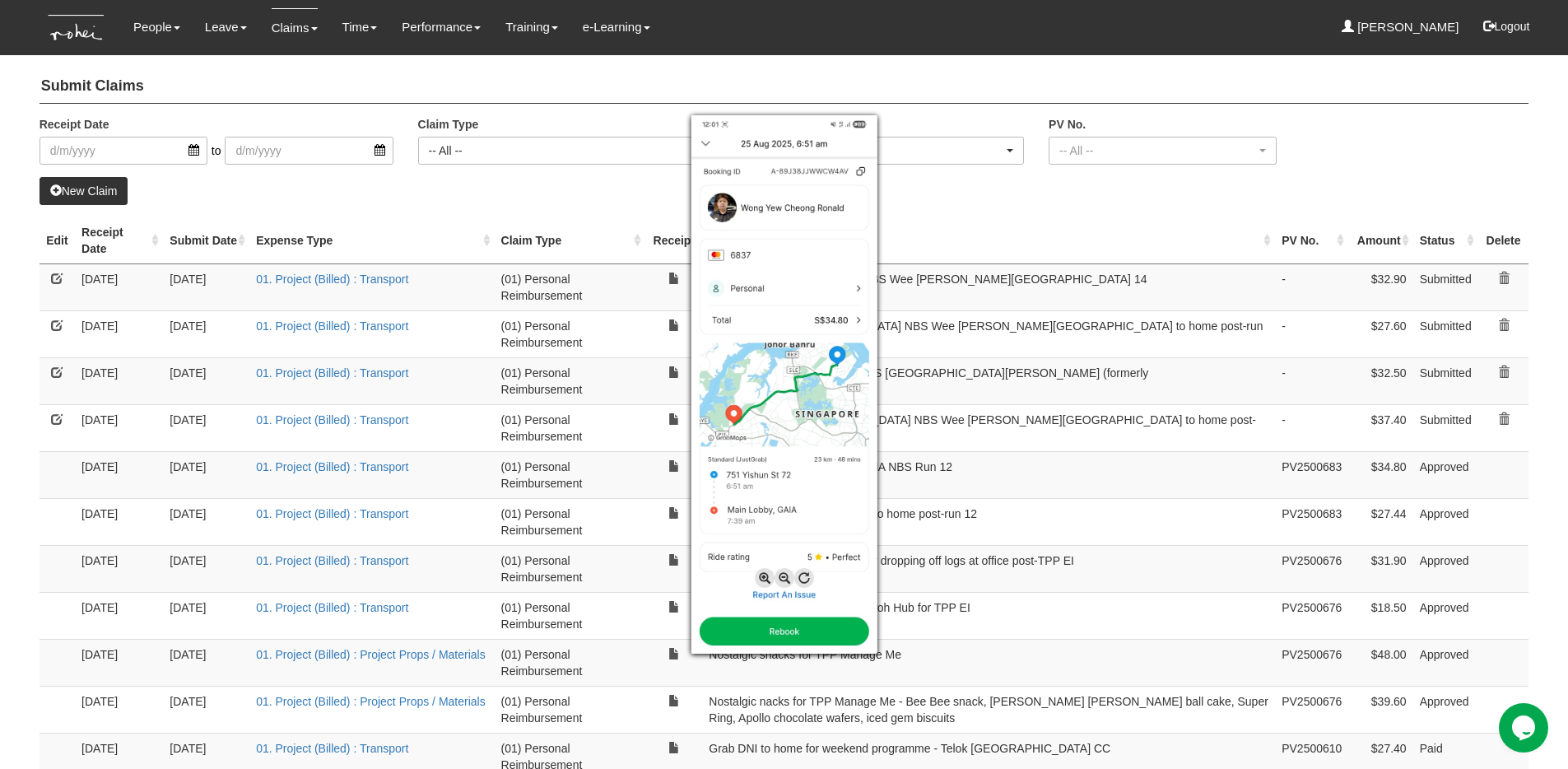
click at [985, 433] on div at bounding box center [784, 384] width 1568 height 769
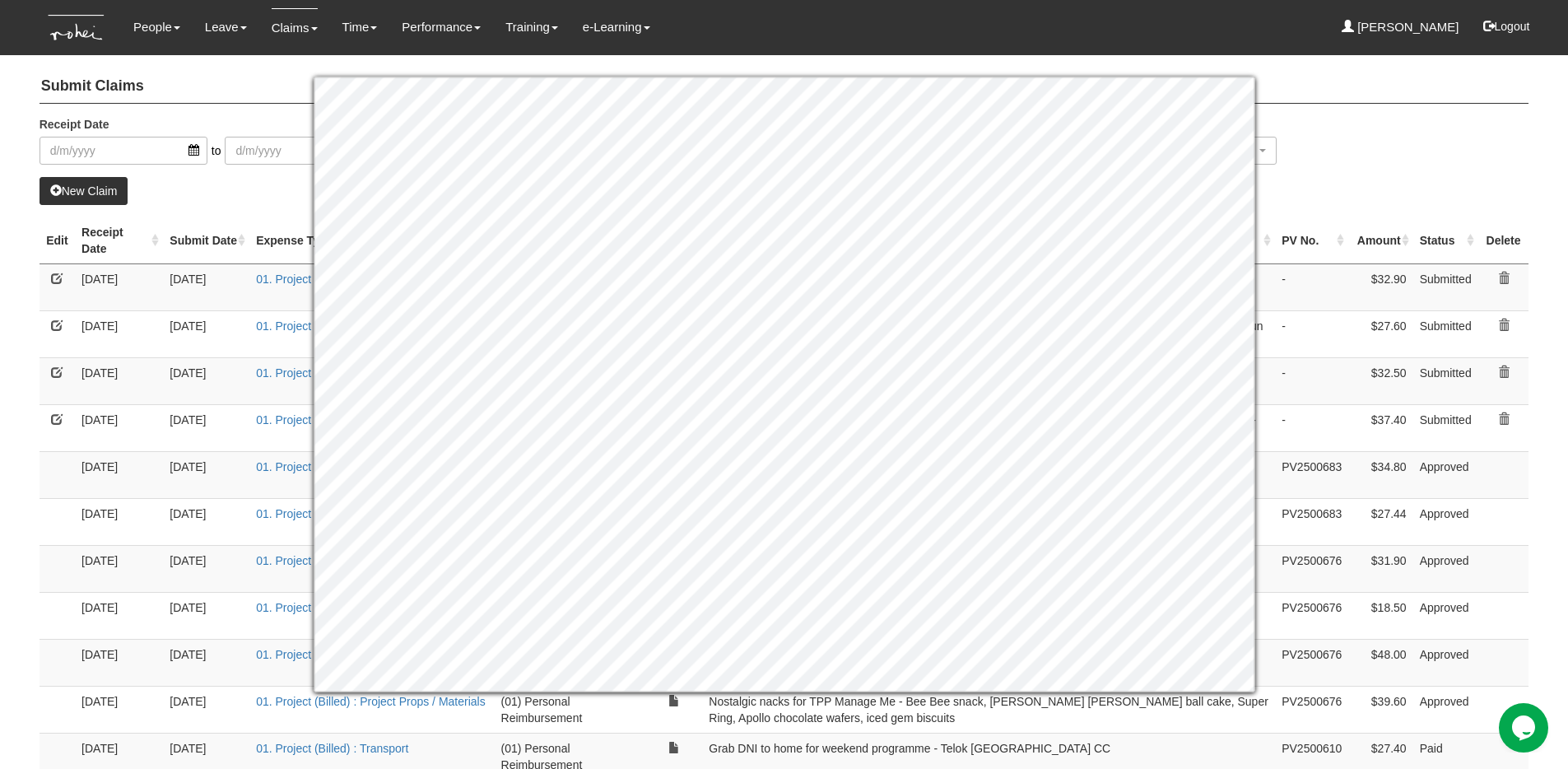
click at [1457, 183] on div "New Claim" at bounding box center [784, 191] width 1490 height 28
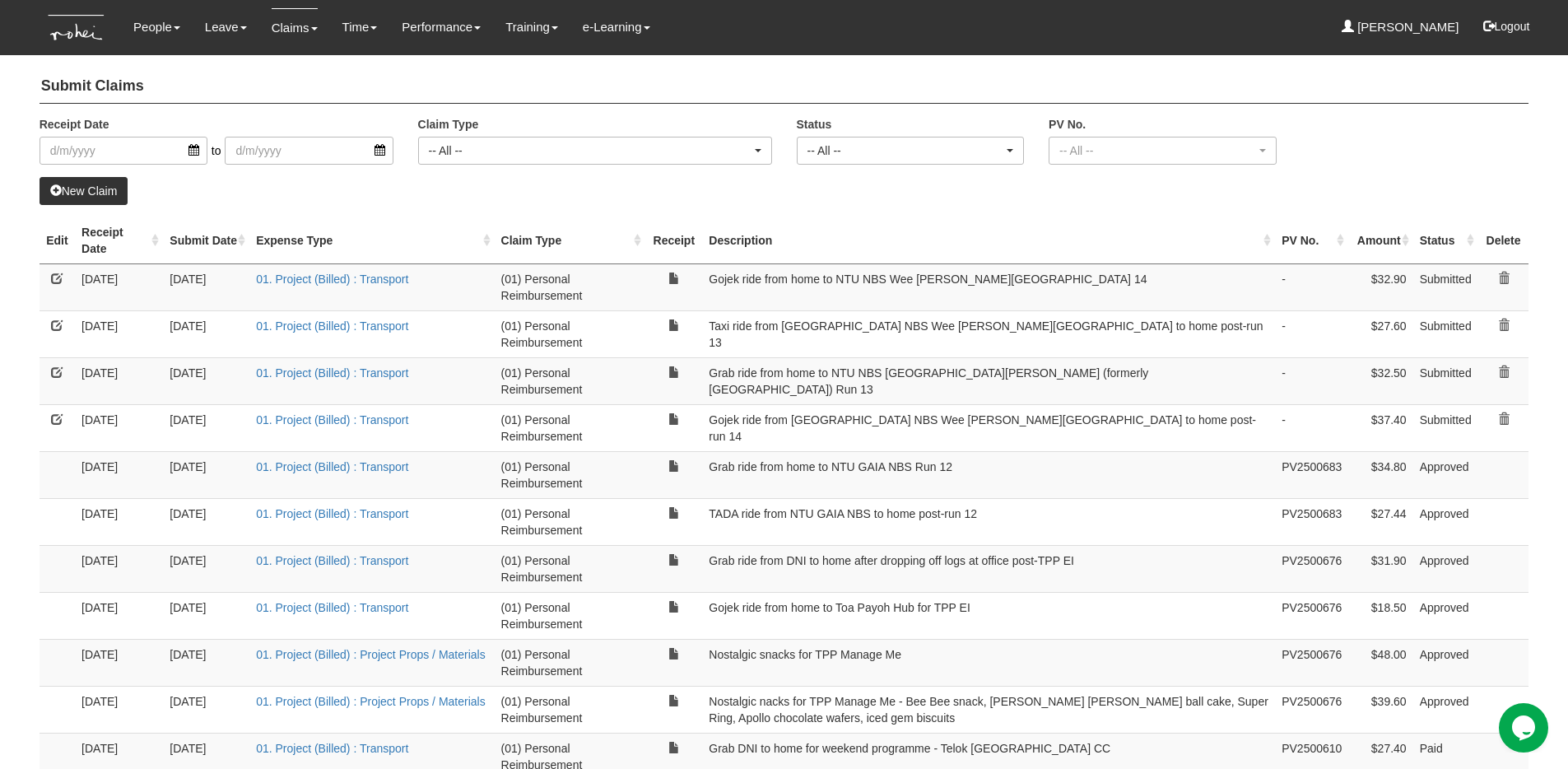
click at [55, 418] on link at bounding box center [57, 419] width 12 height 12
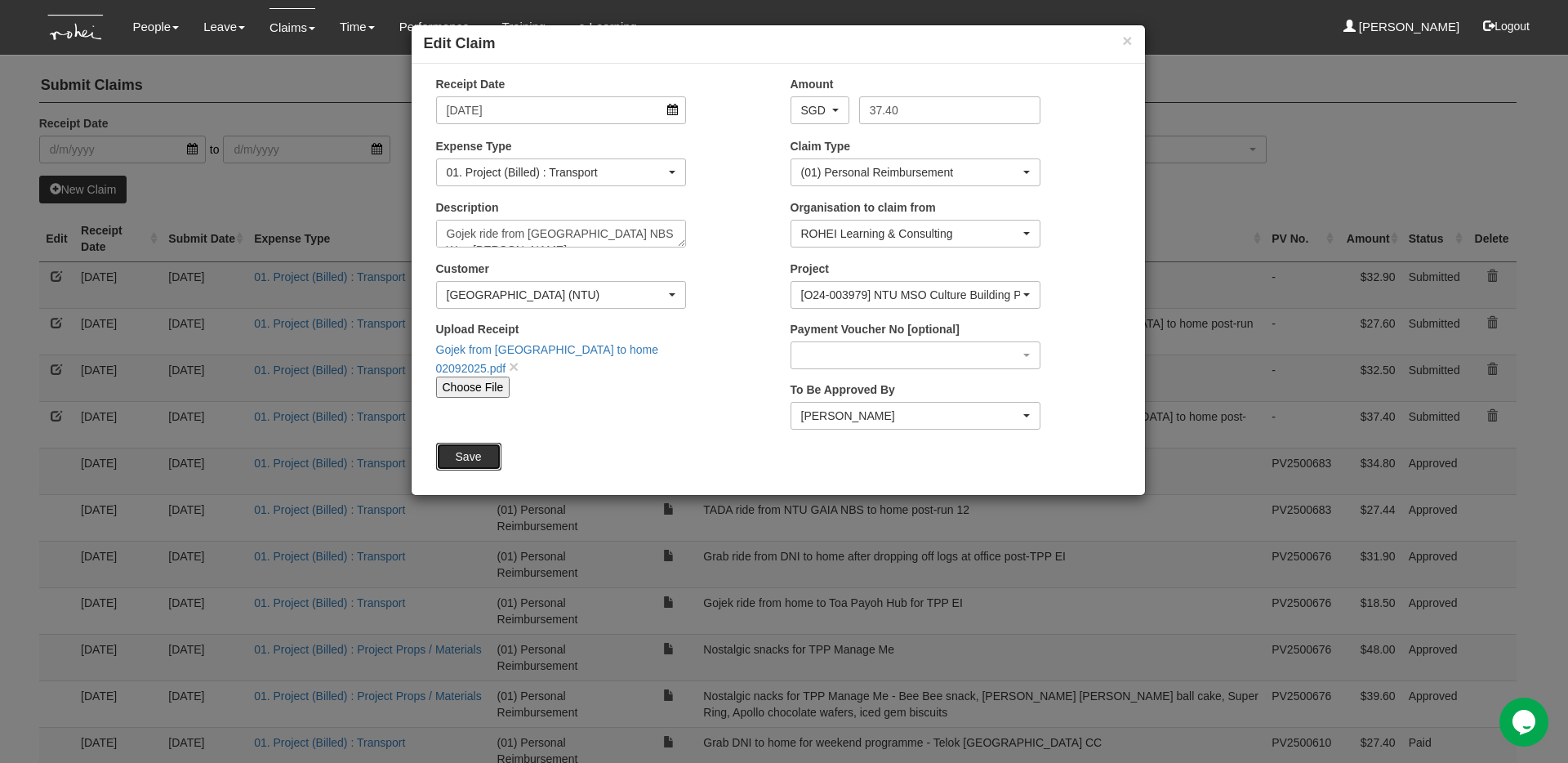
click at [458, 456] on input "Save" at bounding box center [468, 456] width 65 height 27
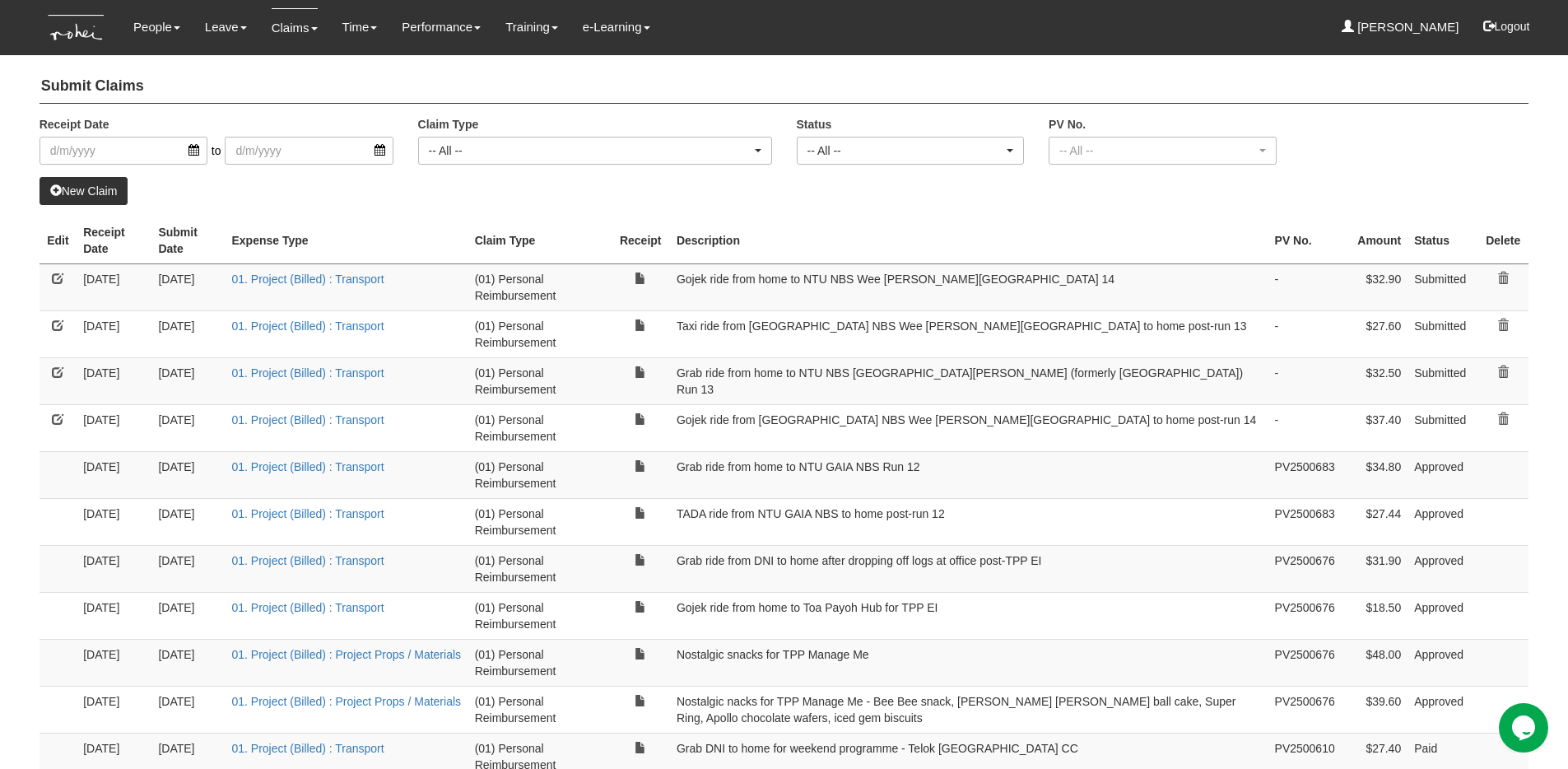
select select "50"
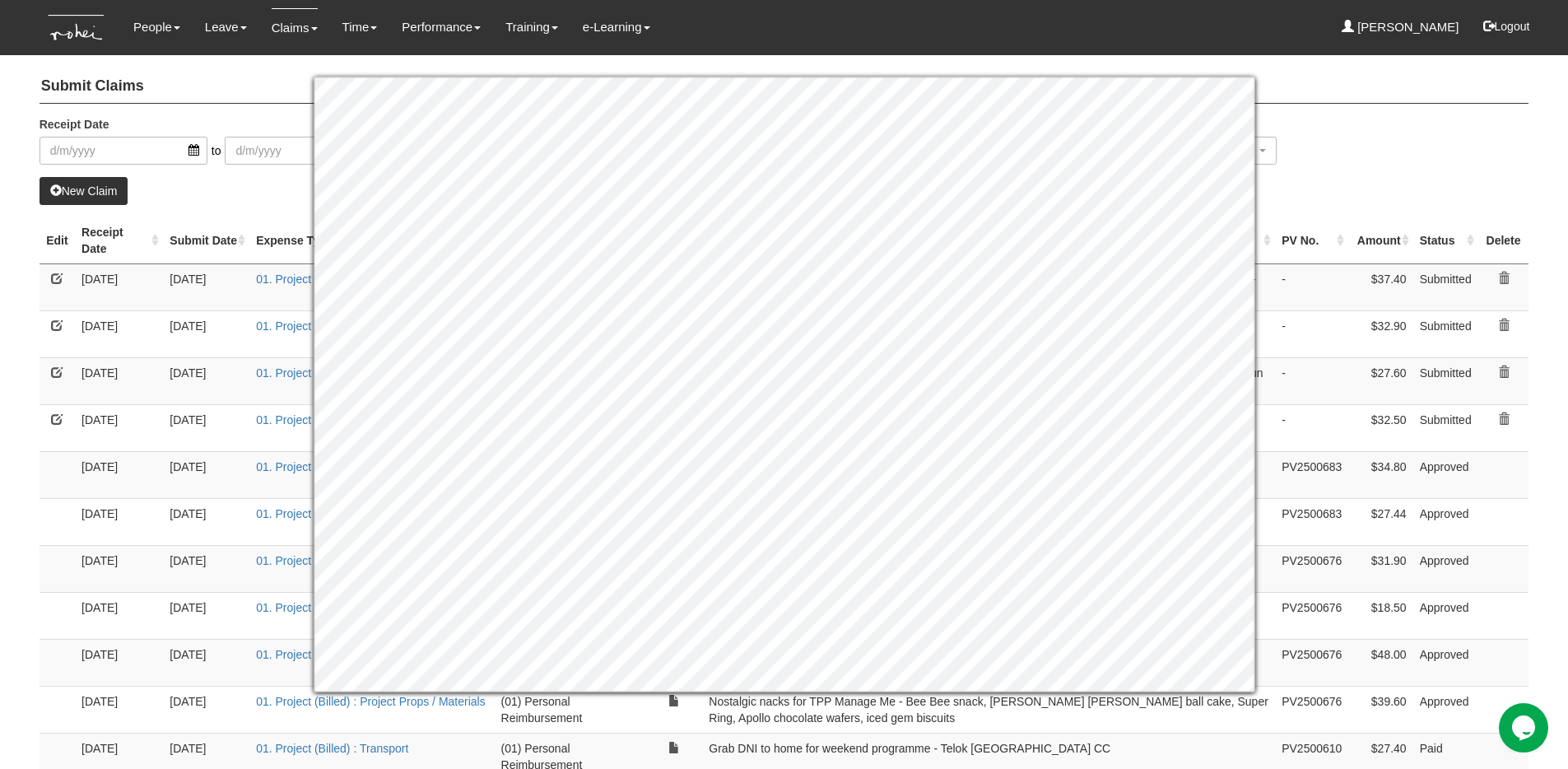
click at [1405, 117] on div "Receipt Date to Claim Type -- All -- (01) Personal Reimbursement (02) Advance D…" at bounding box center [785, 147] width 1515 height 61
click at [999, 22] on div "People Personal Information Staff Directory Leave Apply for Leave Claim Time Of…" at bounding box center [785, 28] width 1466 height 55
click at [1126, 32] on div "People Personal Information Staff Directory Leave Apply for Leave Claim Time Of…" at bounding box center [785, 28] width 1466 height 55
click at [1328, 110] on div "Submit Claims Receipt Date to Claim Type -- All -- (01) Personal Reimbursement …" at bounding box center [784, 730] width 1490 height 1336
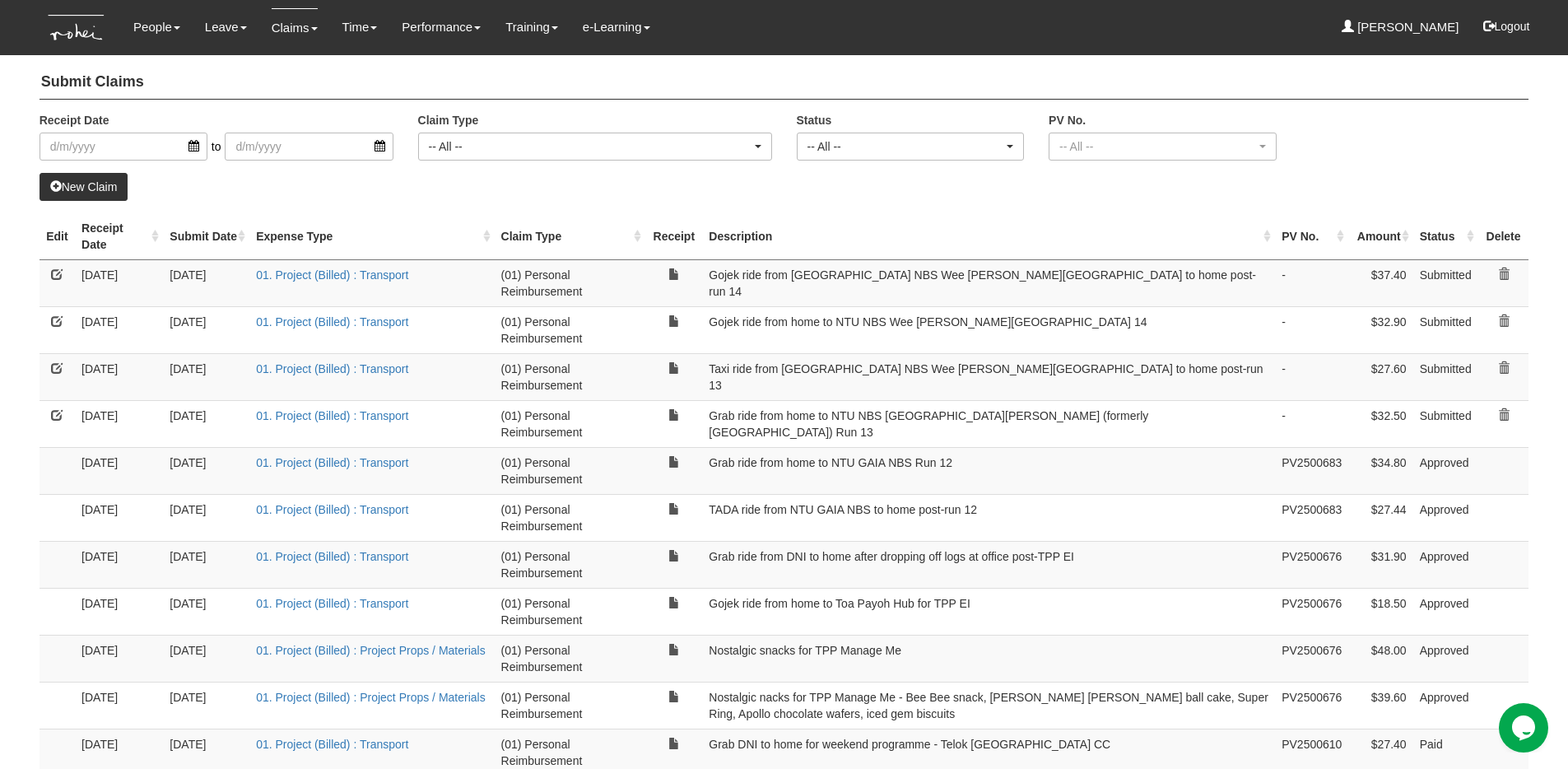
scroll to position [0, 0]
